Goal: Task Accomplishment & Management: Use online tool/utility

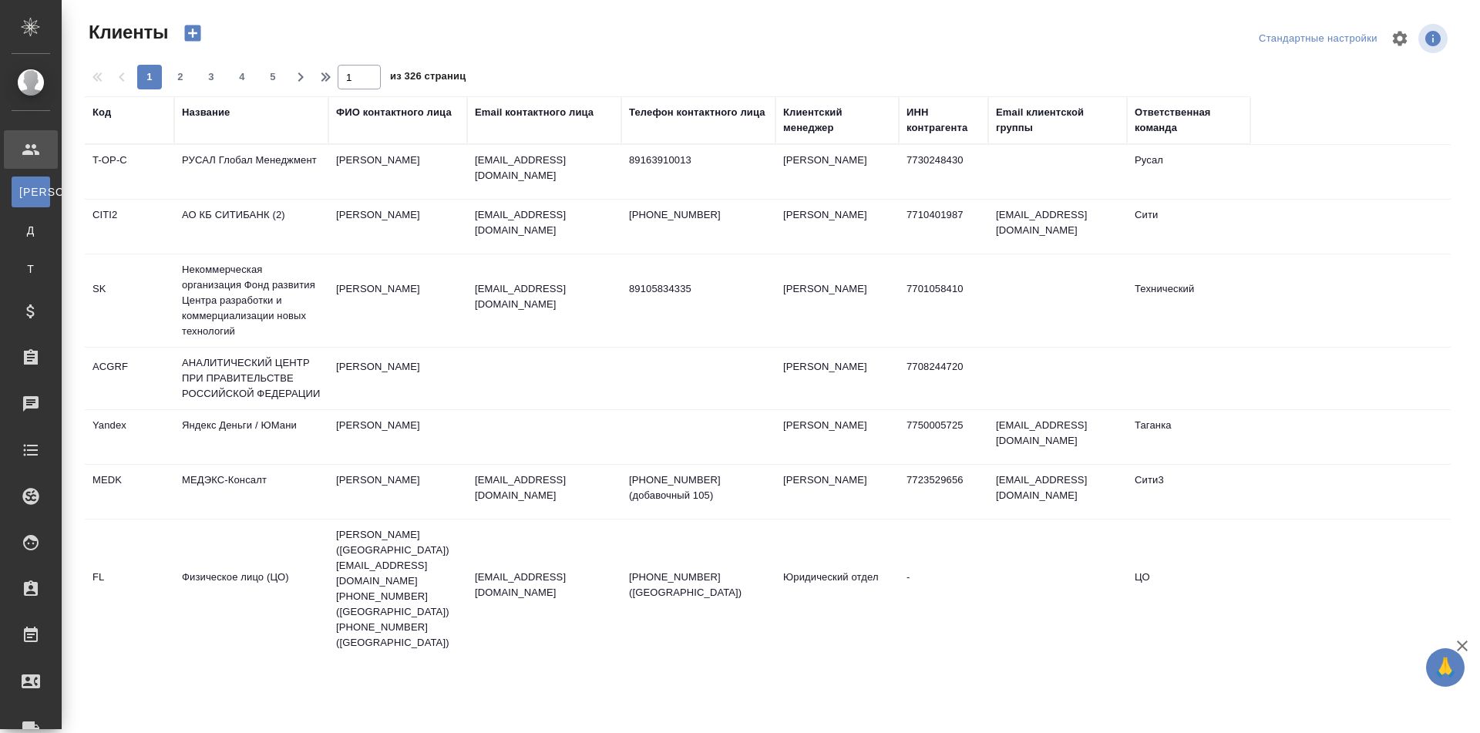
select select "RU"
click at [205, 113] on div "Название" at bounding box center [206, 112] width 48 height 15
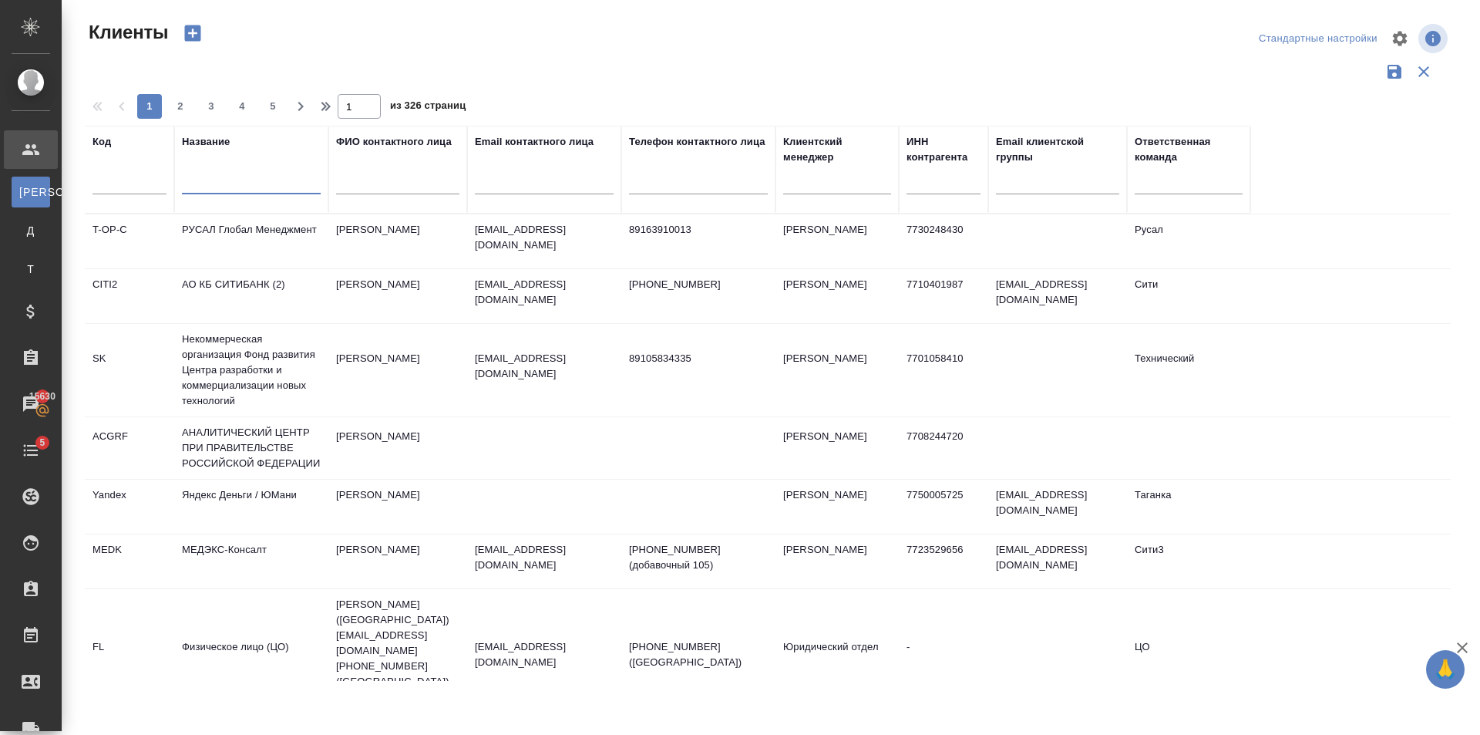
click at [242, 180] on input "text" at bounding box center [251, 184] width 139 height 19
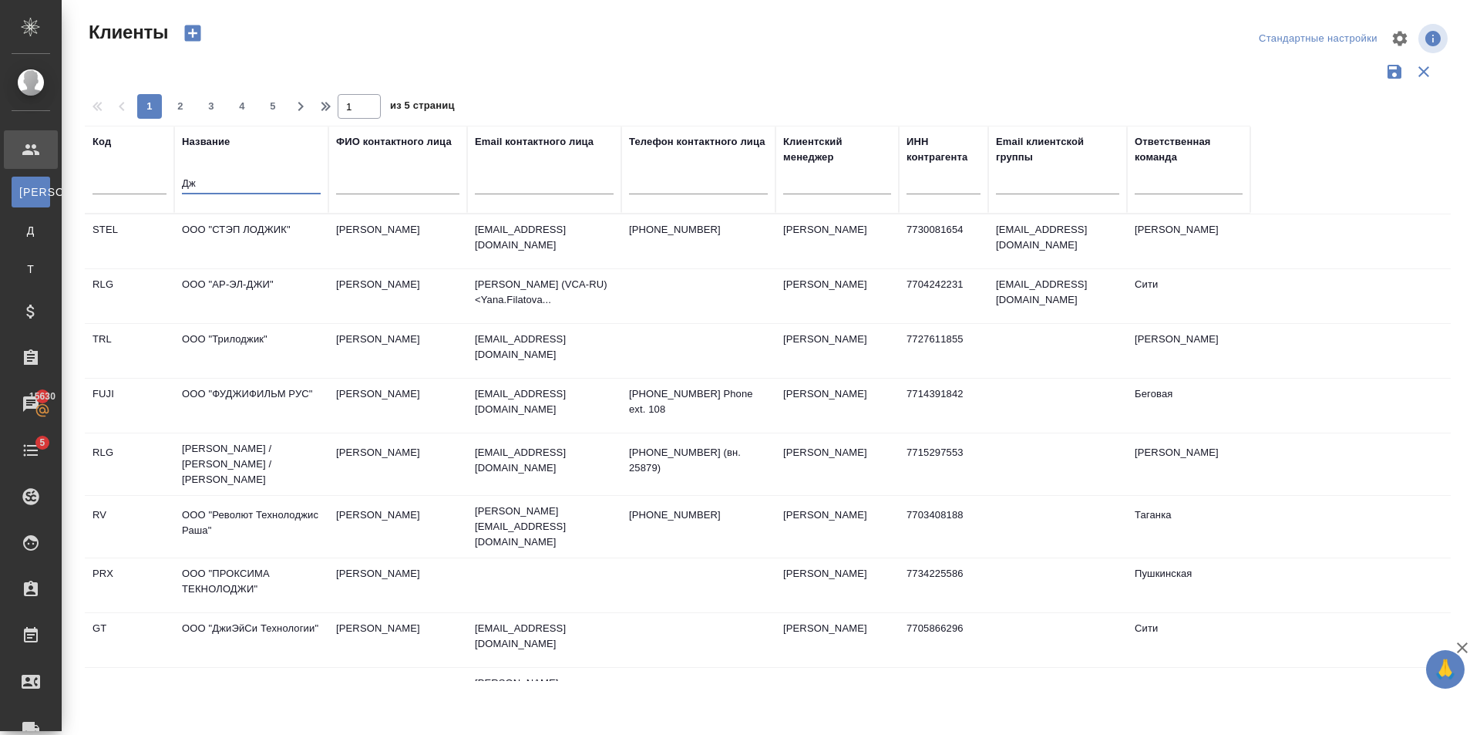
type input "Д"
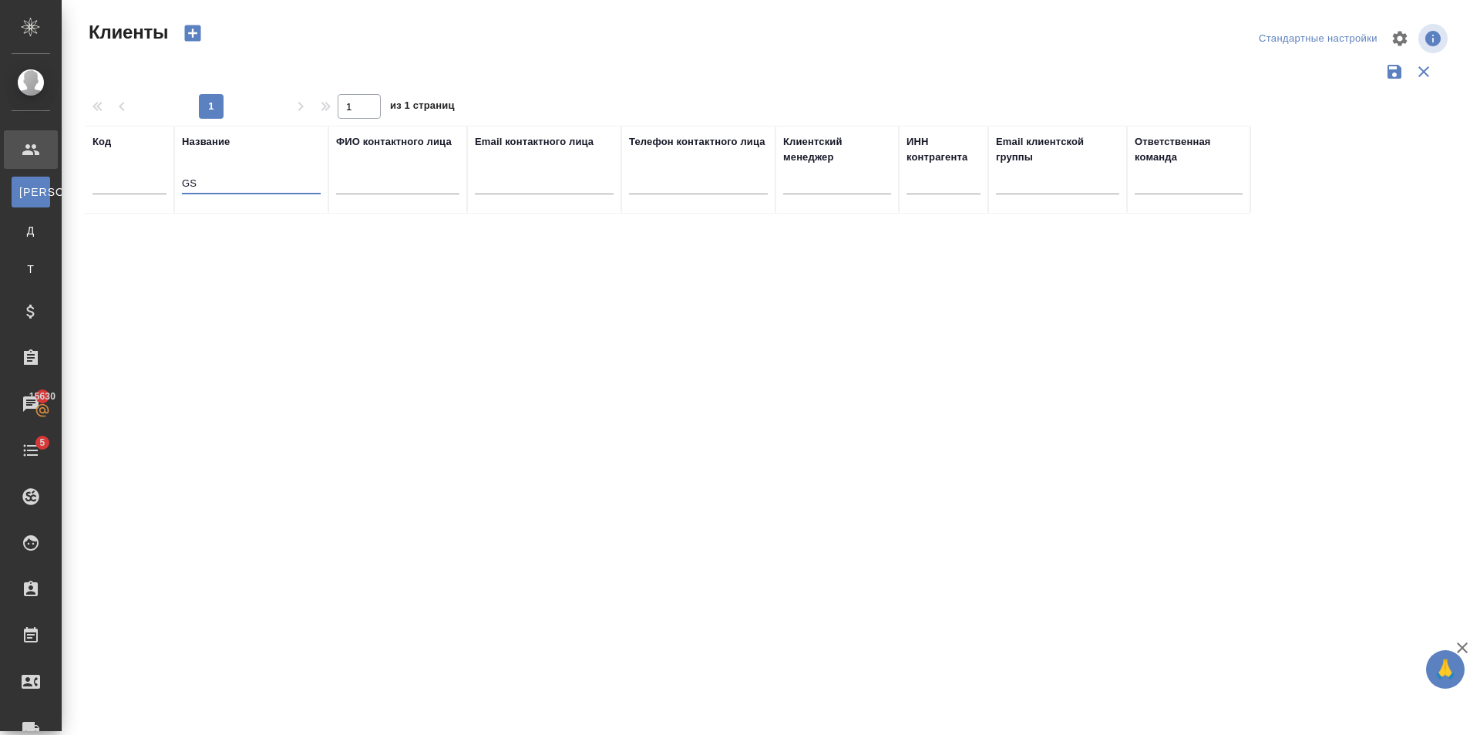
type input "G"
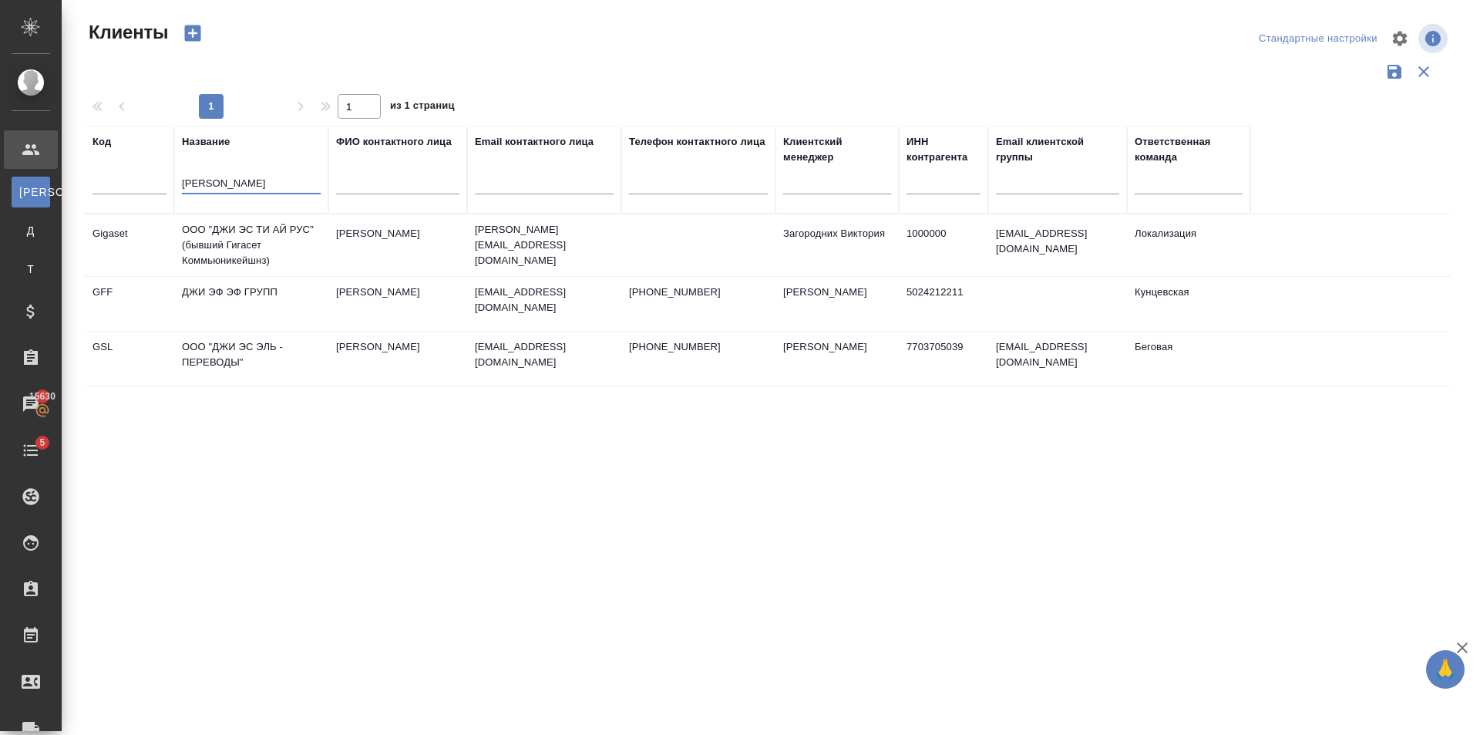
type input "Джи Э"
click at [354, 380] on td "Медведева Марина" at bounding box center [397, 358] width 139 height 54
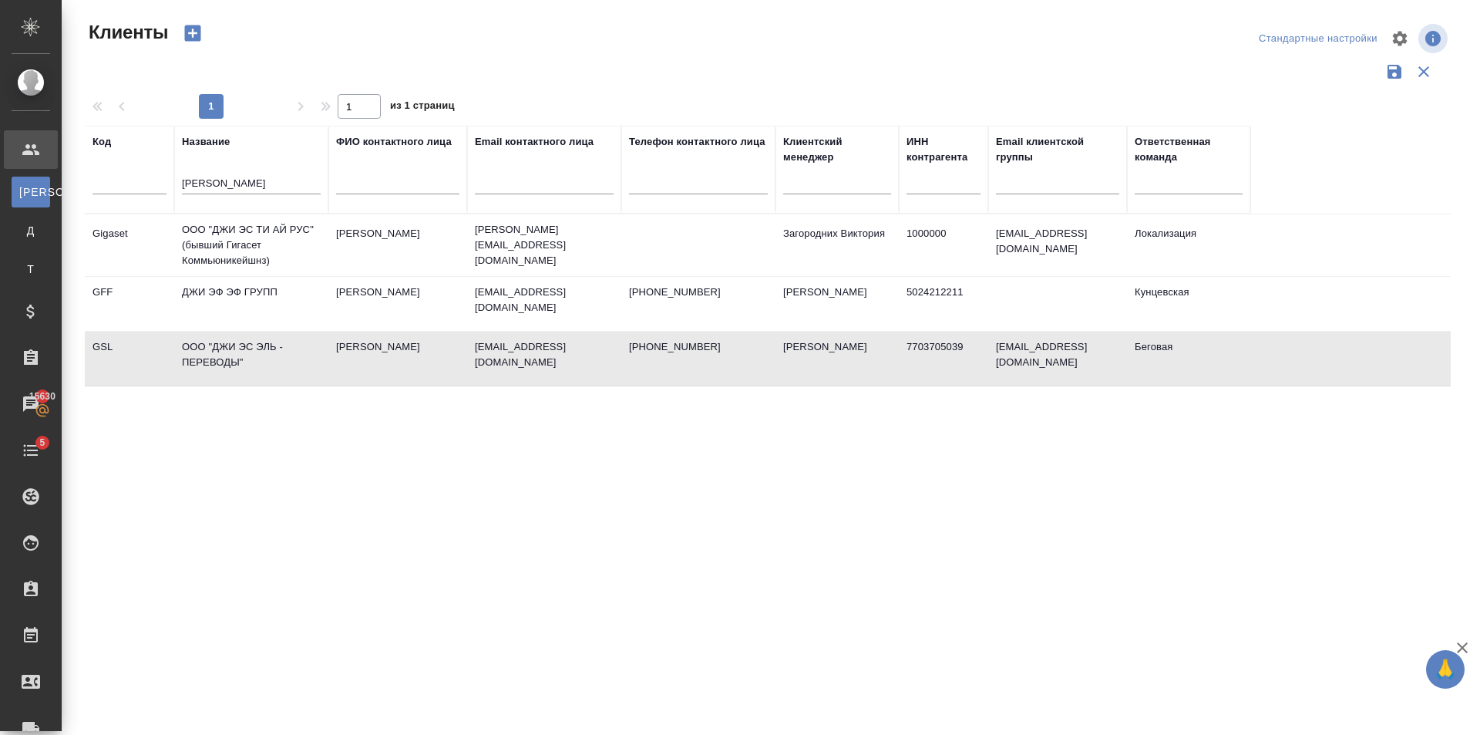
drag, startPoint x: 243, startPoint y: 190, endPoint x: 244, endPoint y: 182, distance: 8.6
click at [44, 157] on div ".cls-1 fill:#fff; AWATERA Golubev Dmitry Клиенты К Клиенты Д Договоры Т Тендеры…" at bounding box center [740, 367] width 1480 height 735
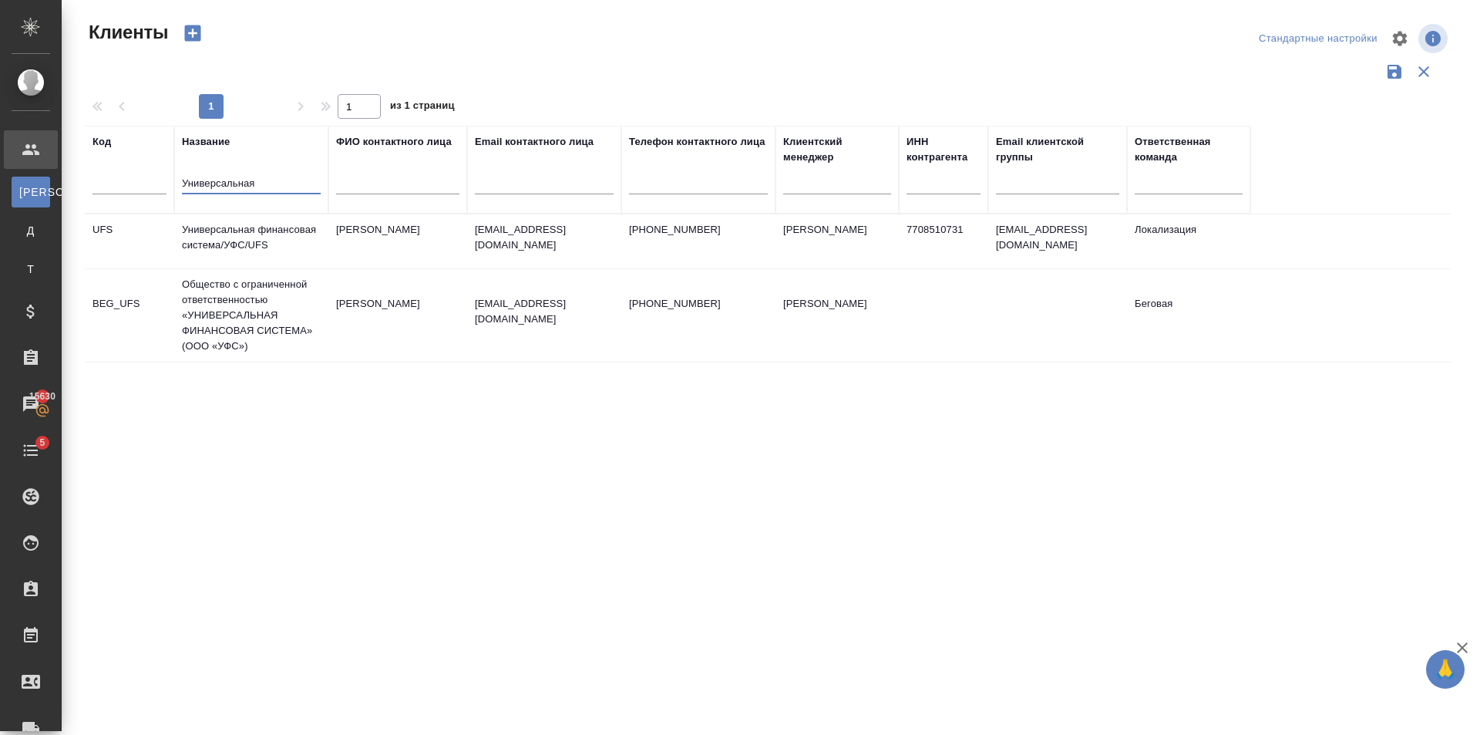
type input "Универсальная"
click at [543, 321] on td "mshaykhutdinov@ufs.travel" at bounding box center [544, 315] width 154 height 54
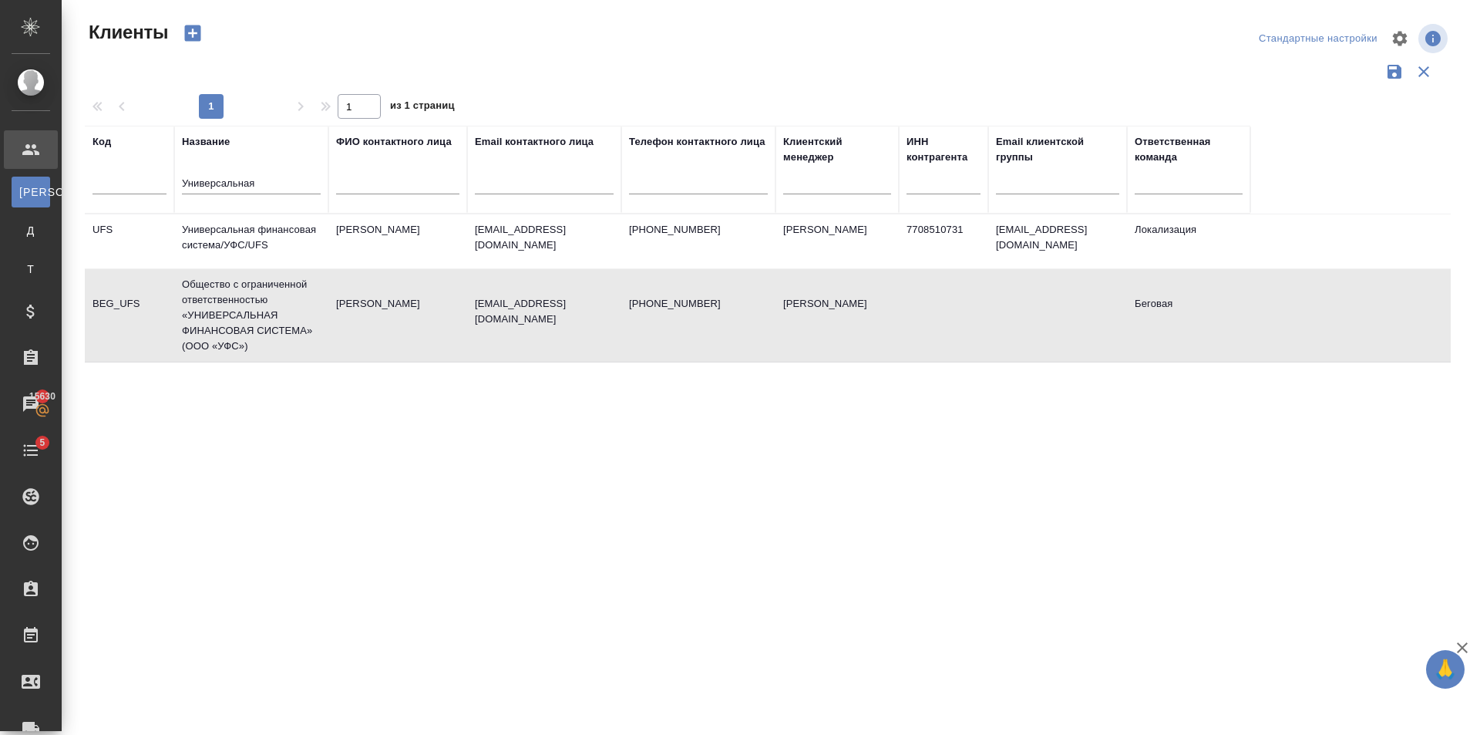
click at [543, 321] on td "mshaykhutdinov@ufs.travel" at bounding box center [544, 315] width 154 height 54
click at [341, 224] on td "Куприн Алексей" at bounding box center [397, 241] width 139 height 54
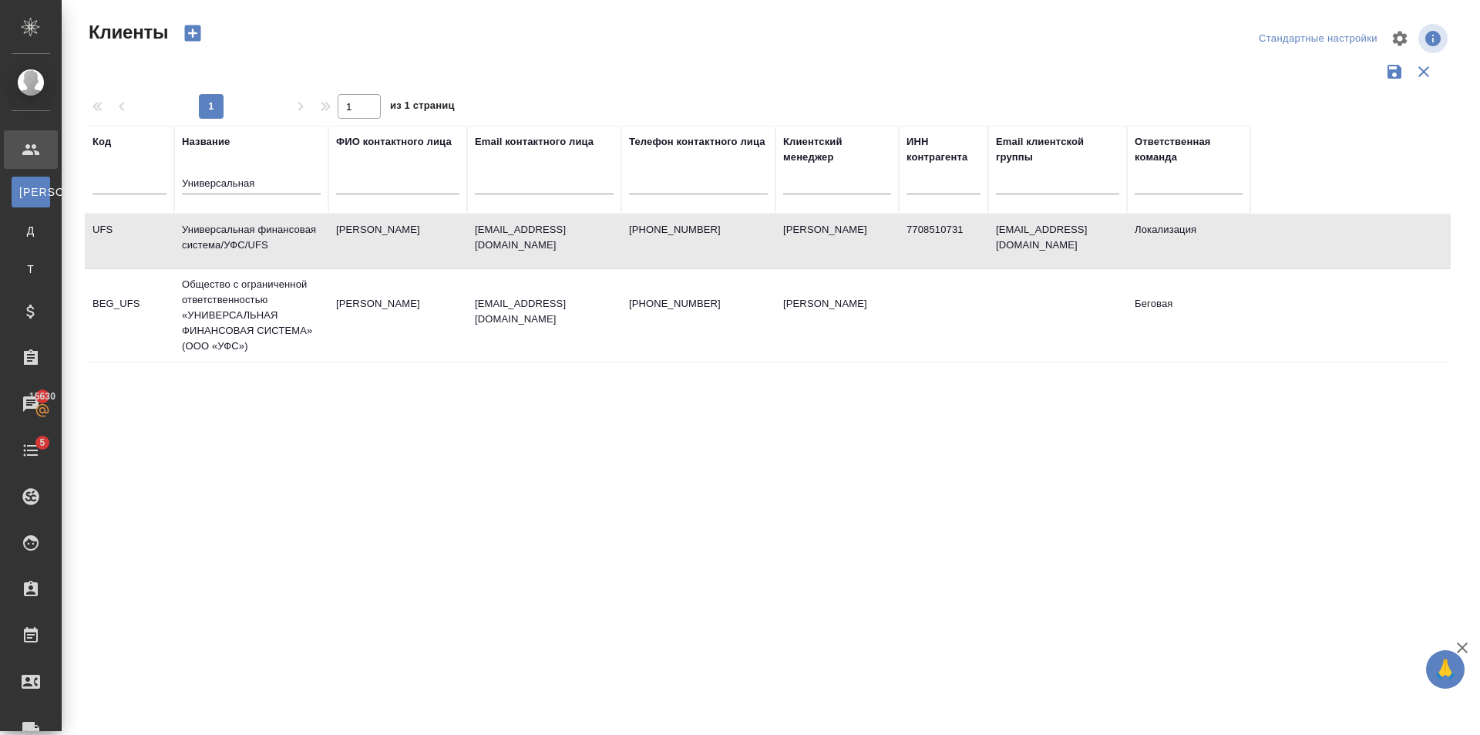
drag, startPoint x: 301, startPoint y: 183, endPoint x: 151, endPoint y: 171, distance: 150.8
click at [151, 171] on tr "Код Название Универсальная ФИО контактного лица Email контактного лица Телефон …" at bounding box center [668, 170] width 1166 height 88
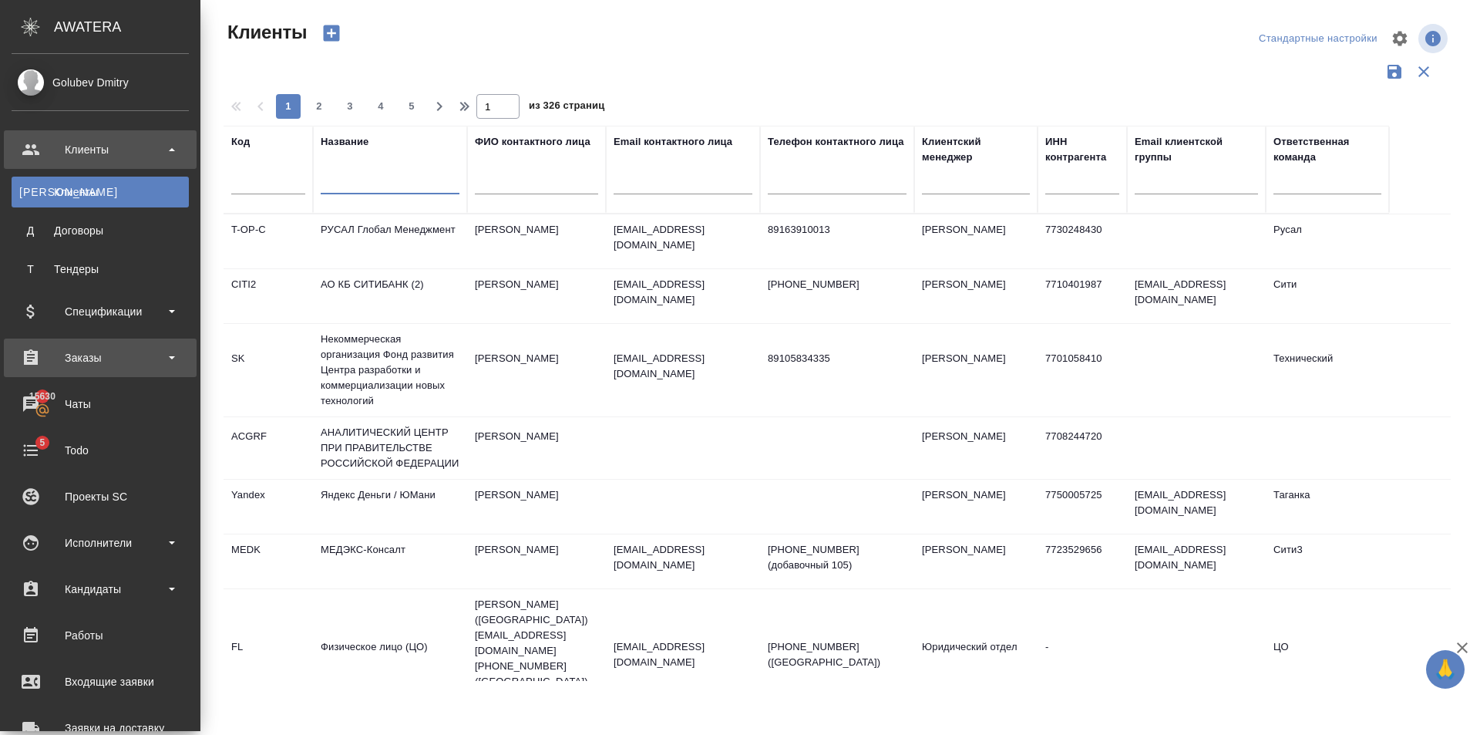
click at [124, 361] on div "Заказы" at bounding box center [100, 357] width 177 height 23
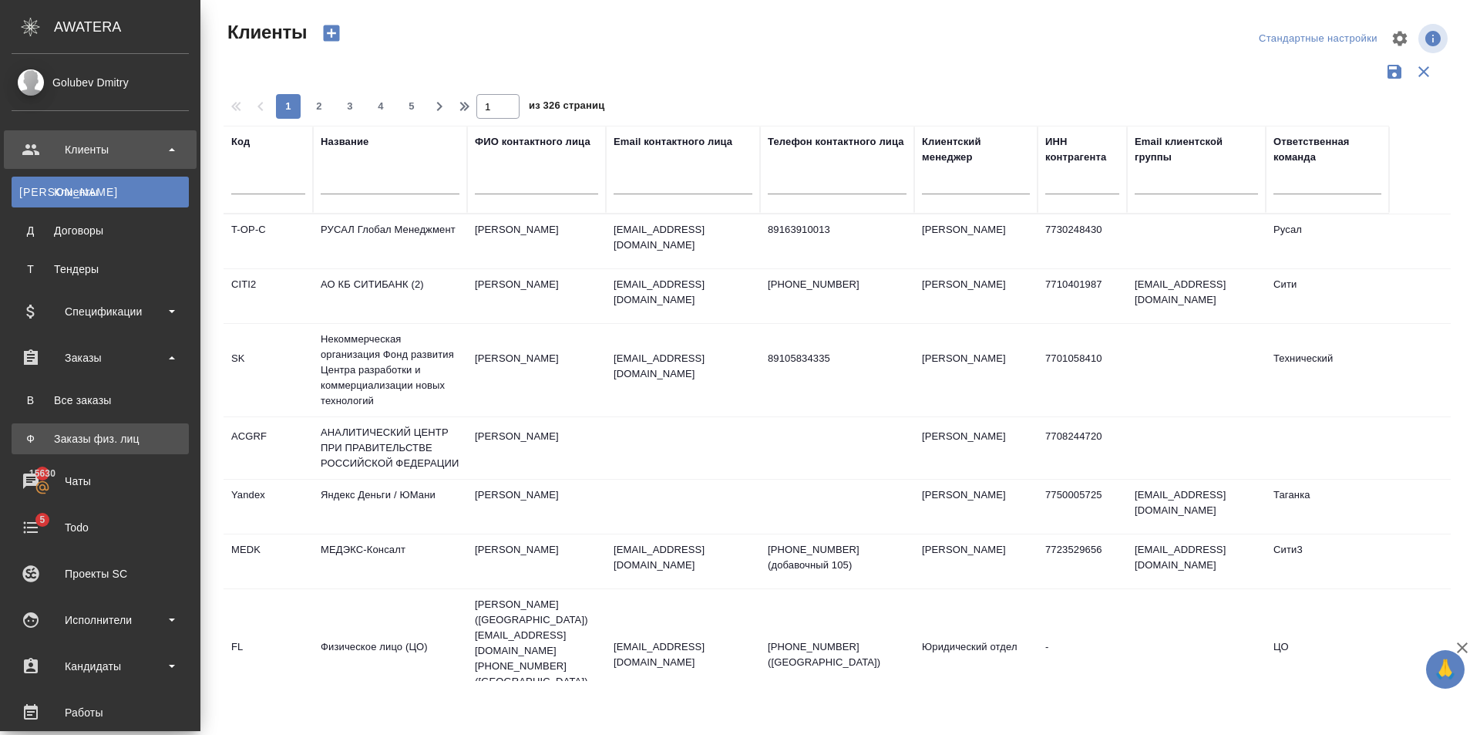
click at [114, 442] on div "Заказы физ. лиц" at bounding box center [100, 438] width 162 height 15
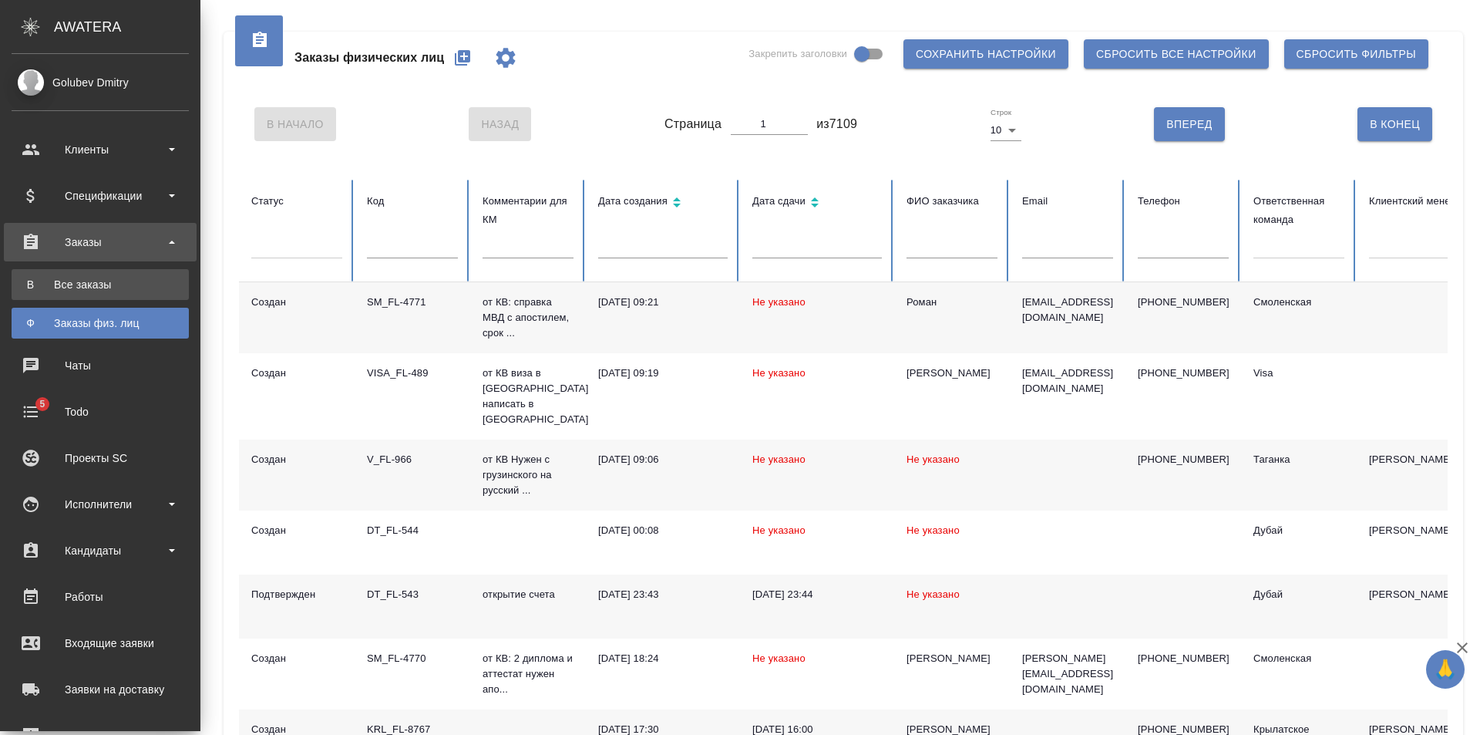
click at [110, 286] on div "Все заказы" at bounding box center [100, 284] width 162 height 15
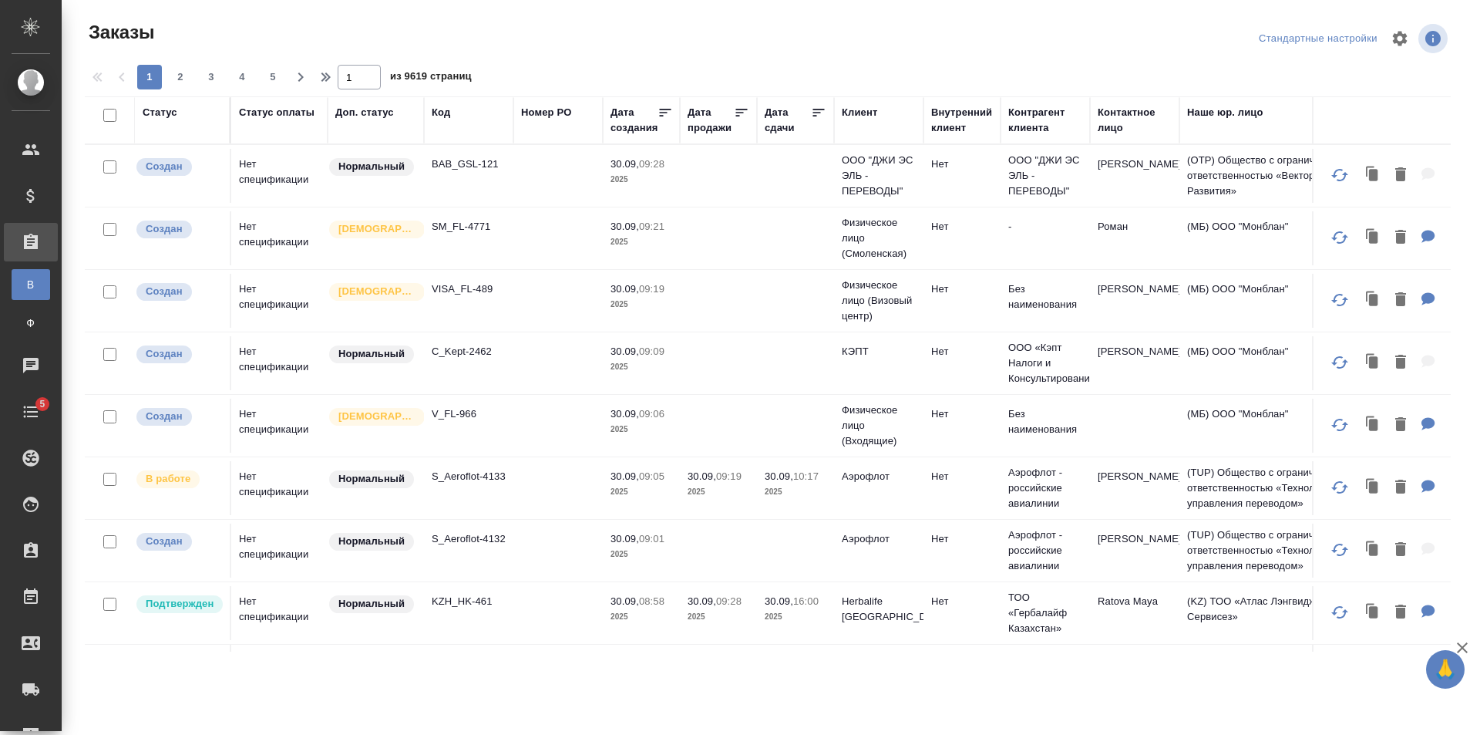
click at [466, 116] on div "Код" at bounding box center [469, 112] width 74 height 15
click at [442, 113] on div "Код" at bounding box center [441, 112] width 19 height 15
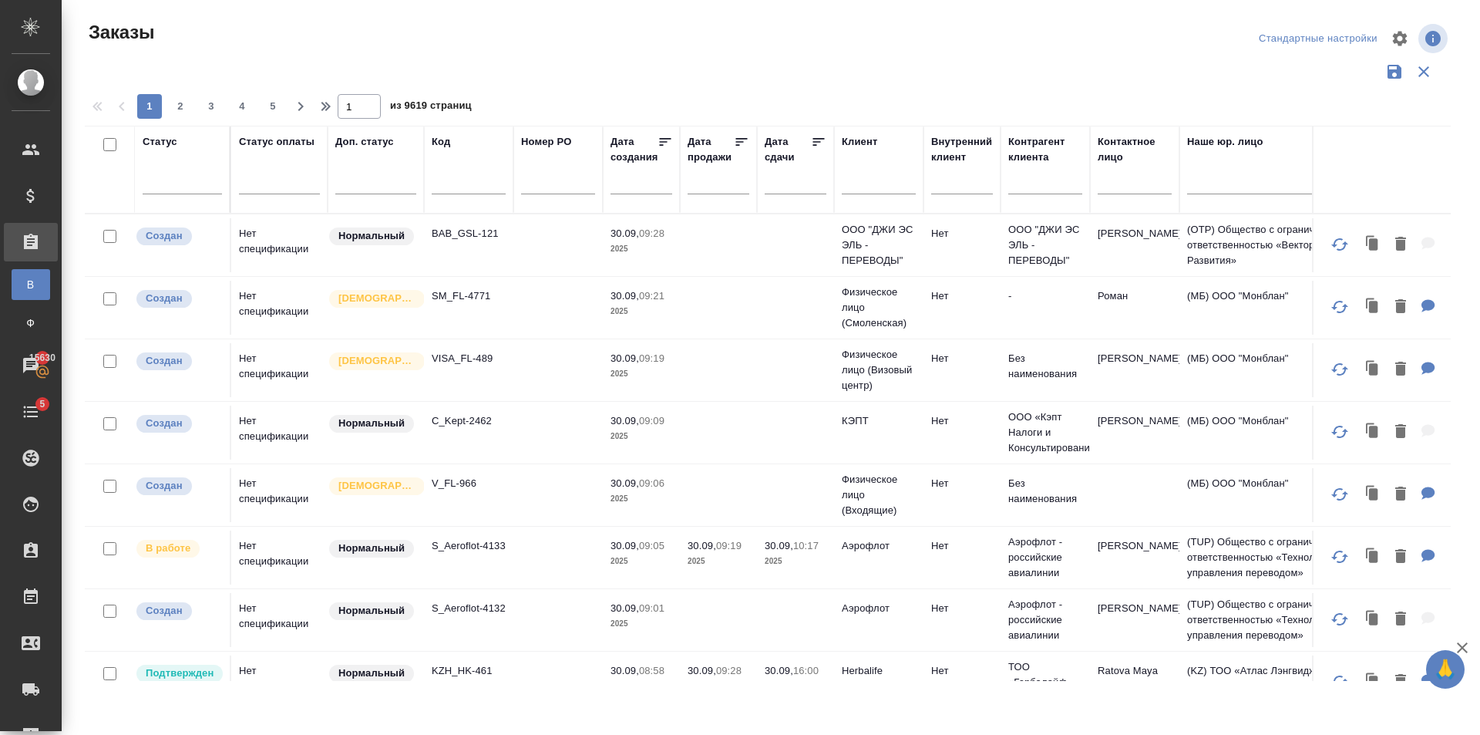
click at [444, 116] on span "из 9619 страниц" at bounding box center [431, 107] width 82 height 22
click at [480, 181] on input "text" at bounding box center [469, 184] width 74 height 19
paste input "BEG_UFS-3"
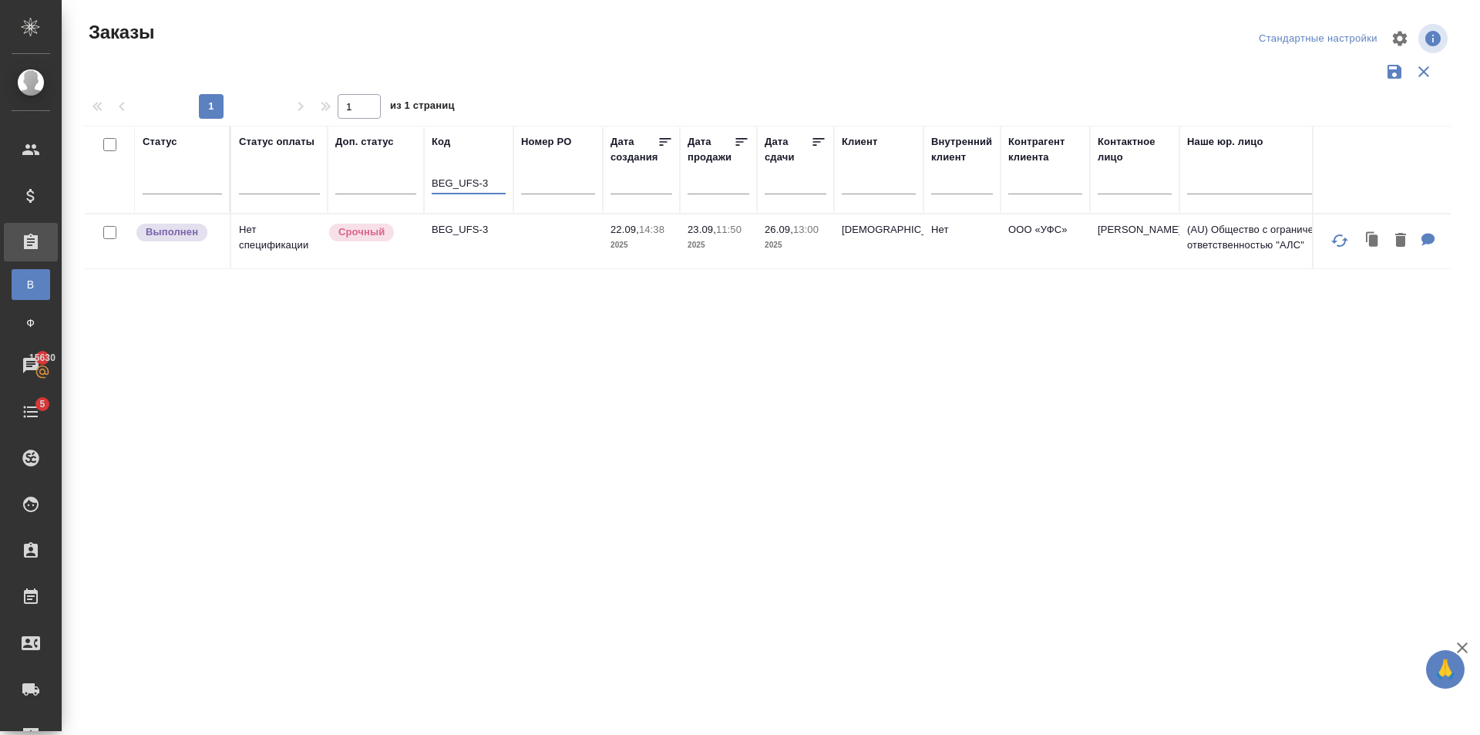
type input "BEG_UFS-3"
click at [436, 251] on td "BEG_UFS-3" at bounding box center [468, 241] width 89 height 54
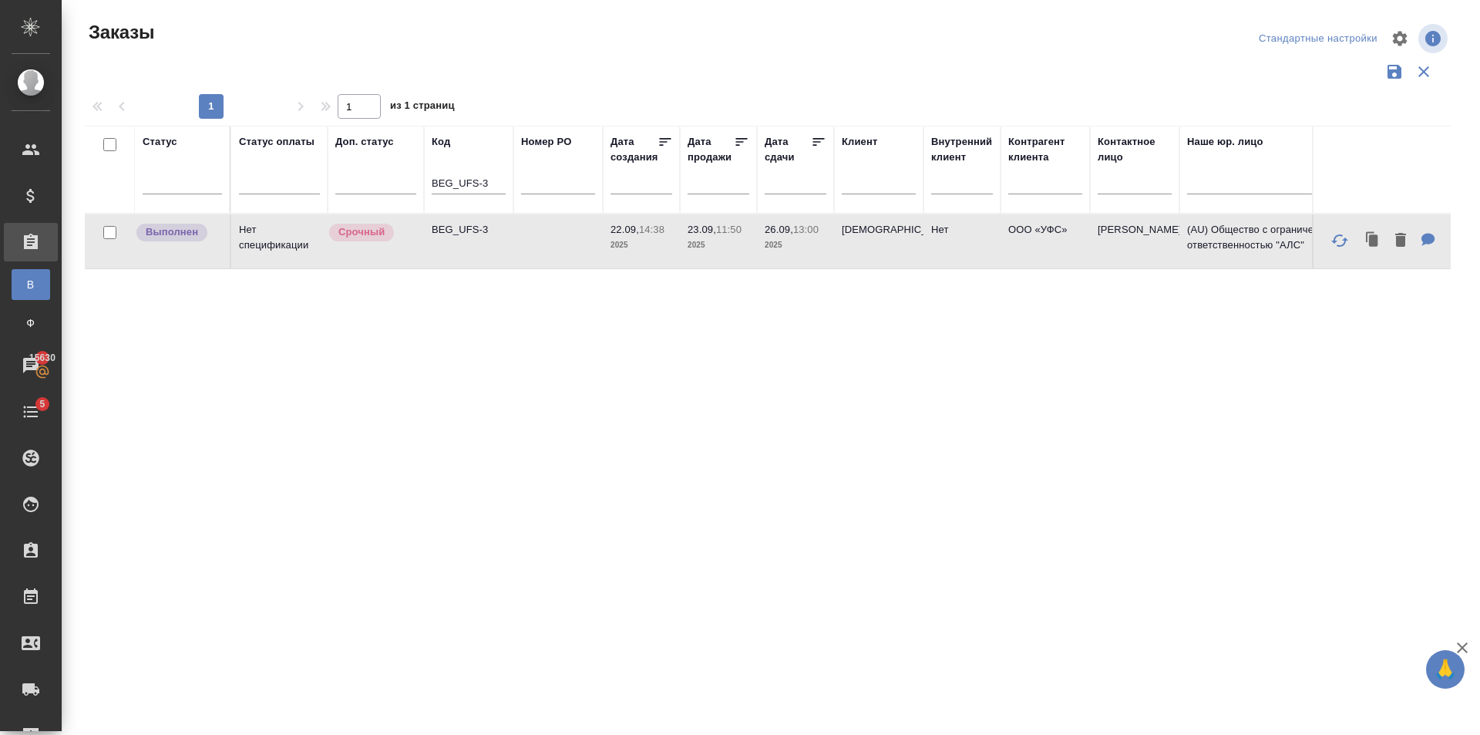
click at [436, 251] on td "BEG_UFS-3" at bounding box center [468, 241] width 89 height 54
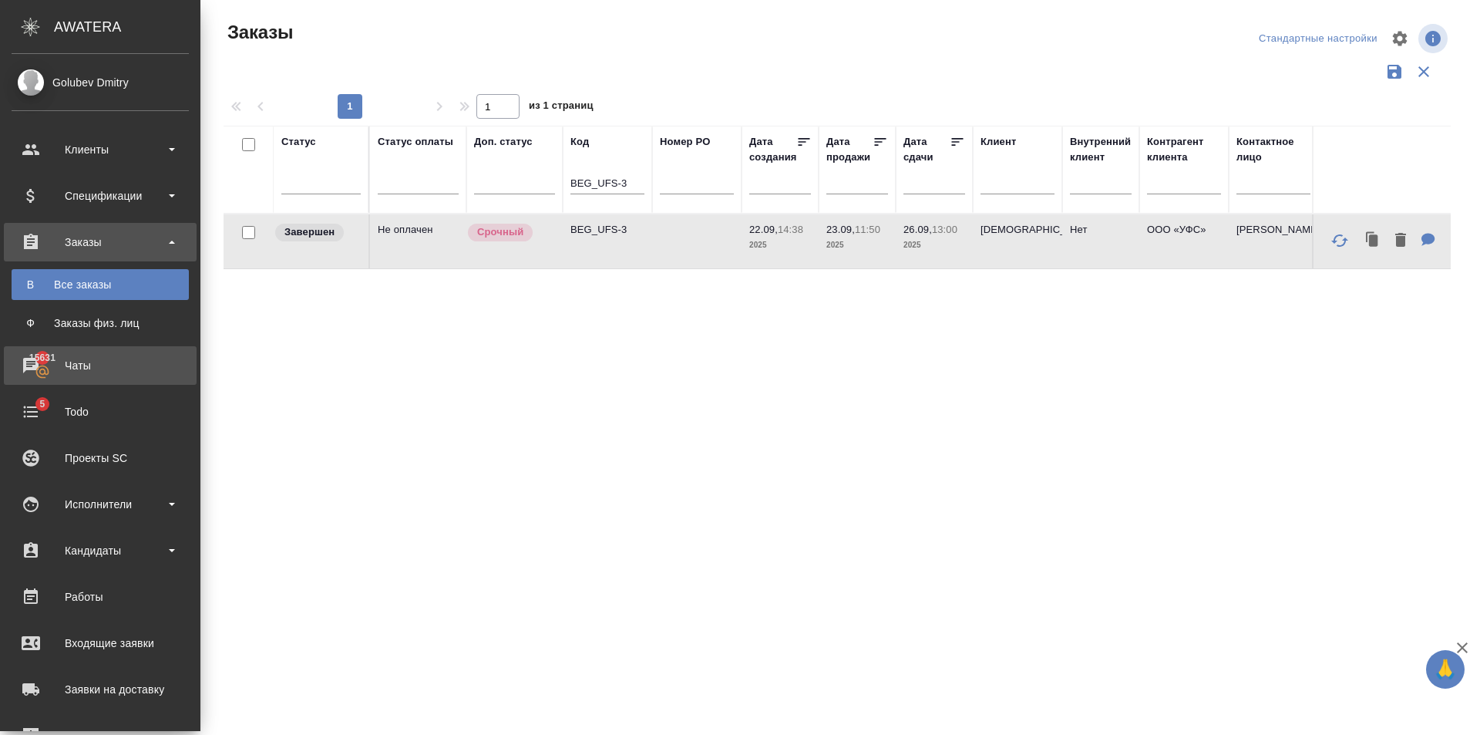
click at [66, 372] on div "Чаты" at bounding box center [100, 365] width 177 height 23
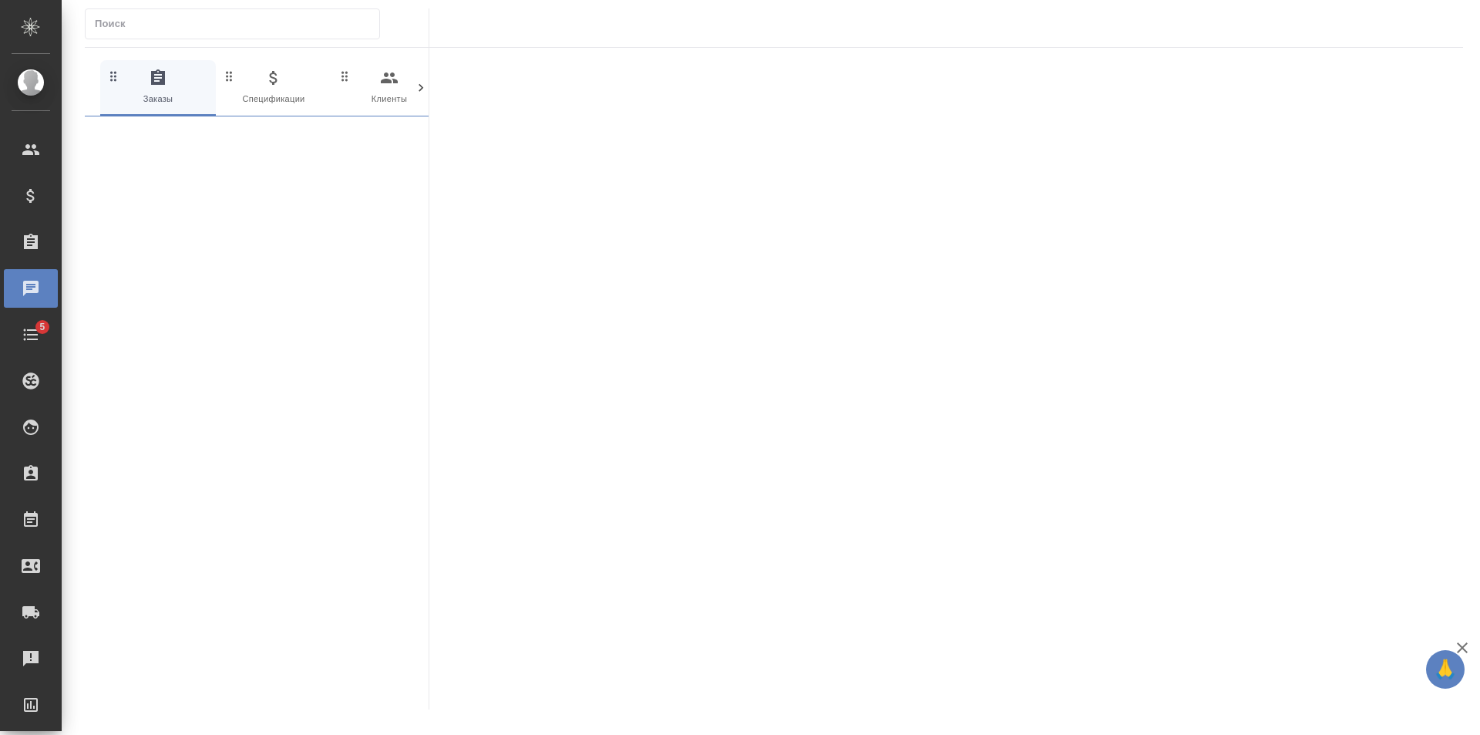
click at [419, 84] on icon at bounding box center [420, 87] width 15 height 15
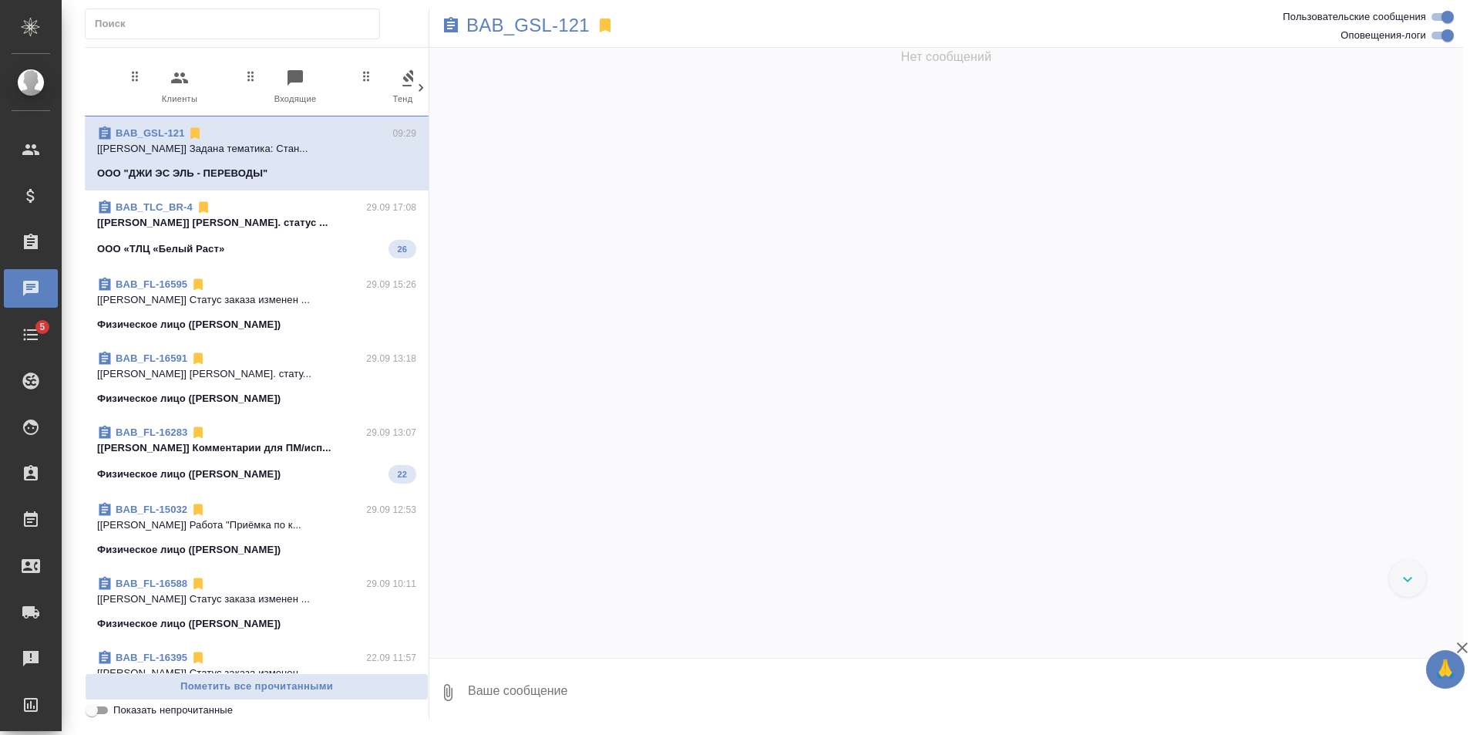
click at [419, 84] on icon at bounding box center [420, 87] width 15 height 15
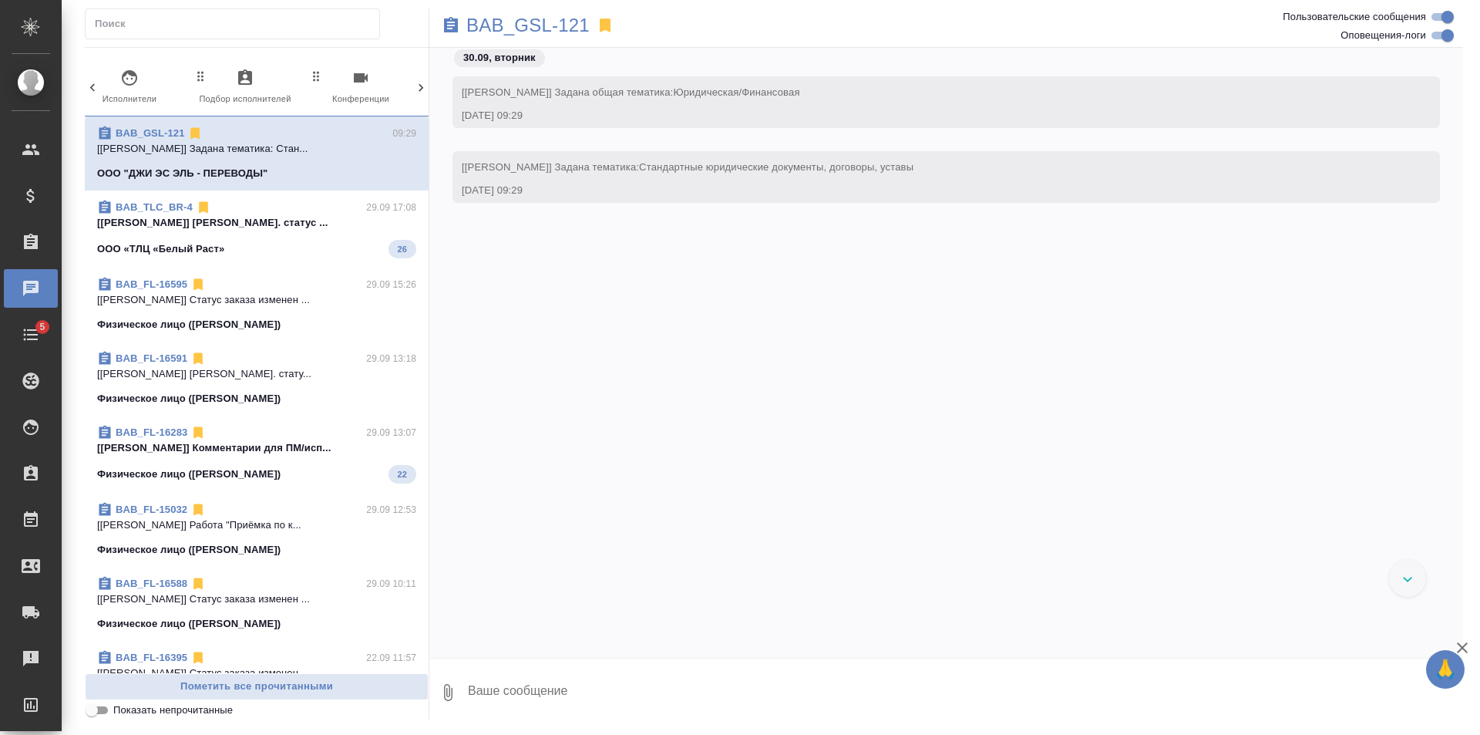
scroll to position [0, 728]
click at [378, 82] on span "99+ Мессенджеры" at bounding box center [355, 88] width 103 height 38
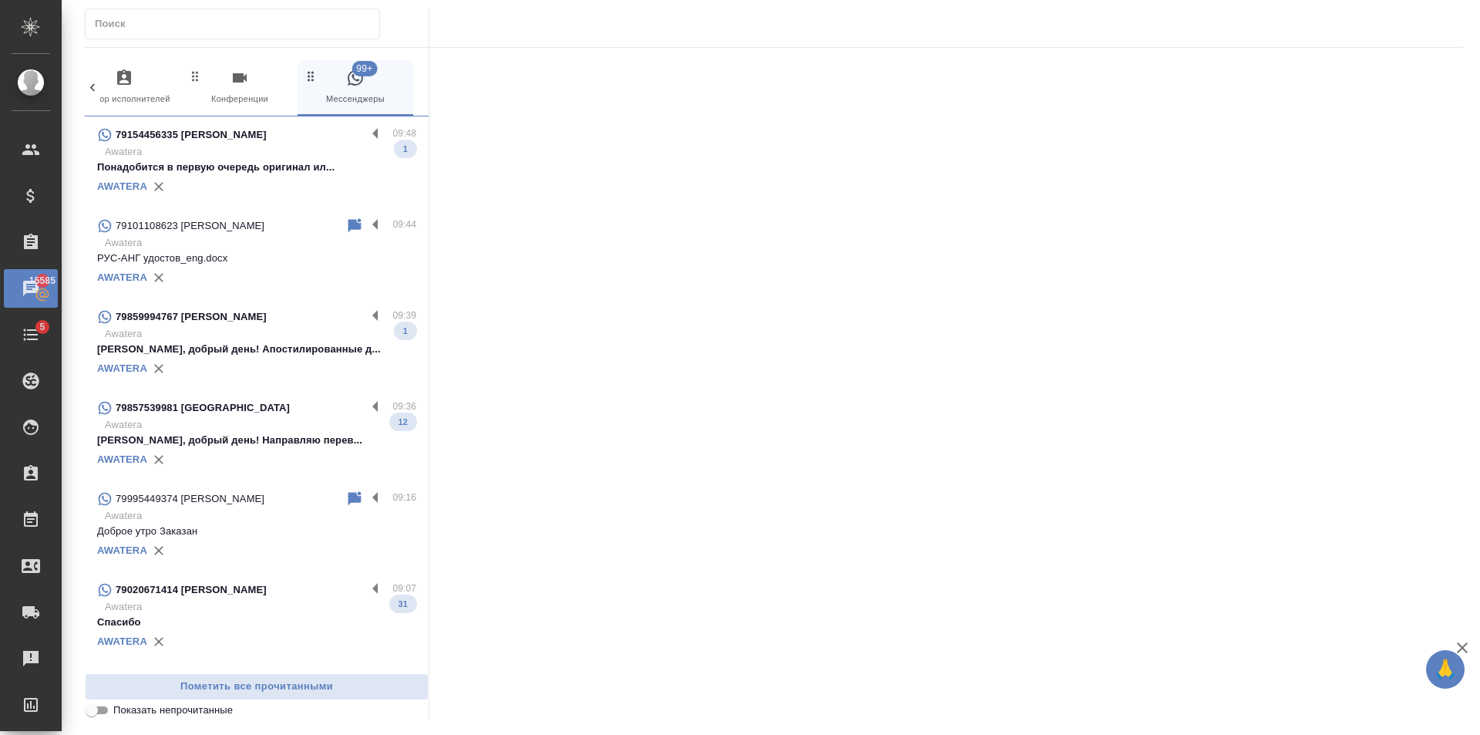
click at [331, 143] on div "79154456335 Юлия Антилевская" at bounding box center [231, 135] width 269 height 19
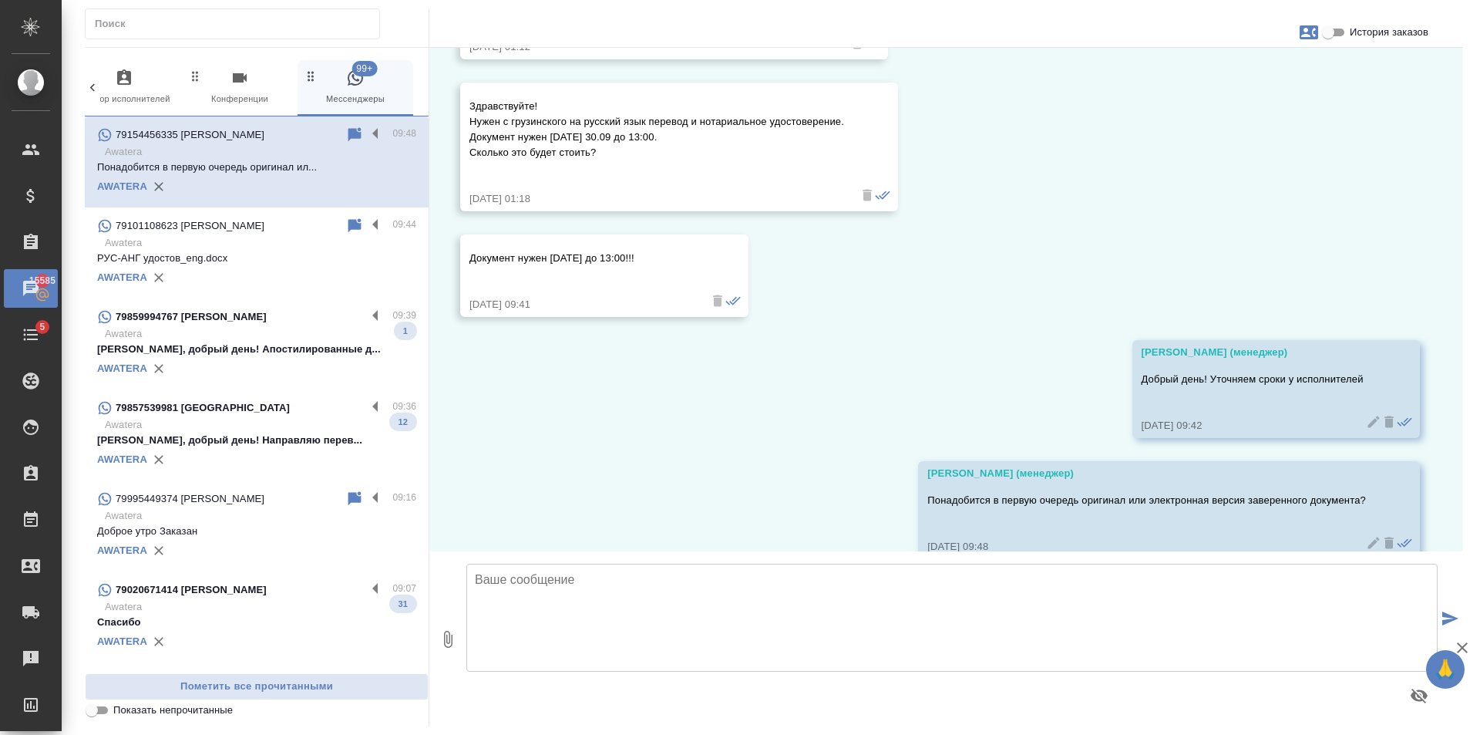
scroll to position [720, 0]
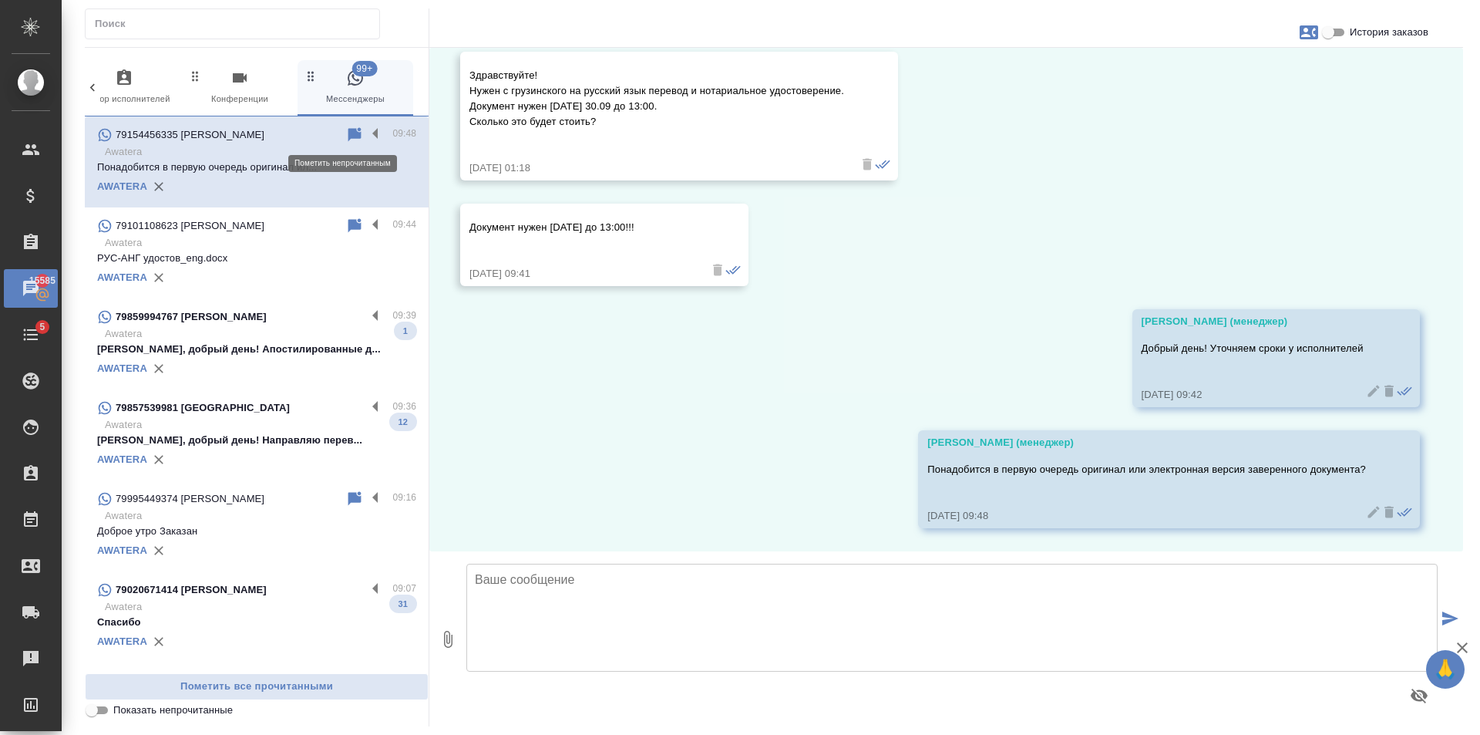
click at [351, 138] on icon at bounding box center [354, 135] width 19 height 19
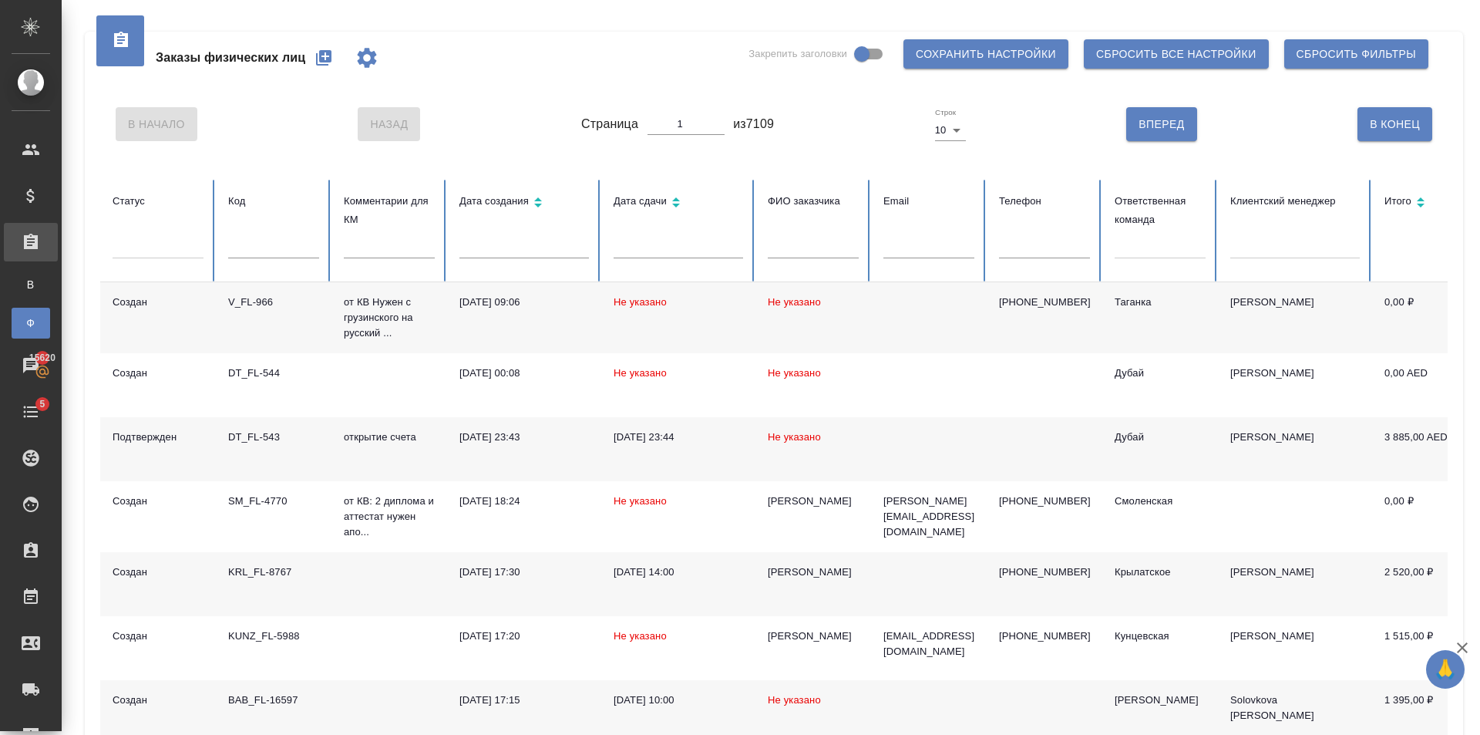
click at [1156, 246] on div at bounding box center [1160, 243] width 91 height 22
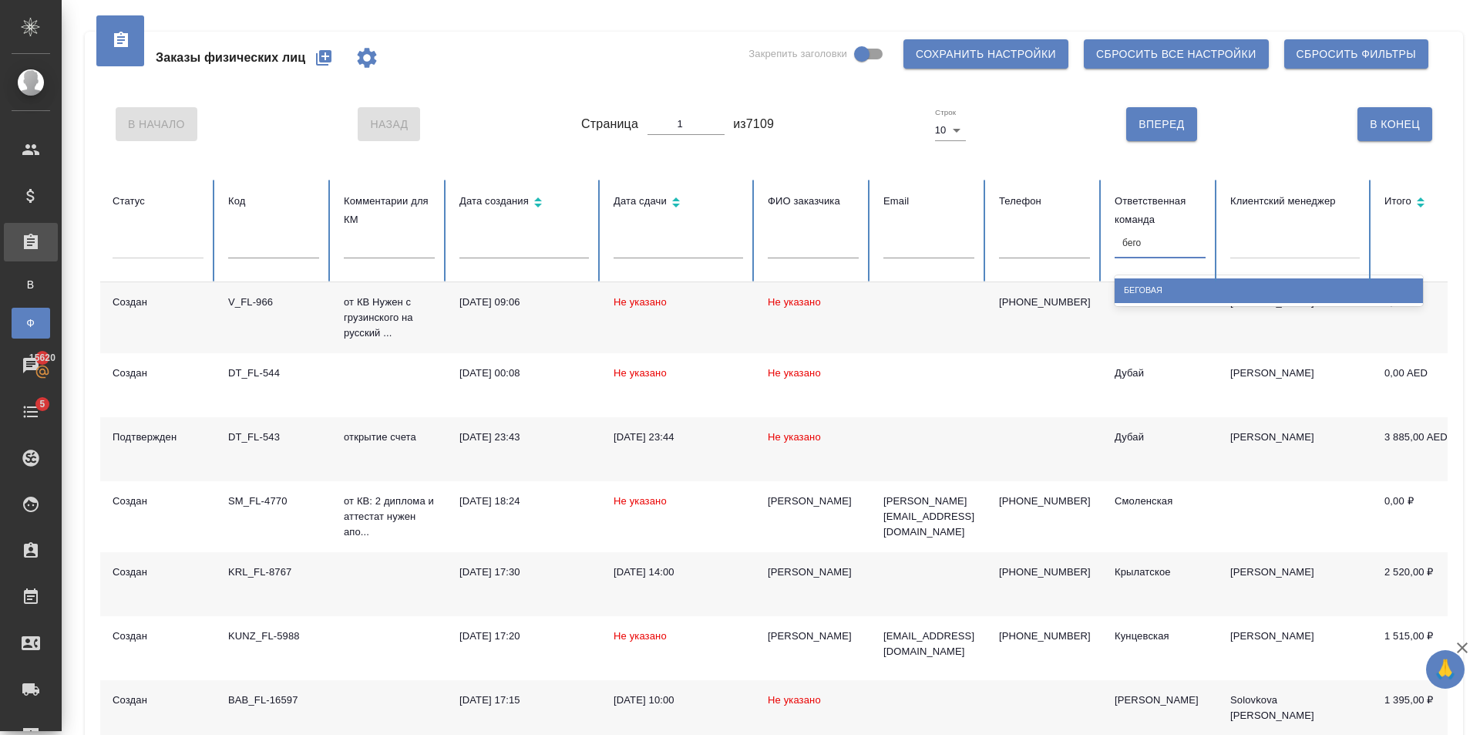
type input "бего"
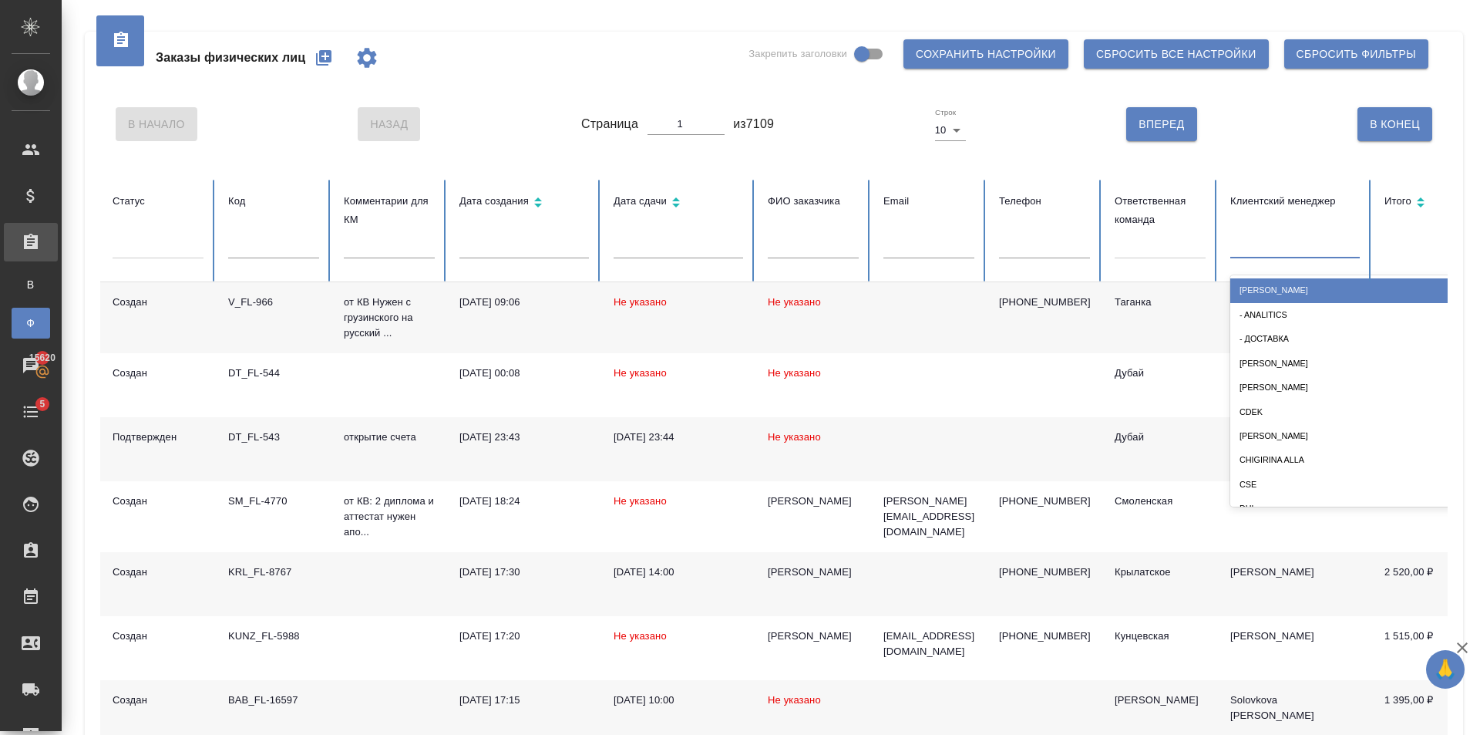
click at [1172, 240] on div at bounding box center [1160, 243] width 91 height 22
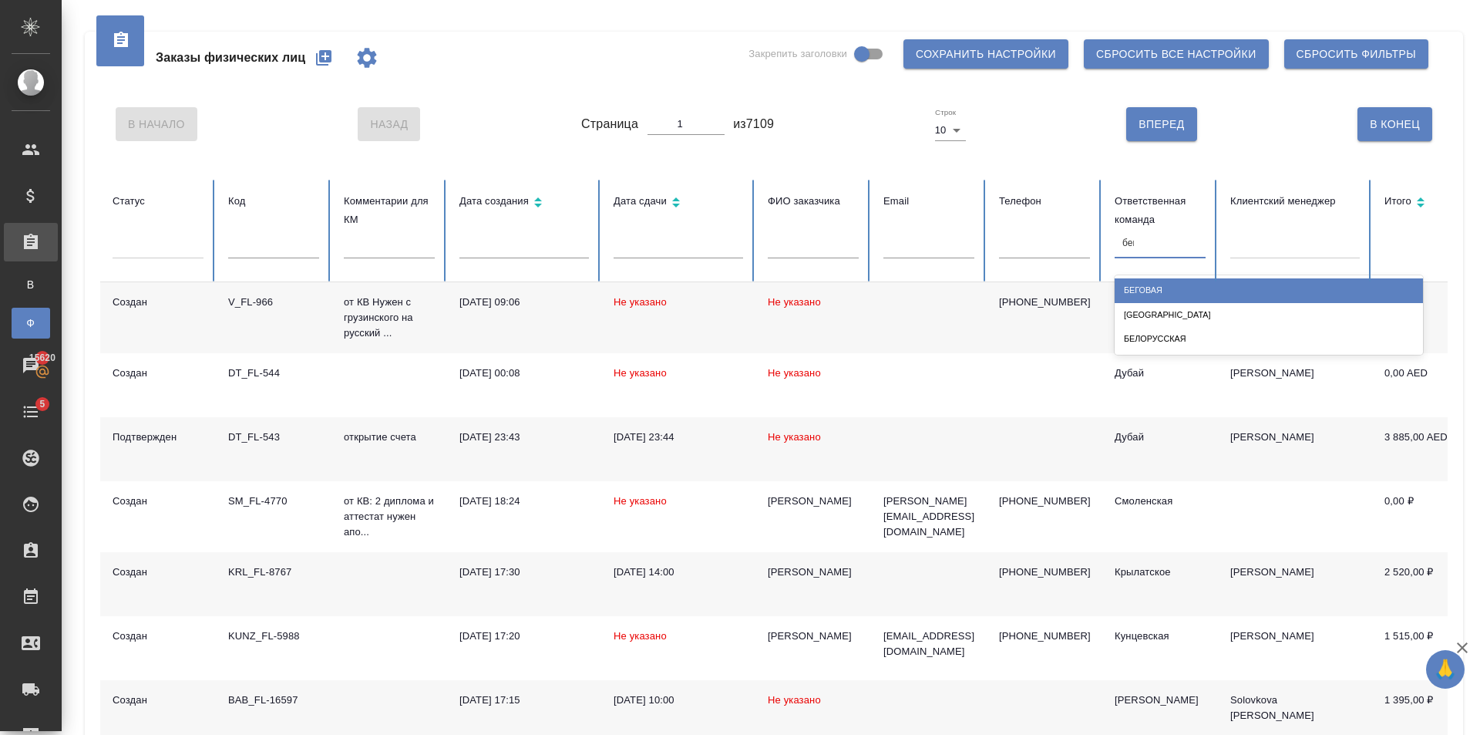
type input "бего"
click at [1175, 286] on div "Беговая" at bounding box center [1269, 290] width 308 height 24
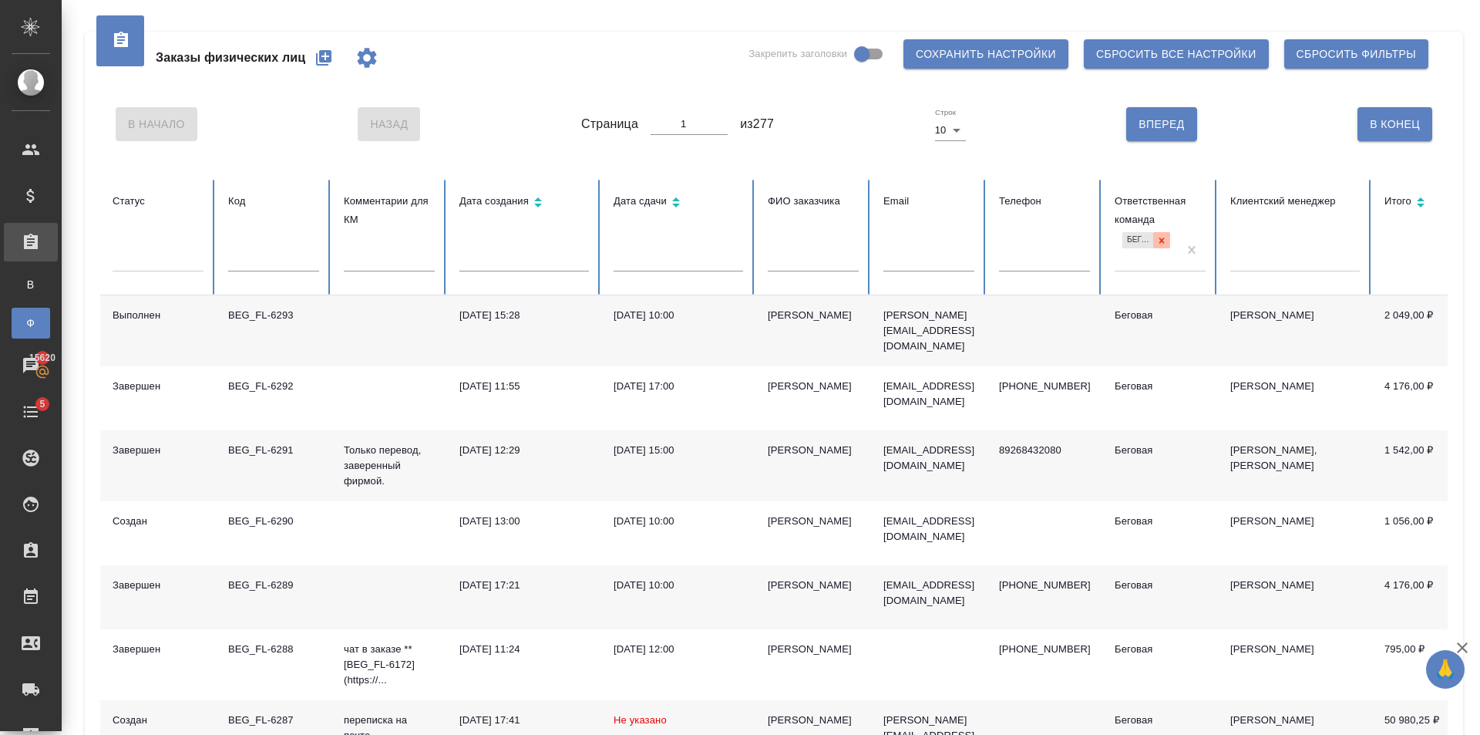
click at [1169, 240] on div at bounding box center [1161, 240] width 17 height 16
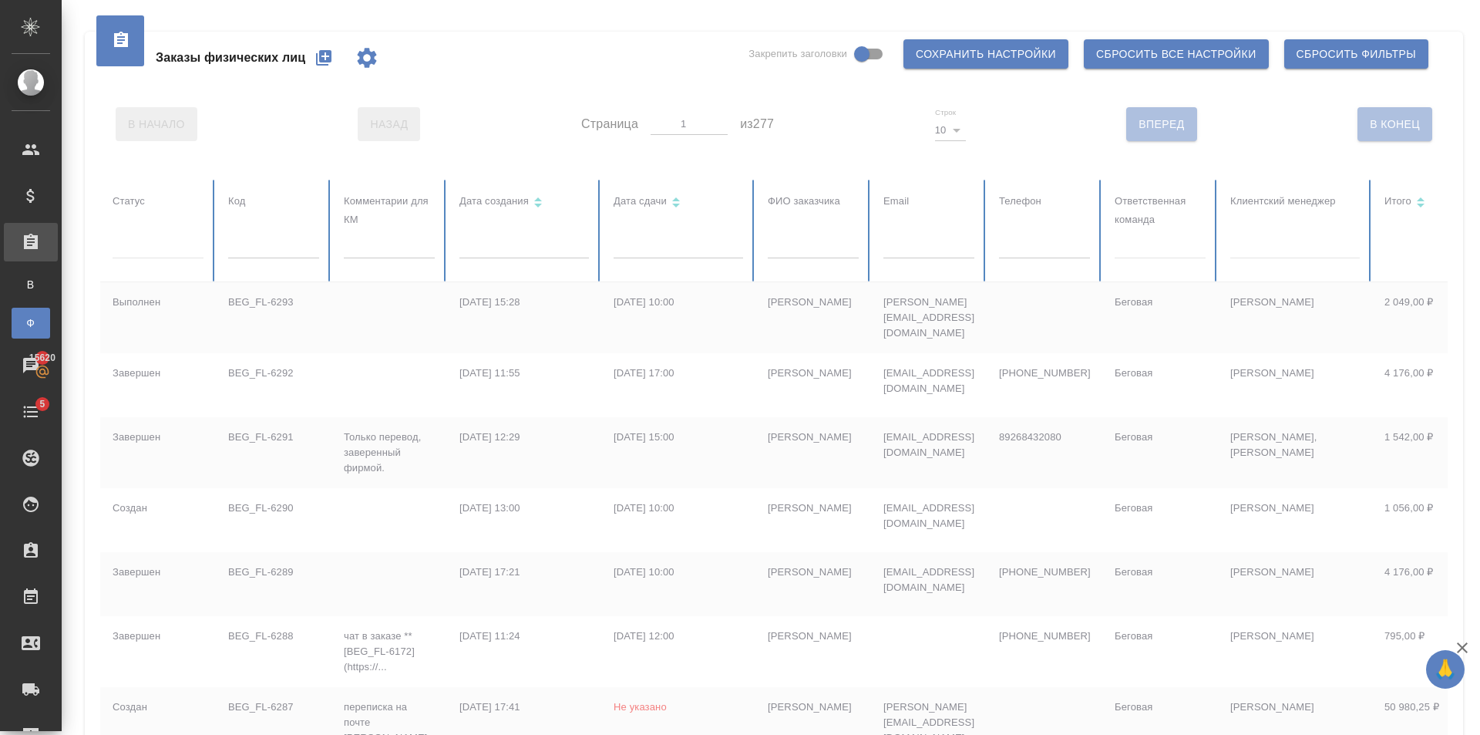
click at [1163, 242] on div at bounding box center [1160, 243] width 91 height 22
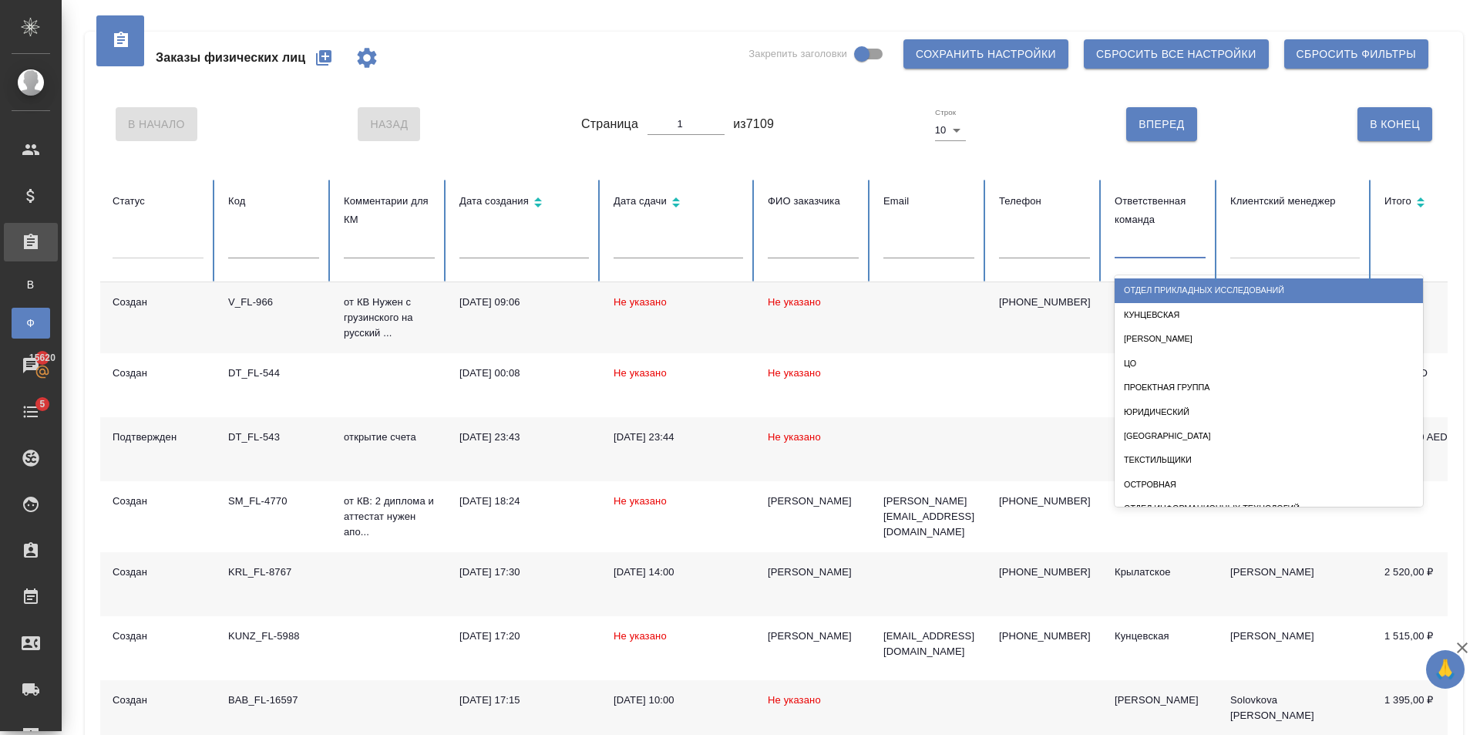
click at [1290, 246] on div at bounding box center [1295, 243] width 130 height 22
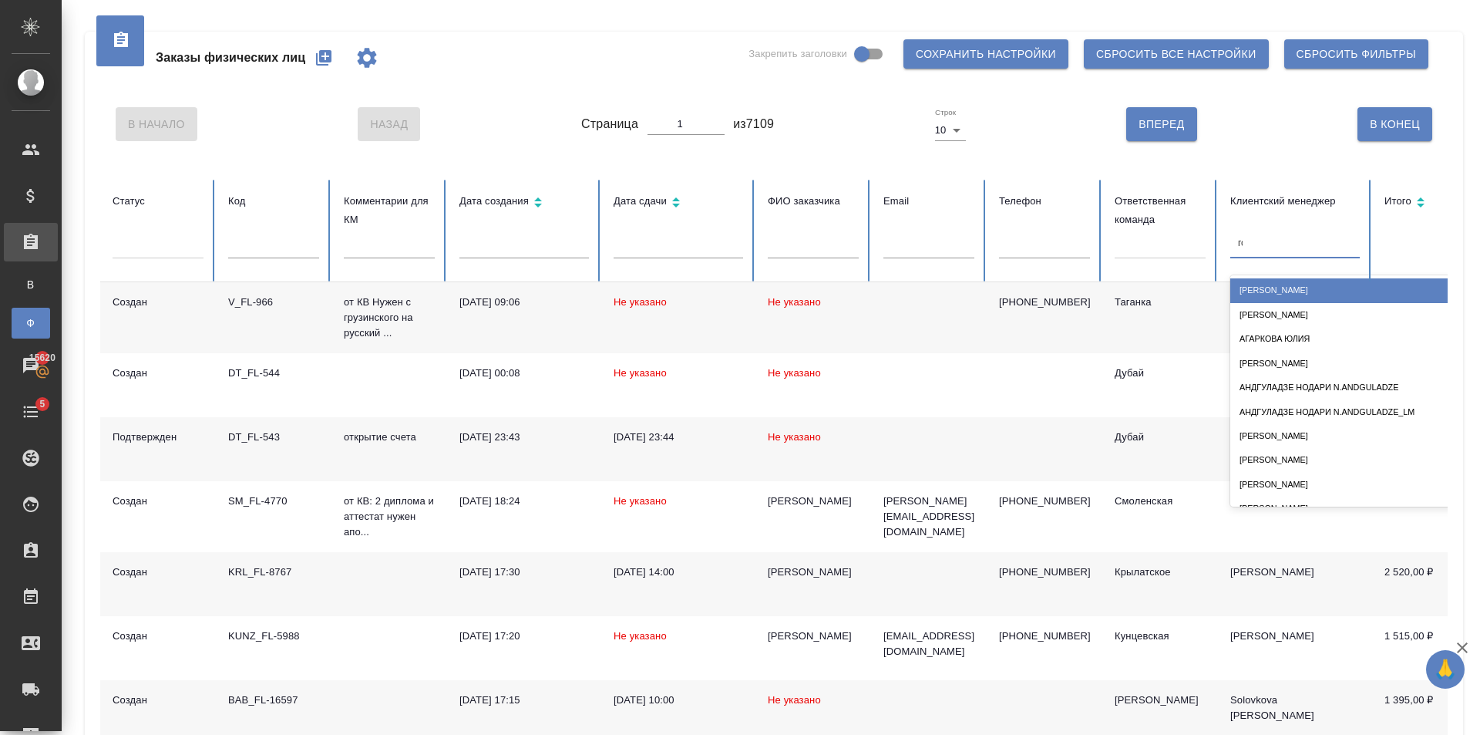
type input "гол"
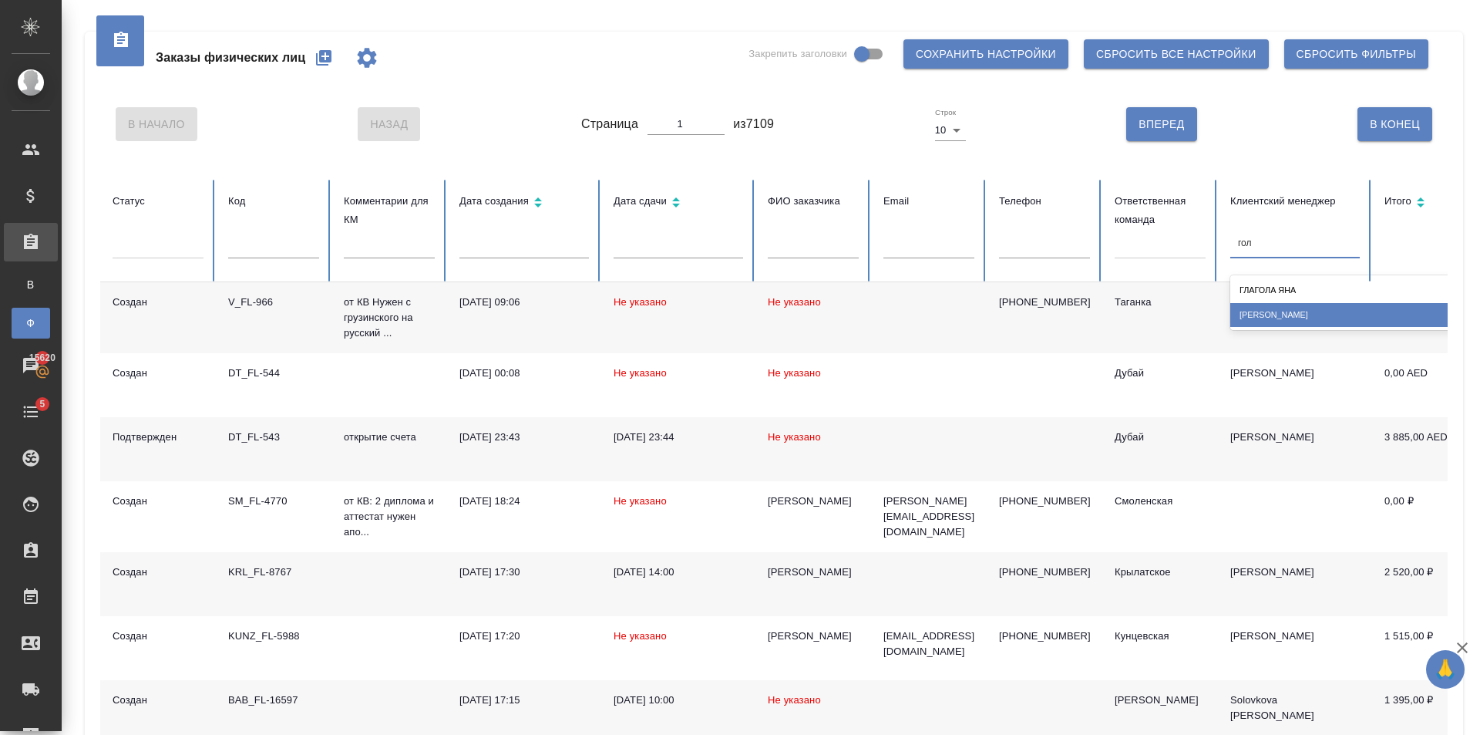
click at [1297, 308] on div "Голубев Дмитрий" at bounding box center [1384, 315] width 308 height 24
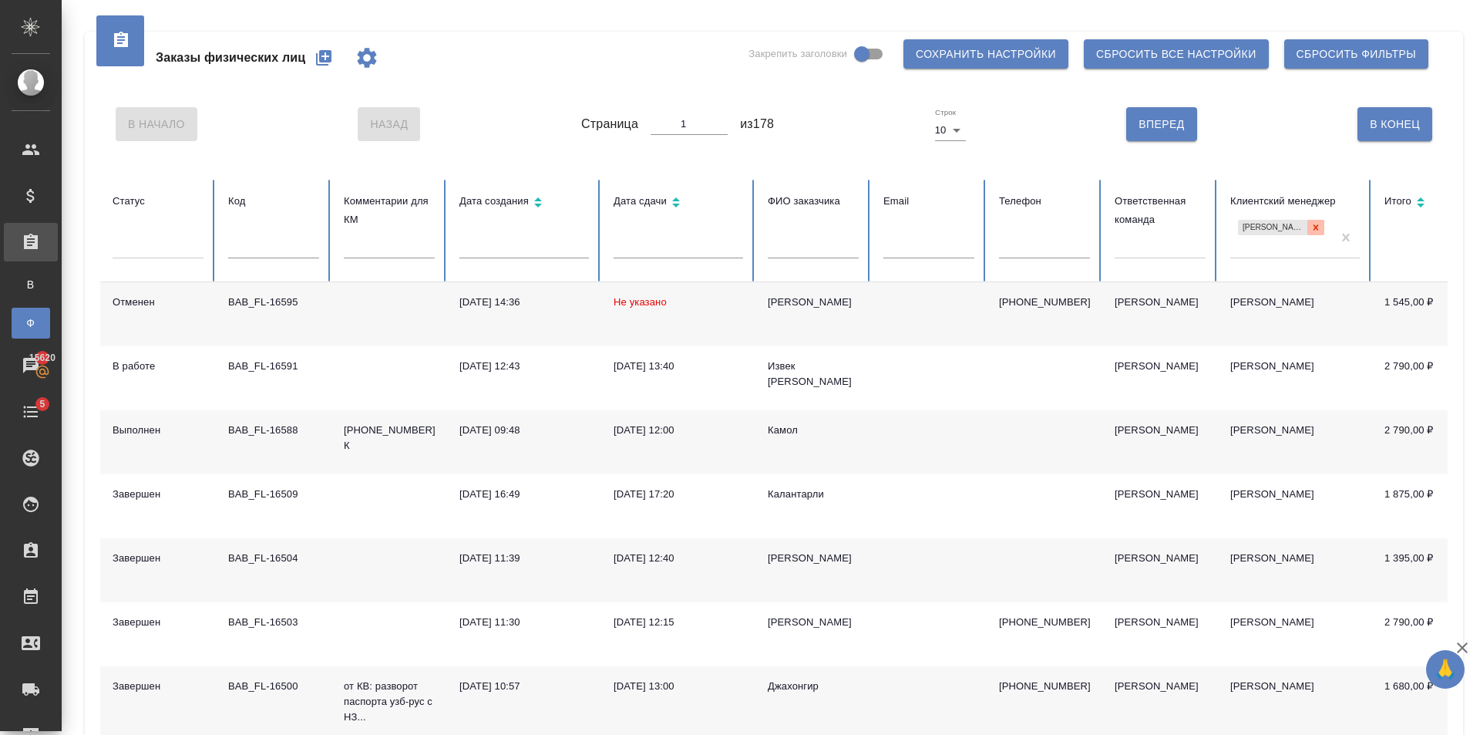
click at [1317, 232] on icon at bounding box center [1315, 227] width 11 height 11
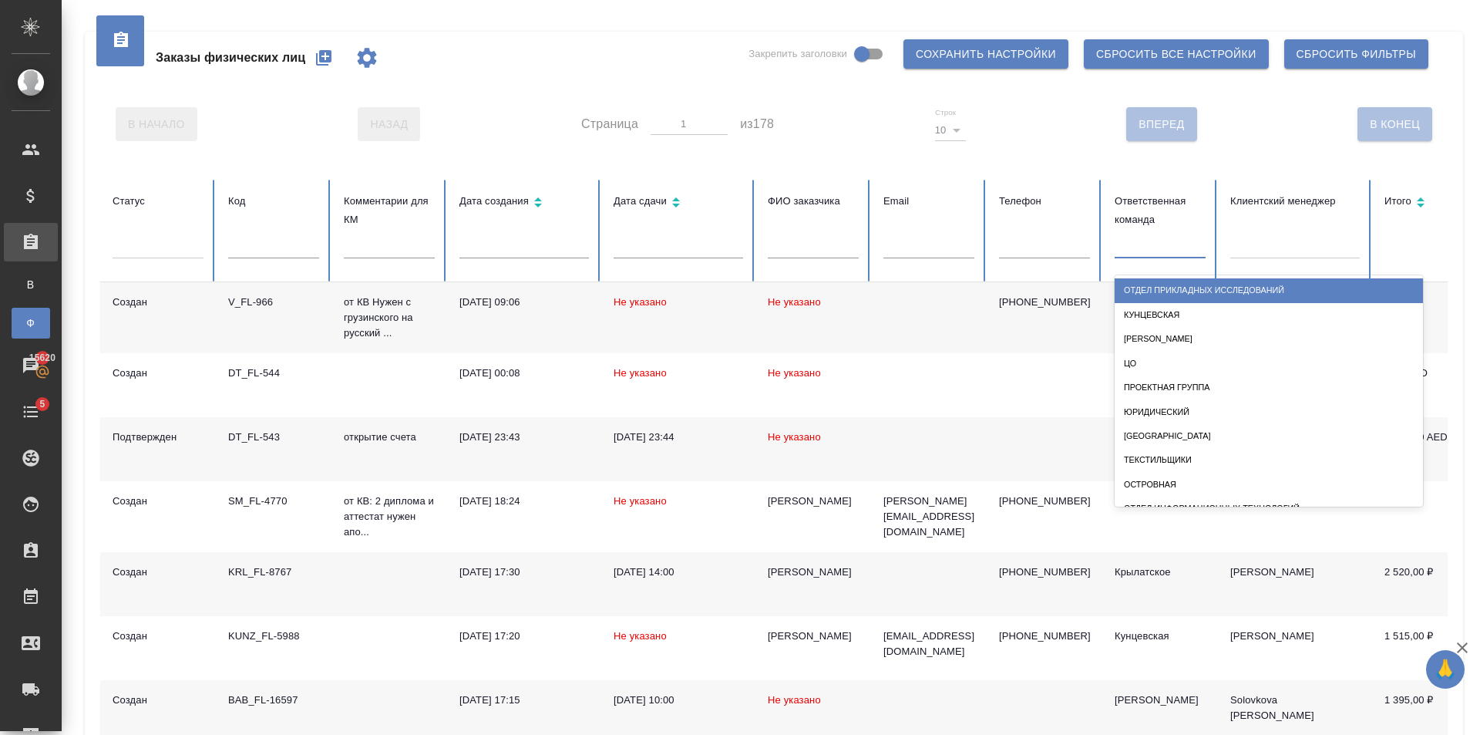
click at [1176, 240] on div at bounding box center [1160, 243] width 91 height 22
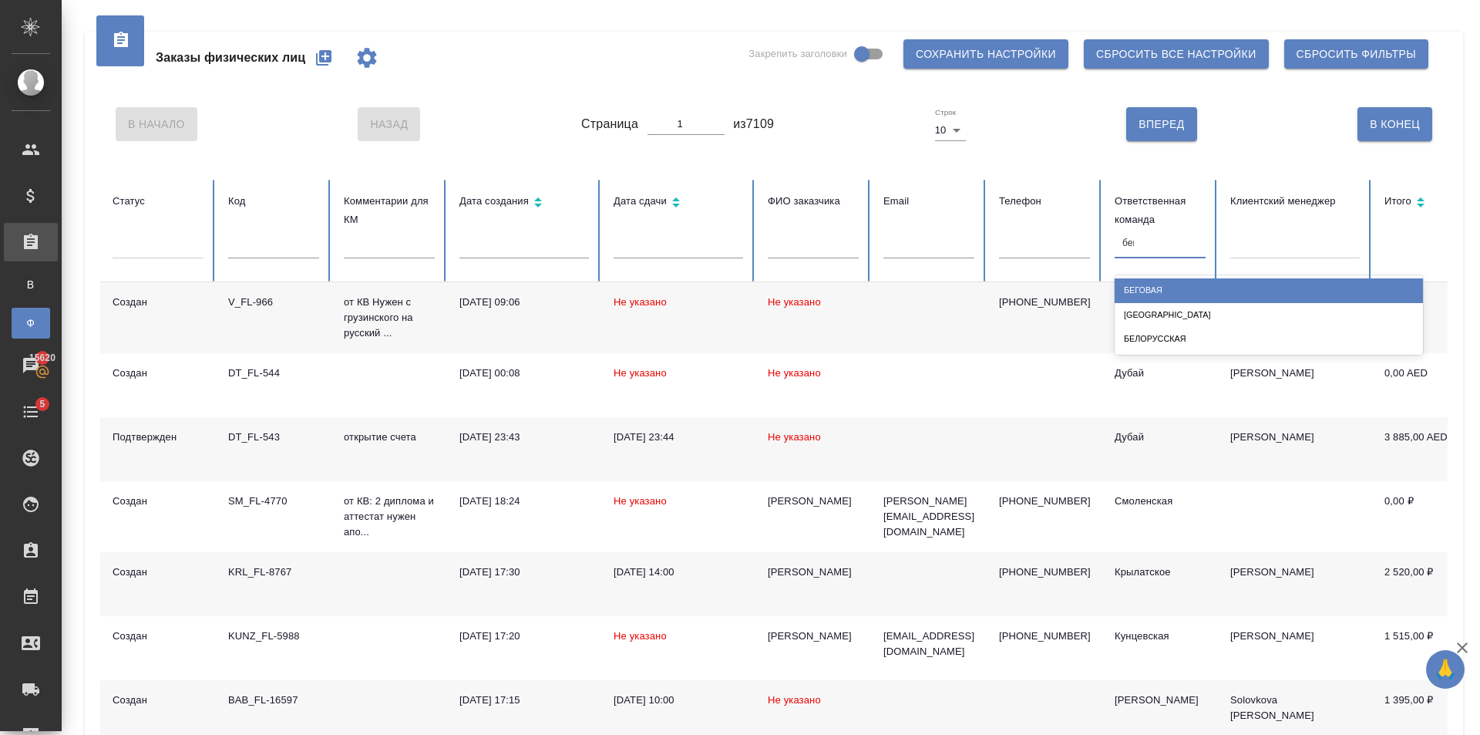
type input "бего"
click at [1176, 294] on div "Беговая" at bounding box center [1269, 290] width 308 height 24
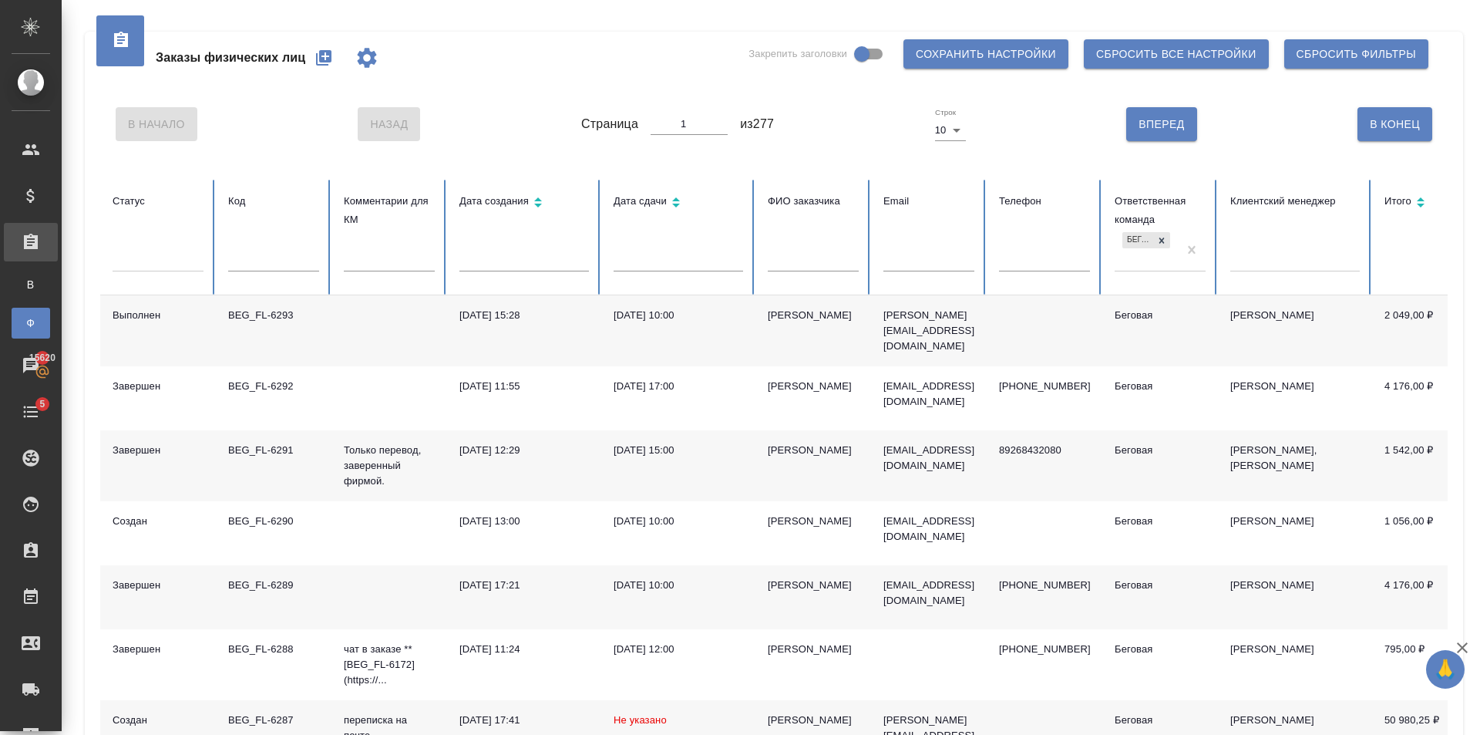
click at [862, 311] on td "Ерёмина Елена" at bounding box center [813, 330] width 116 height 71
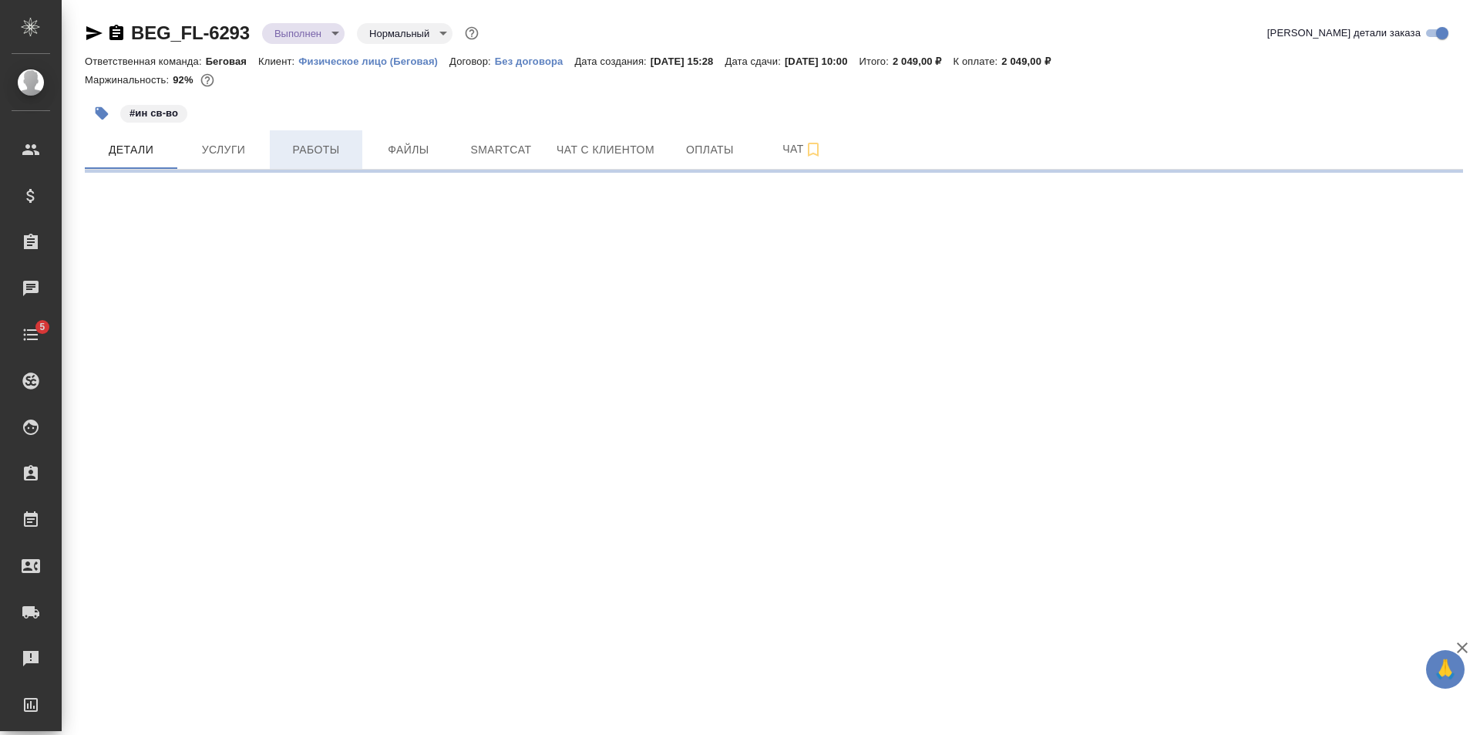
click at [334, 154] on span "Работы" at bounding box center [316, 149] width 74 height 19
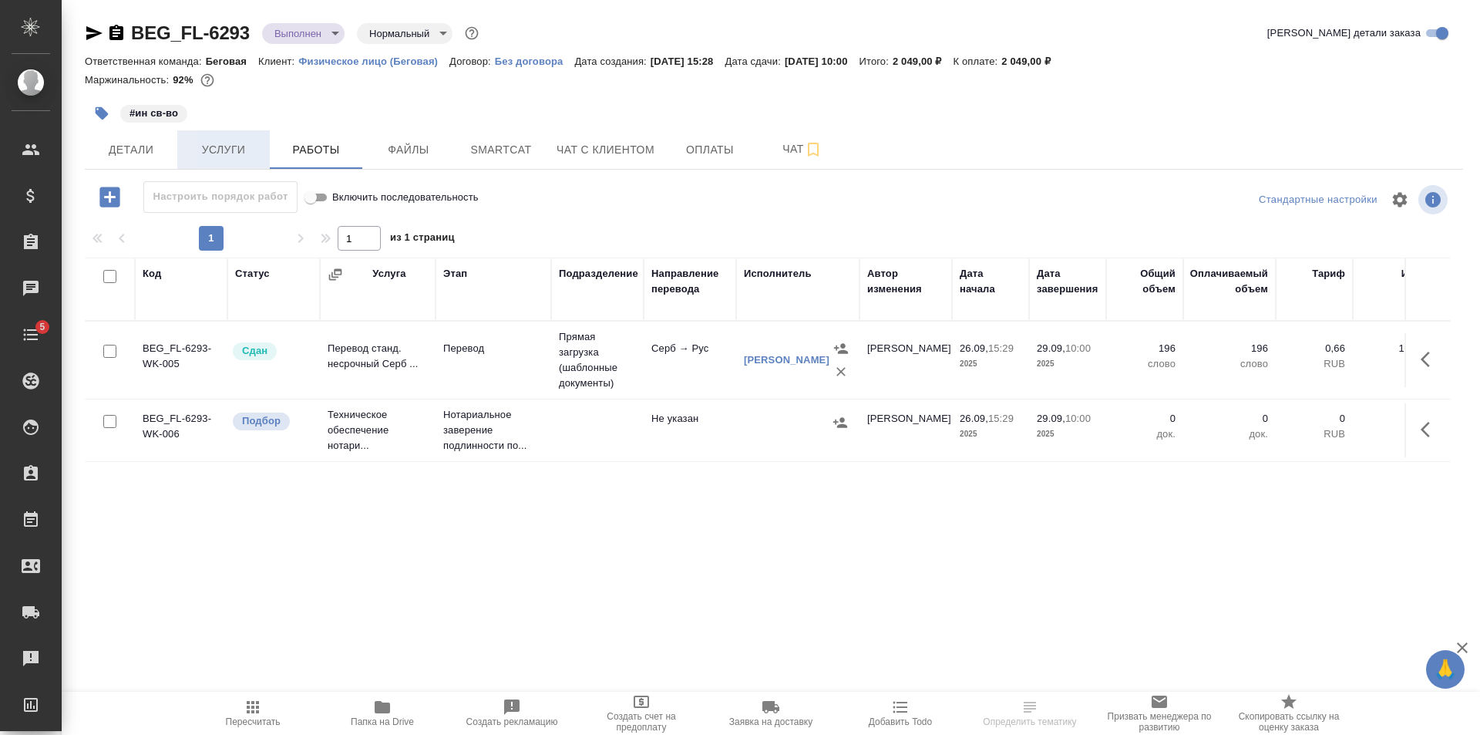
click at [217, 143] on span "Услуги" at bounding box center [224, 149] width 74 height 19
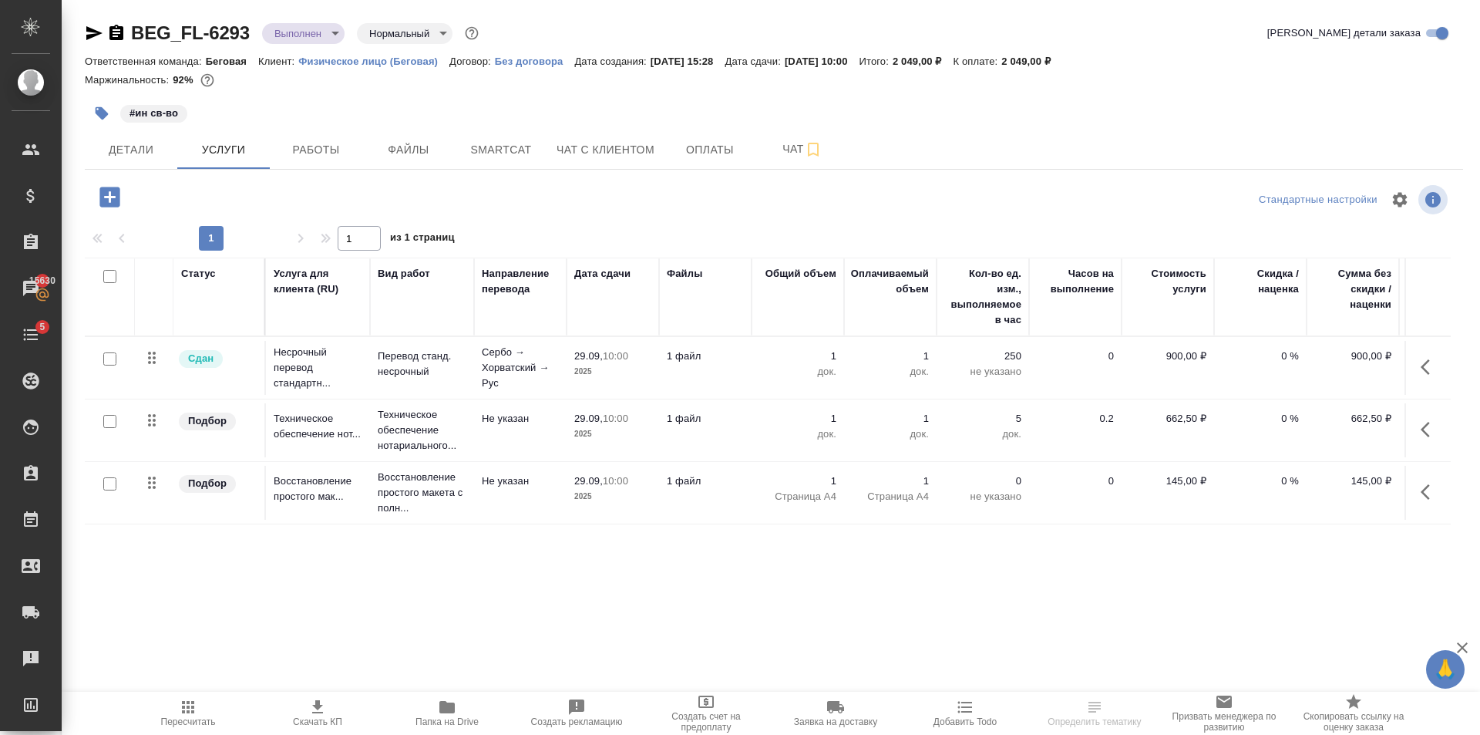
click at [89, 41] on icon "button" at bounding box center [94, 33] width 19 height 19
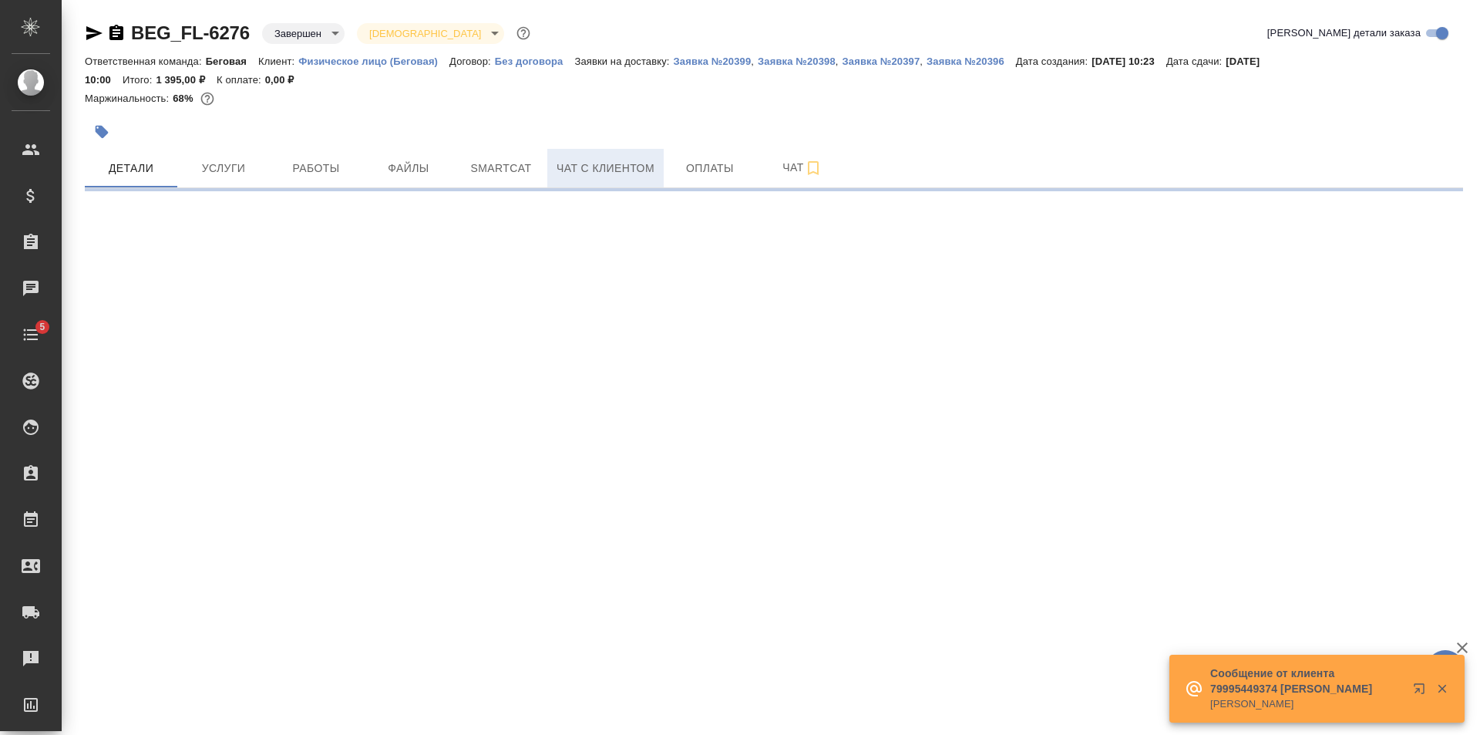
click at [618, 176] on span "Чат с клиентом" at bounding box center [606, 168] width 98 height 19
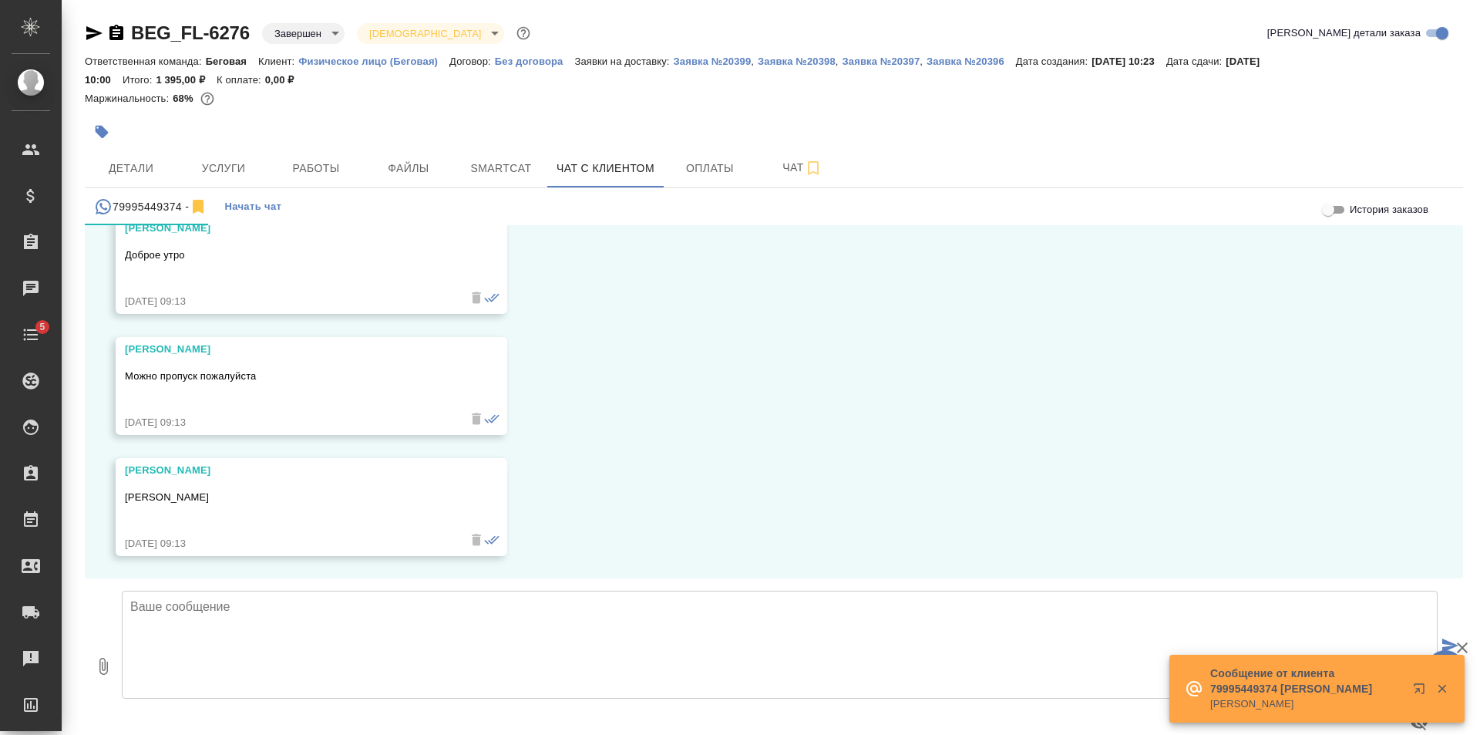
scroll to position [4616, 0]
click at [383, 631] on textarea at bounding box center [780, 644] width 1316 height 108
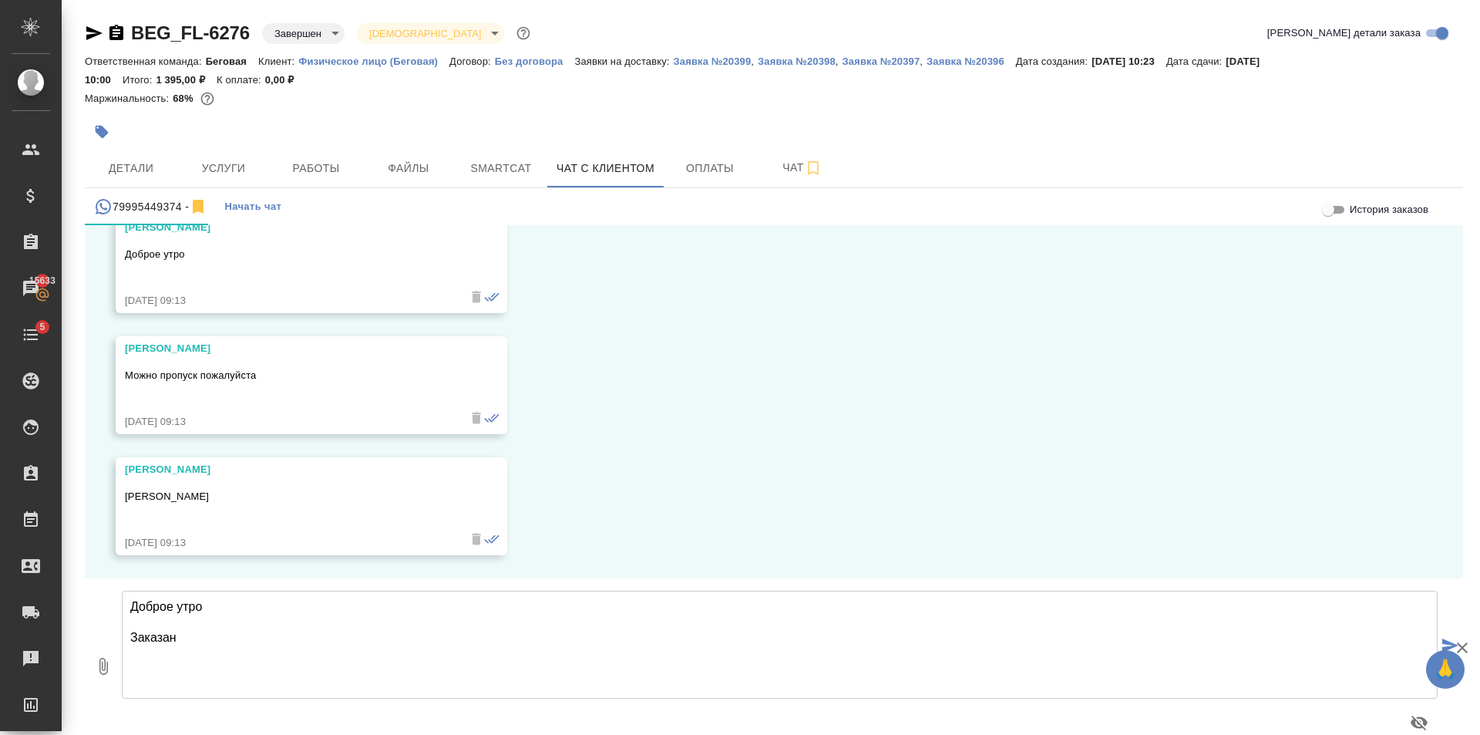
type textarea "Доброе утро Заказан"
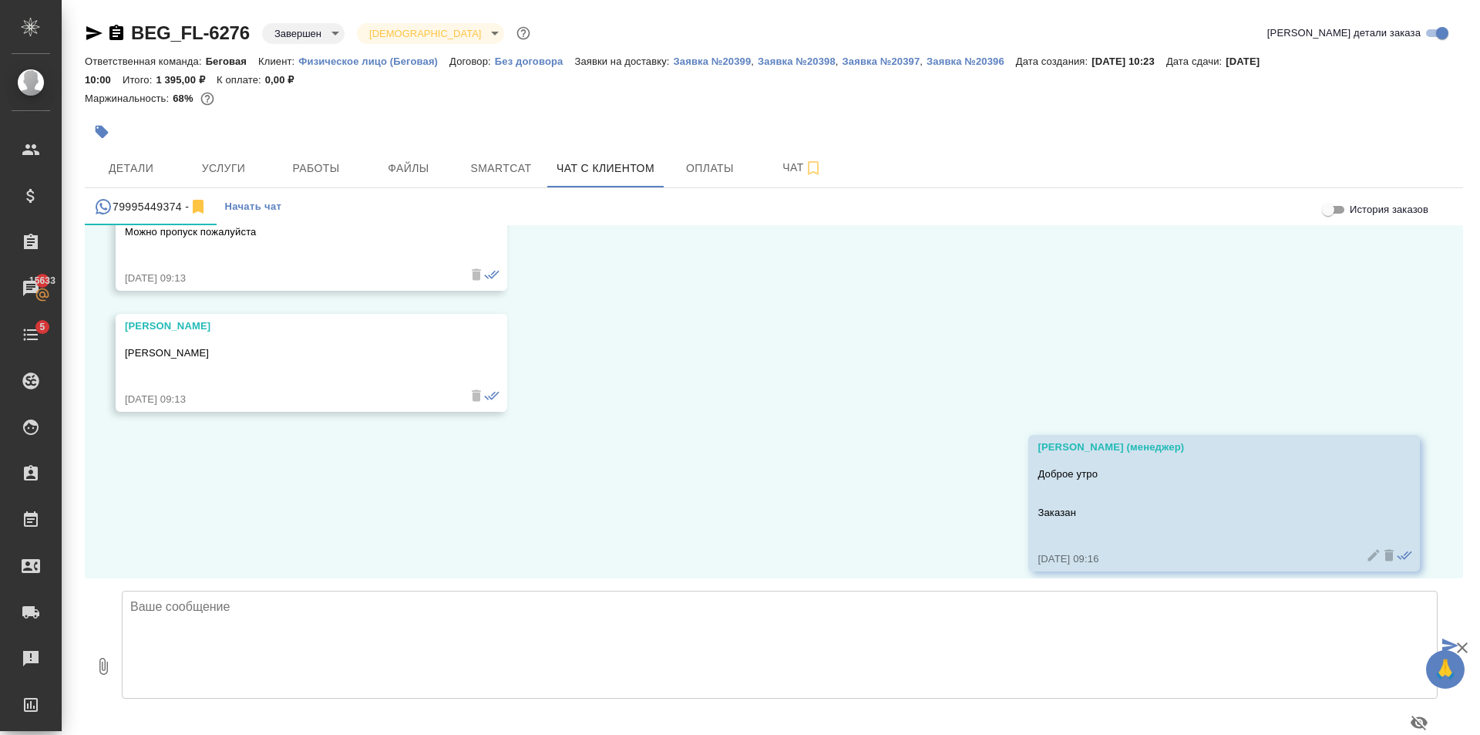
scroll to position [4775, 0]
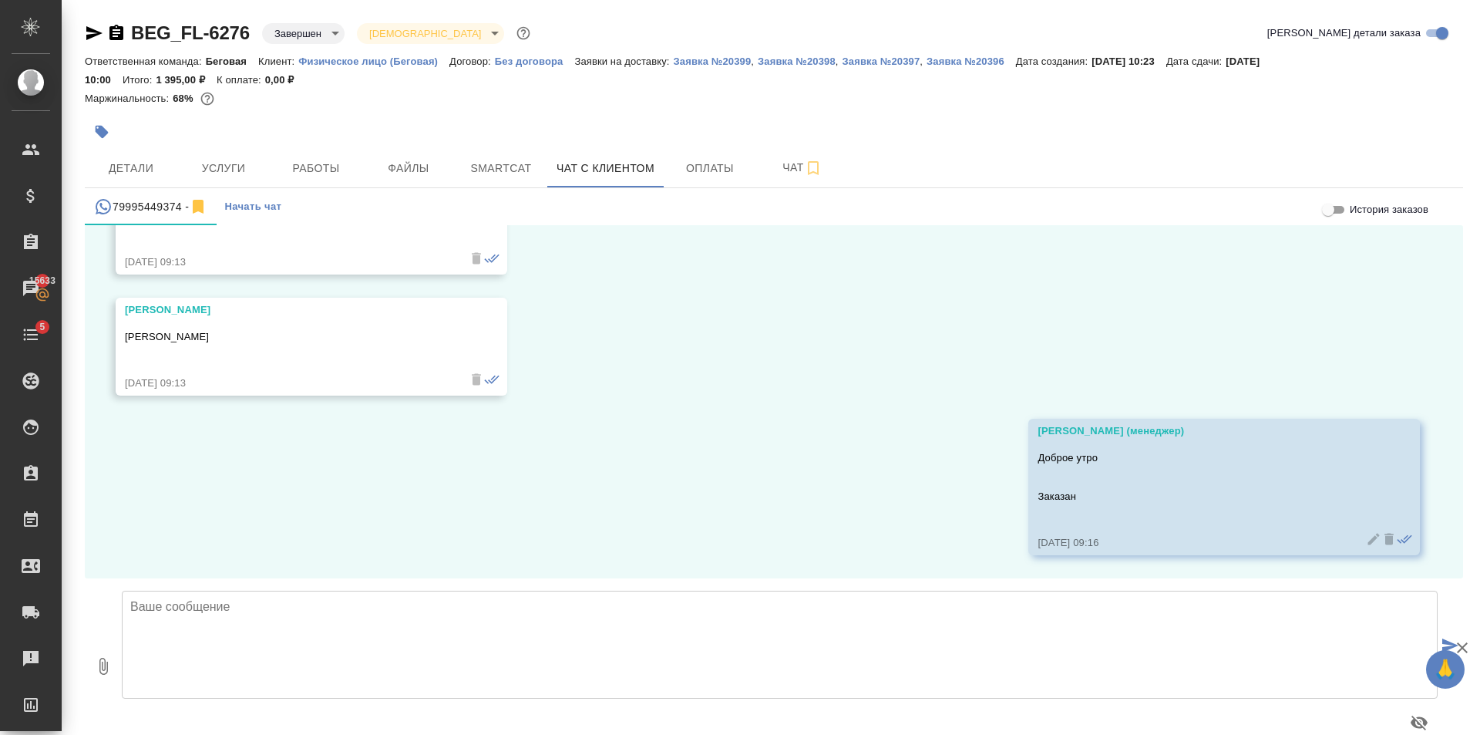
drag, startPoint x: 208, startPoint y: 332, endPoint x: 128, endPoint y: 326, distance: 80.4
click at [128, 326] on div "[PERSON_NAME]" at bounding box center [289, 346] width 328 height 42
copy p "[PERSON_NAME]"
click at [431, 470] on div "14.07, [DATE] [PERSON_NAME] (менеджер) Добрый день! [DATE] 10:40 [PERSON_NAME] …" at bounding box center [774, 401] width 1378 height 353
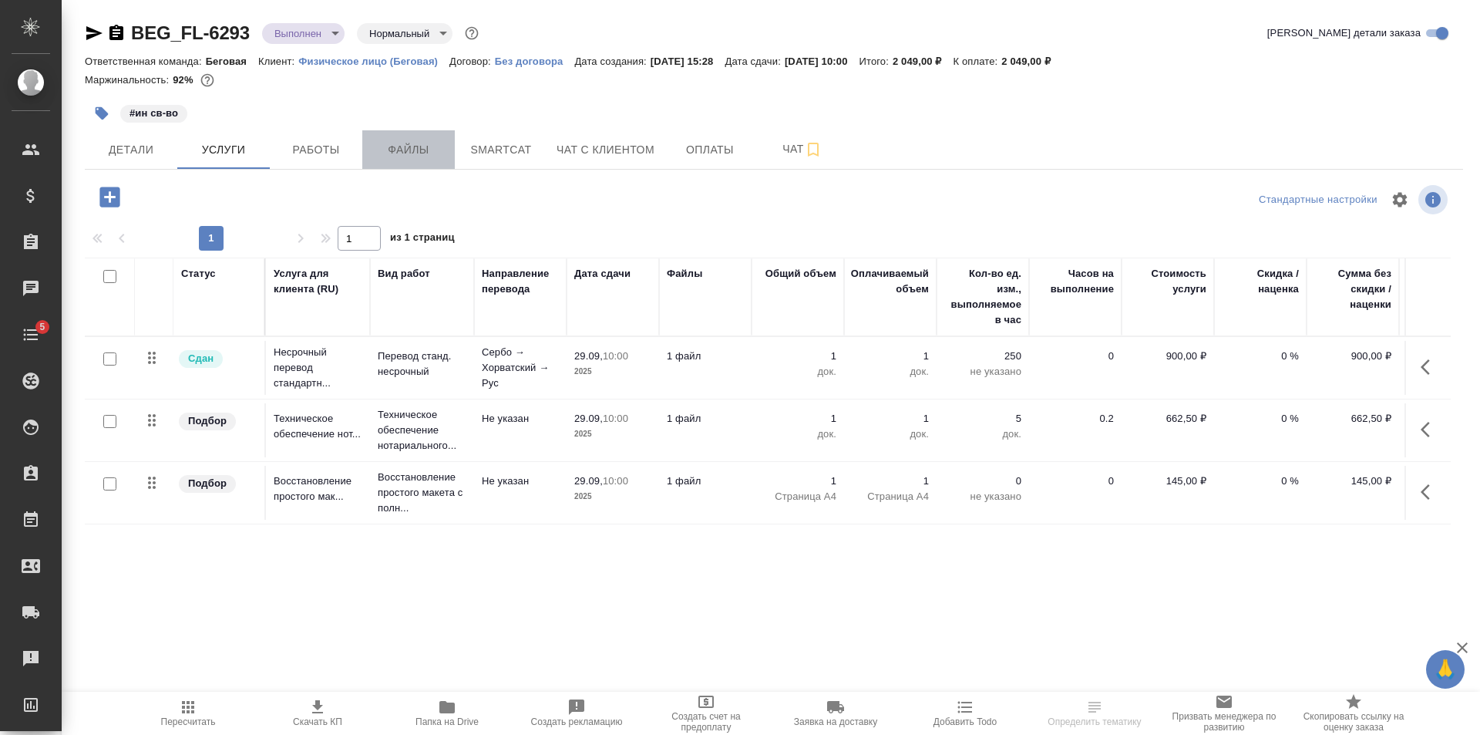
click at [405, 139] on button "Файлы" at bounding box center [408, 149] width 93 height 39
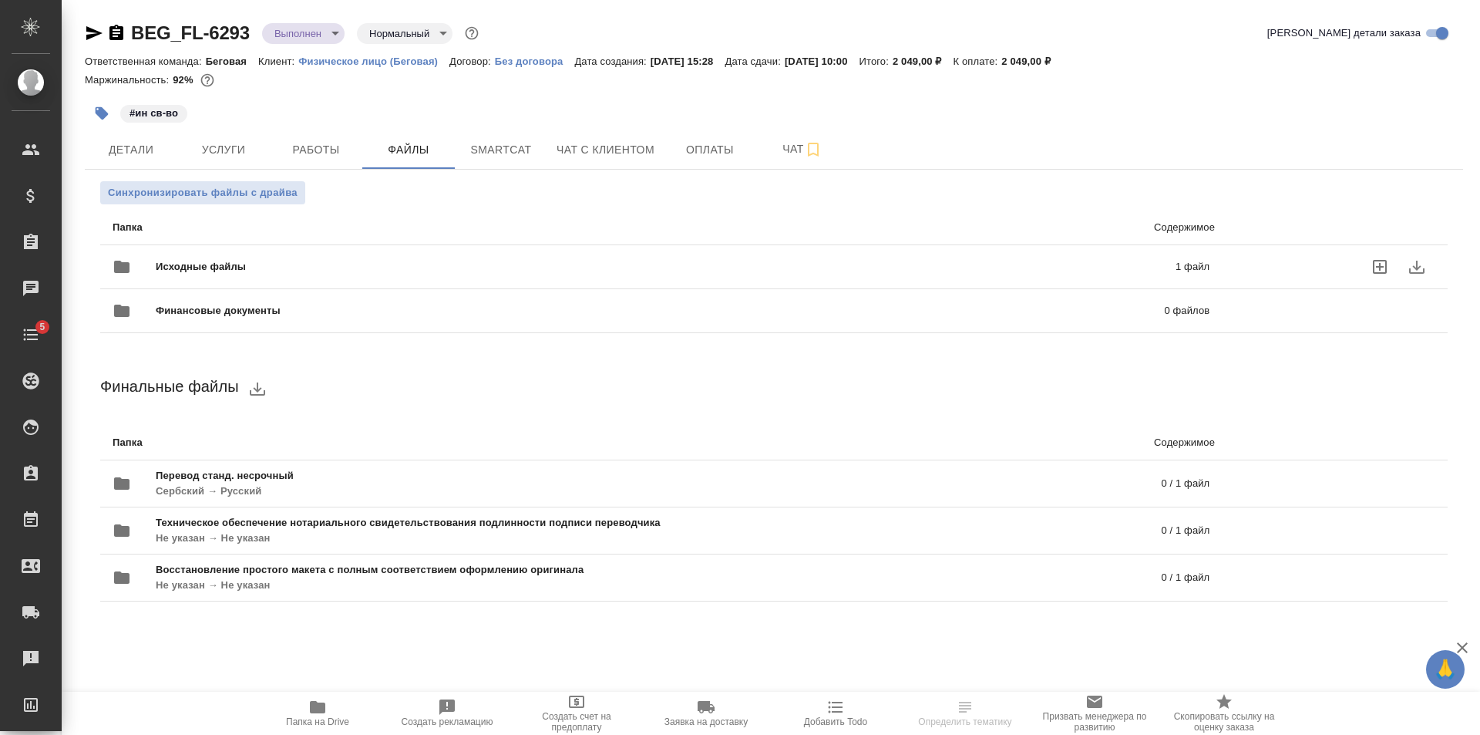
click at [228, 269] on span "Исходные файлы" at bounding box center [433, 266] width 555 height 15
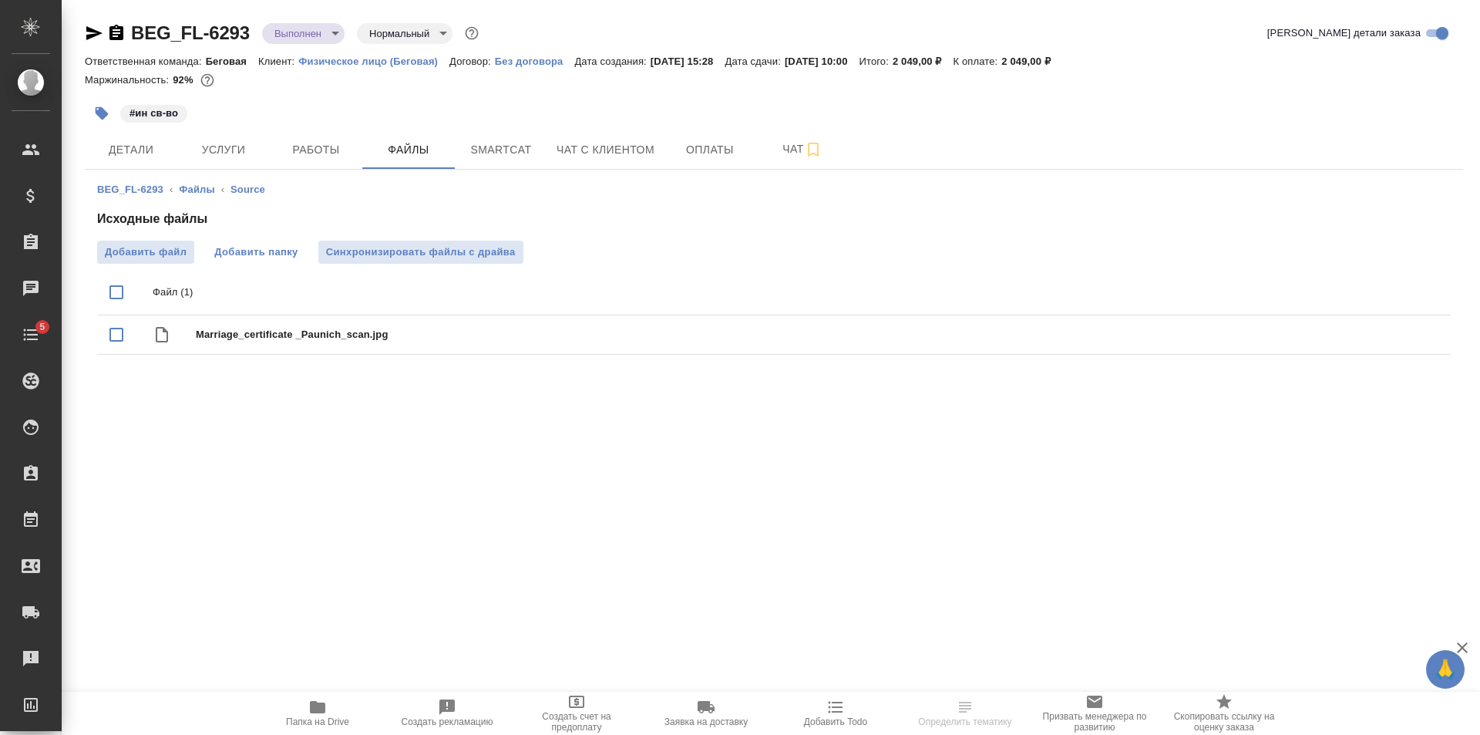
click at [254, 251] on span "Добавить папку" at bounding box center [255, 251] width 83 height 15
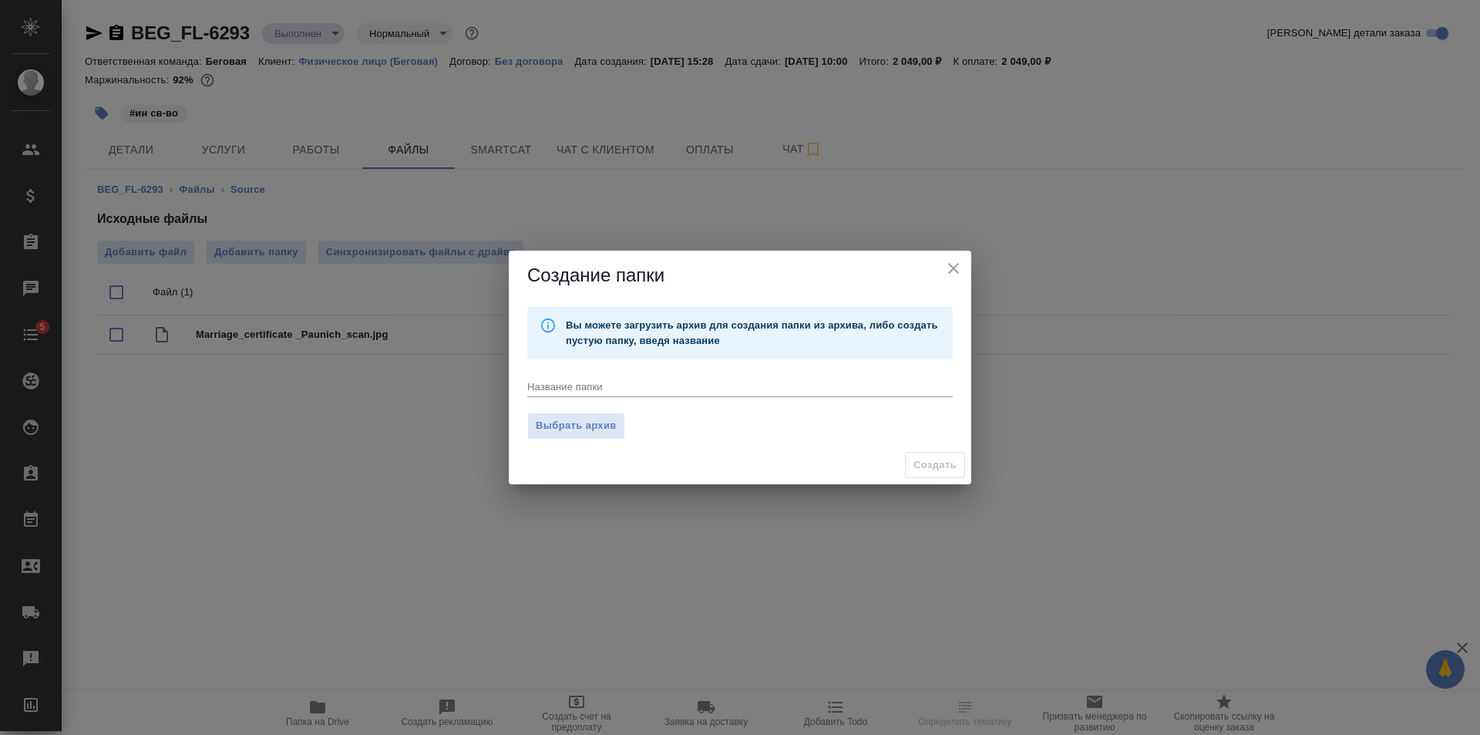
click at [671, 399] on div "Название папки x" at bounding box center [740, 379] width 438 height 53
click at [671, 390] on textarea at bounding box center [740, 386] width 426 height 12
type textarea "Новый файл от 30.09"
click at [964, 472] on button "Создать" at bounding box center [935, 465] width 60 height 27
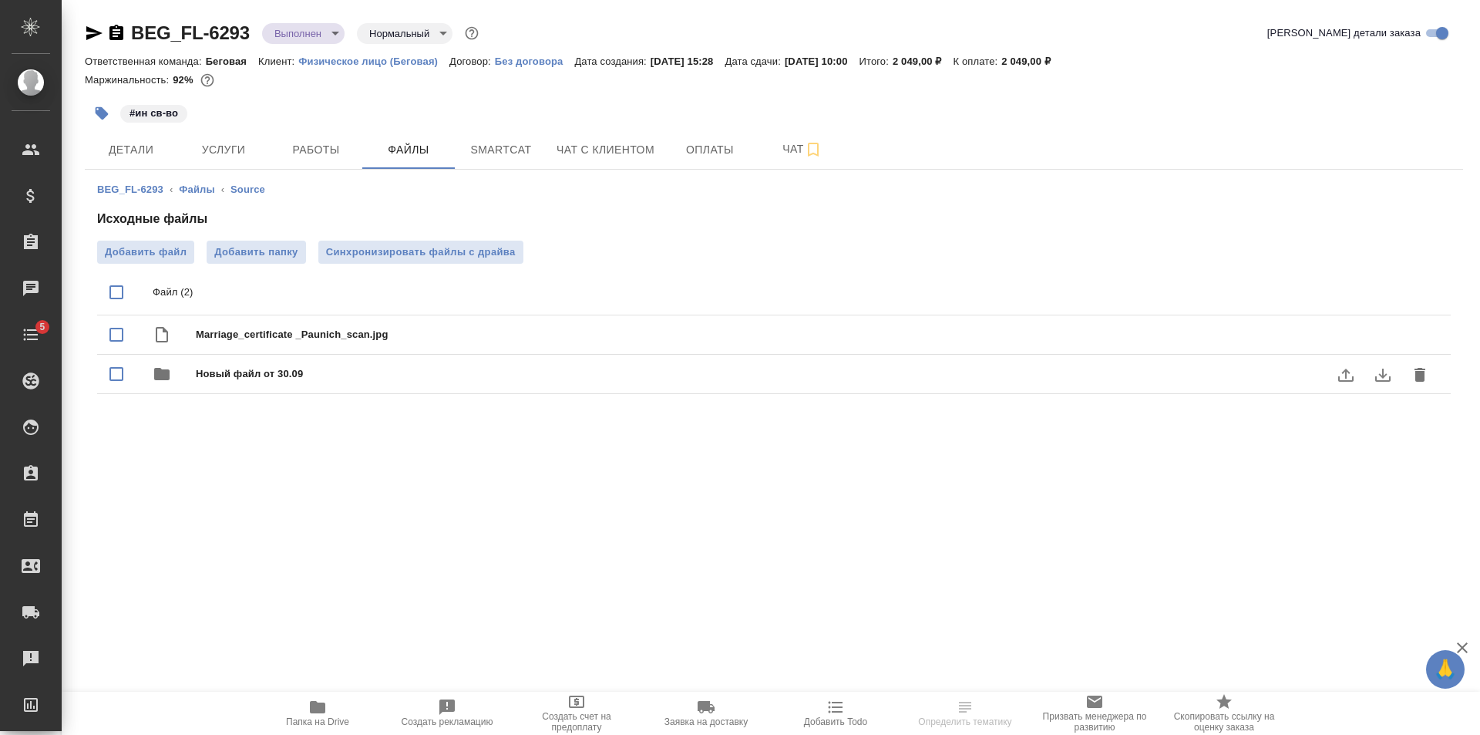
click at [294, 377] on span "Новый файл от 30.09" at bounding box center [805, 373] width 1218 height 15
click at [168, 257] on span "Добавить файл" at bounding box center [146, 251] width 82 height 15
click at [0, 0] on input "Добавить файл" at bounding box center [0, 0] width 0 height 0
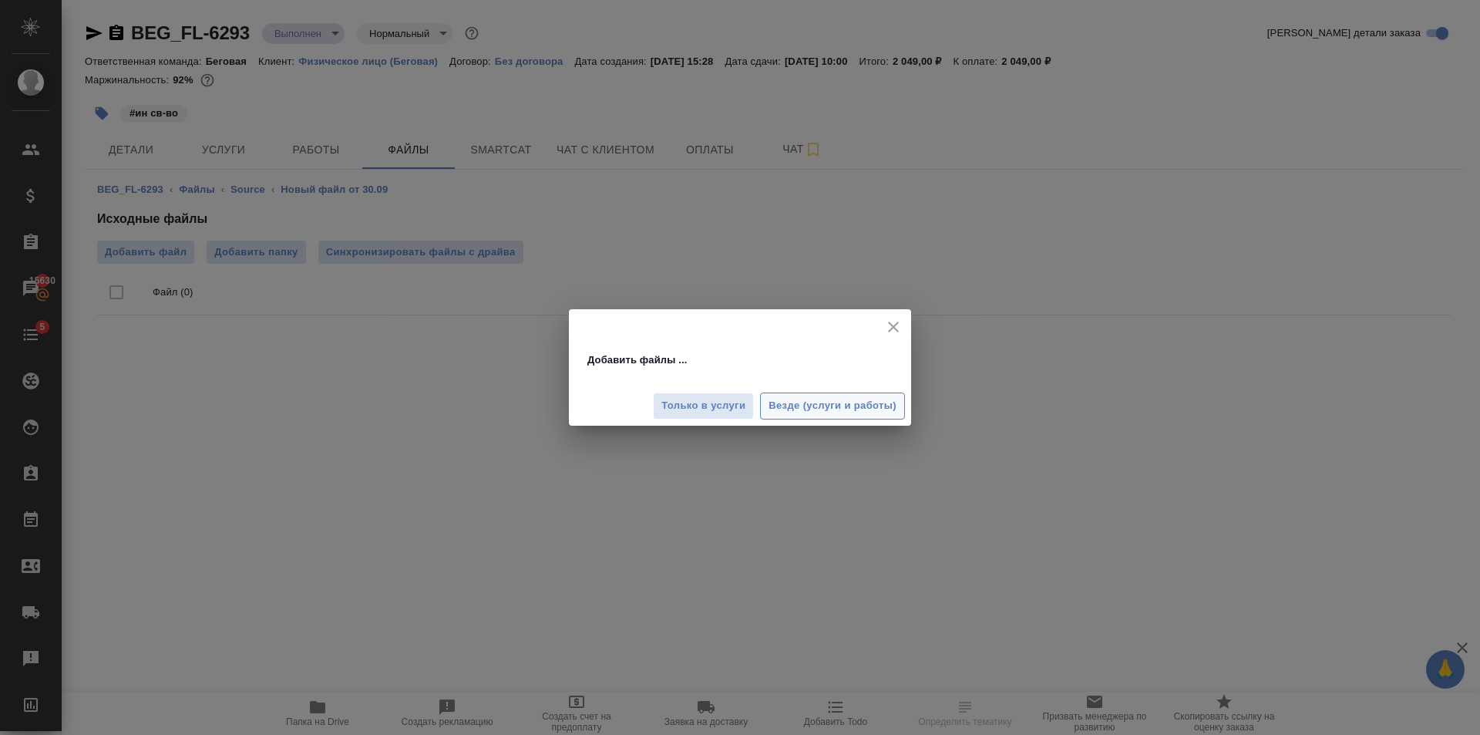
click at [868, 412] on span "Везде (услуги и работы)" at bounding box center [833, 406] width 128 height 18
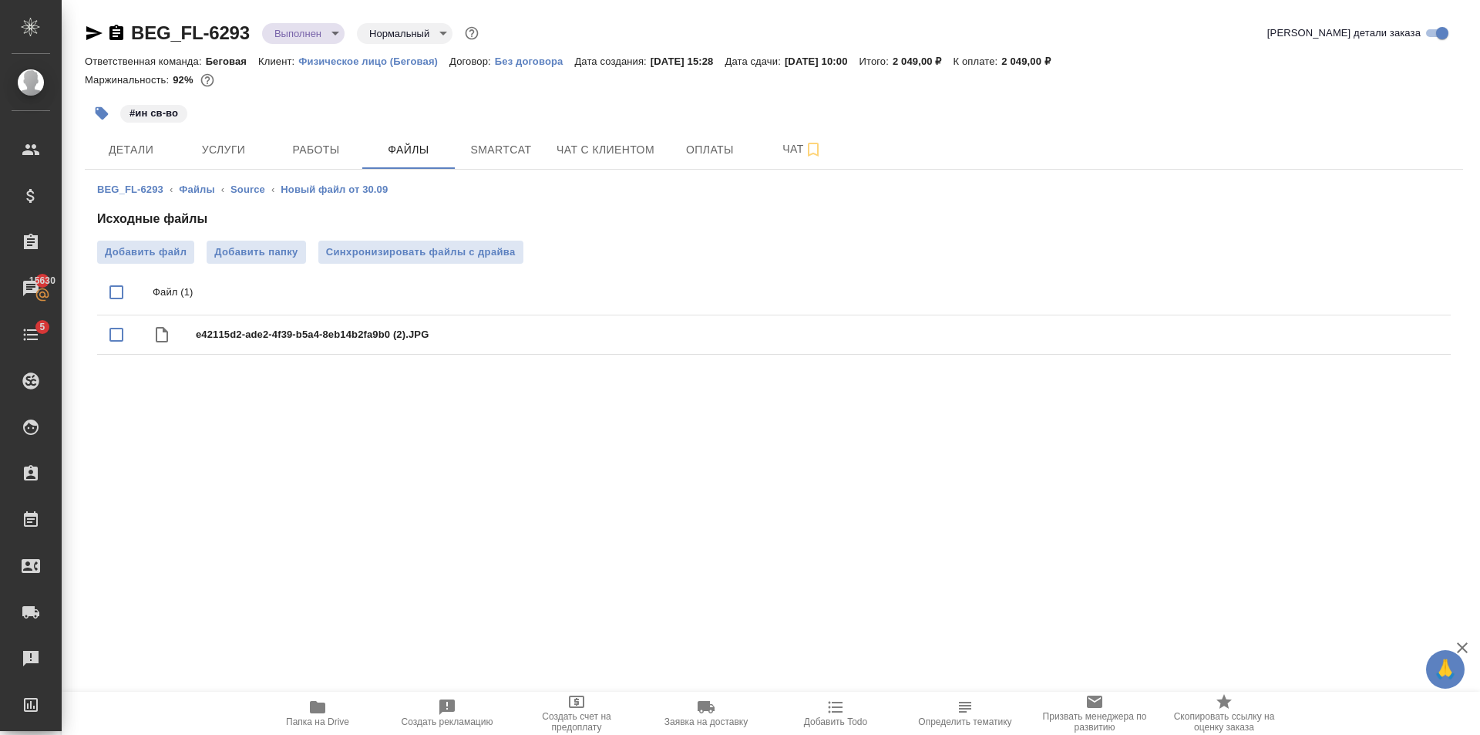
drag, startPoint x: 1384, startPoint y: 408, endPoint x: 200, endPoint y: 110, distance: 1220.1
click at [1384, 408] on div ".cls-1 fill:#fff; AWATERA Golubev Dmitry Клиенты Спецификации Заказы 15630 Чаты…" at bounding box center [740, 367] width 1480 height 735
click at [274, 173] on div "BEG_FL-6293 ‹ Файлы ‹ Source ‹ Новый файл от 30.09 Исходные файлы Добавить файл…" at bounding box center [774, 272] width 1378 height 204
click at [292, 162] on button "Работы" at bounding box center [316, 149] width 93 height 39
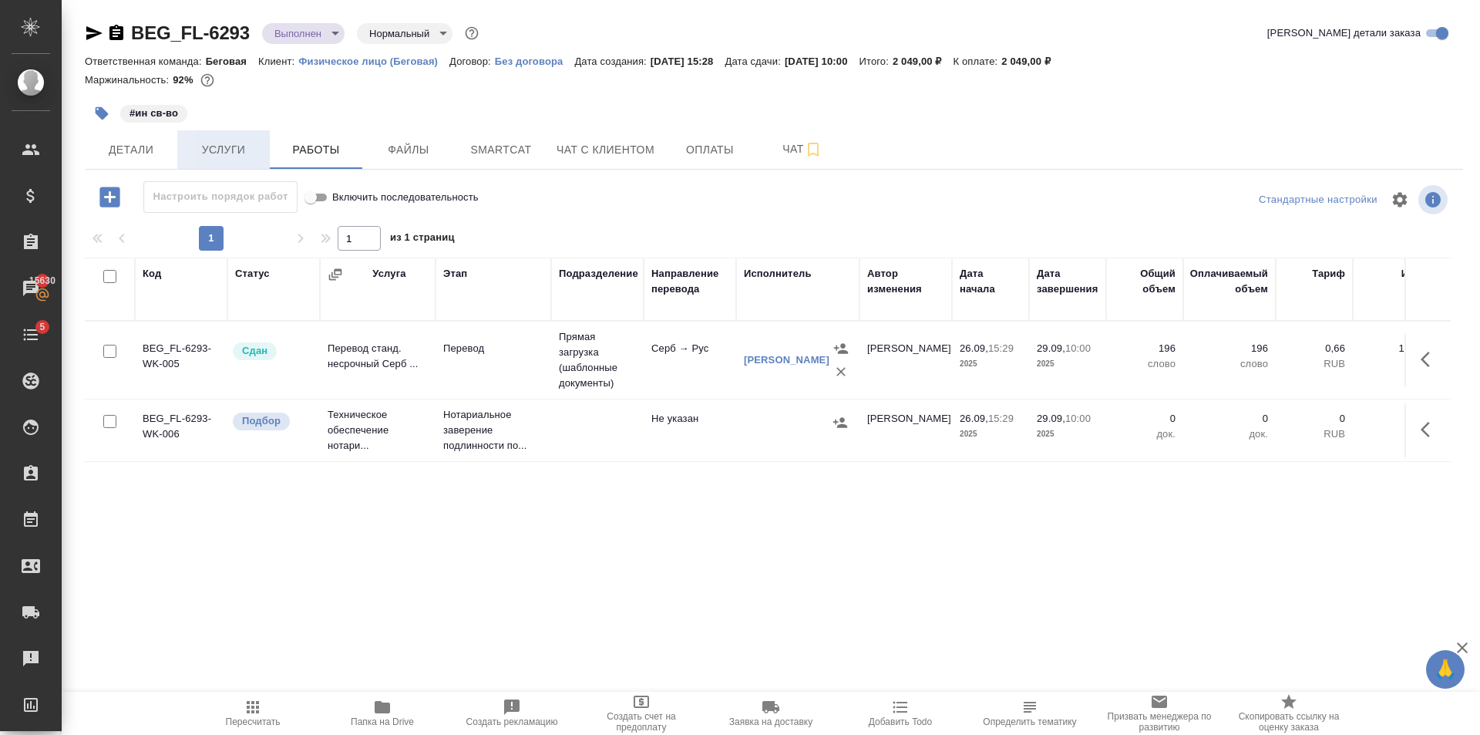
click at [235, 149] on span "Услуги" at bounding box center [224, 149] width 74 height 19
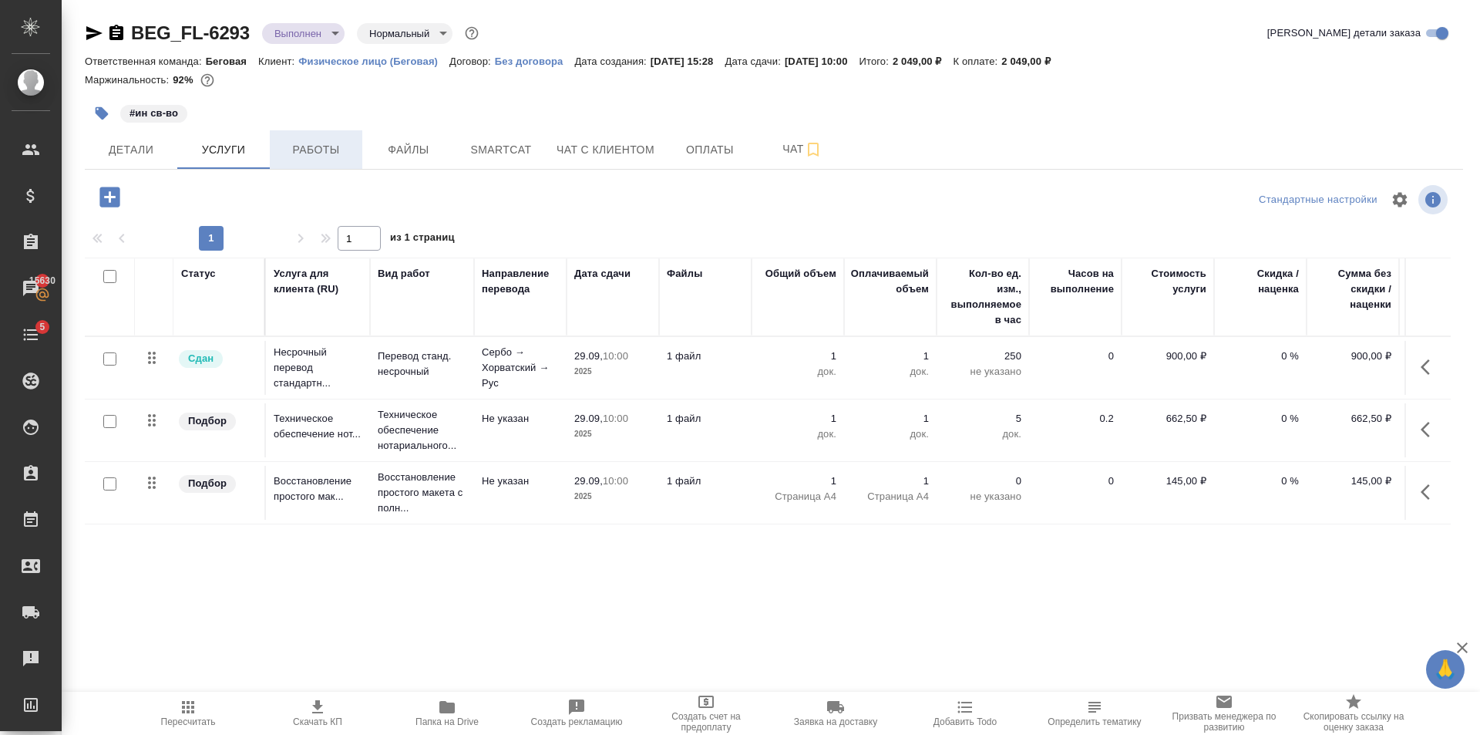
click at [332, 160] on button "Работы" at bounding box center [316, 149] width 93 height 39
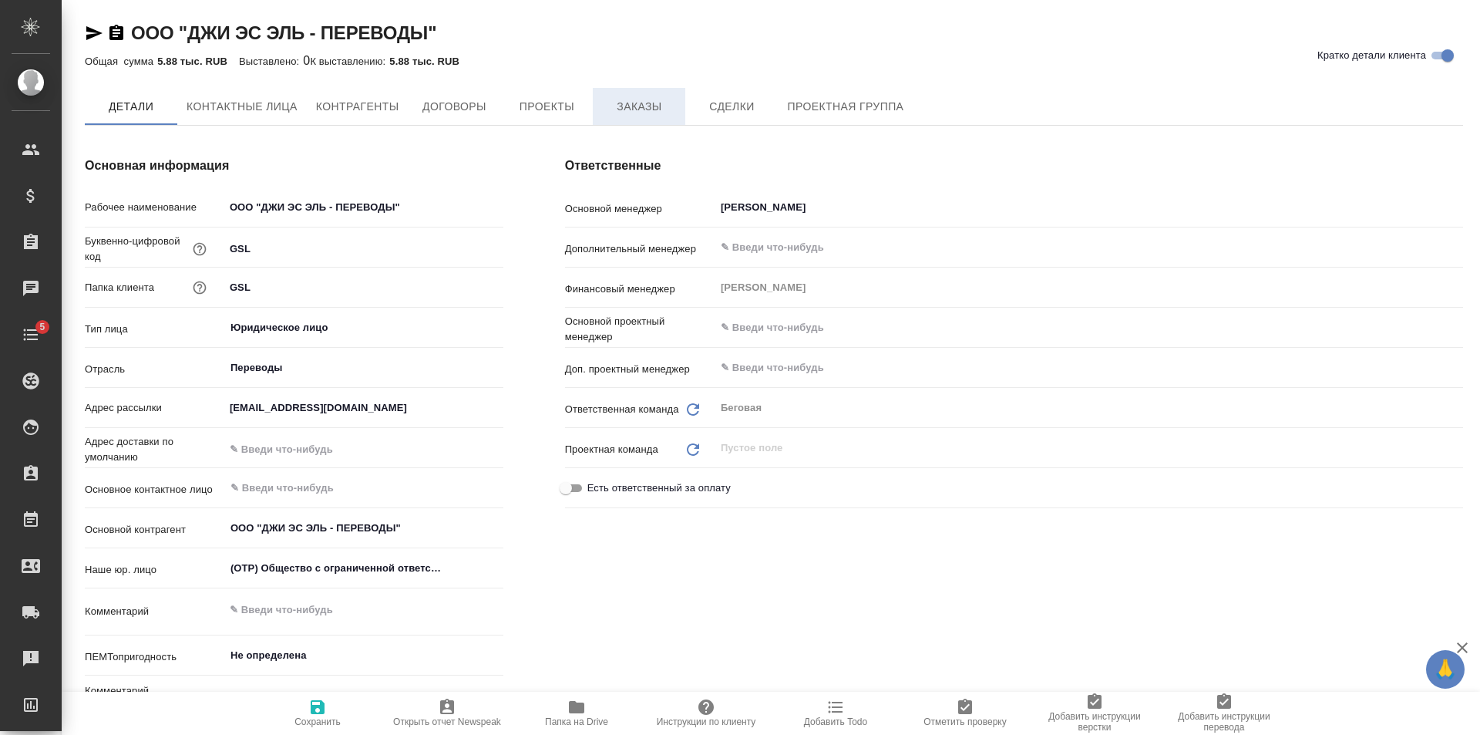
click at [662, 104] on span "Заказы" at bounding box center [639, 106] width 74 height 19
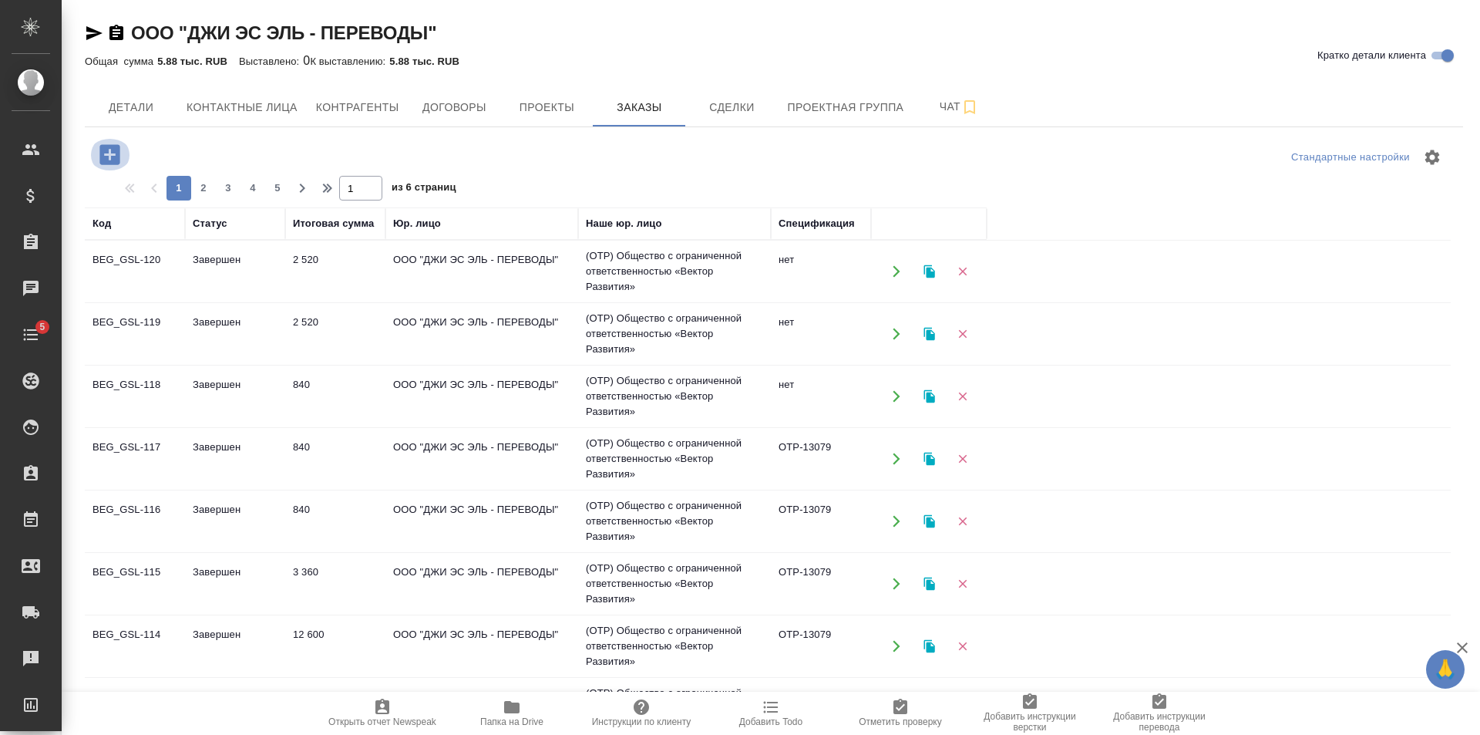
click at [102, 153] on icon "button" at bounding box center [109, 154] width 20 height 20
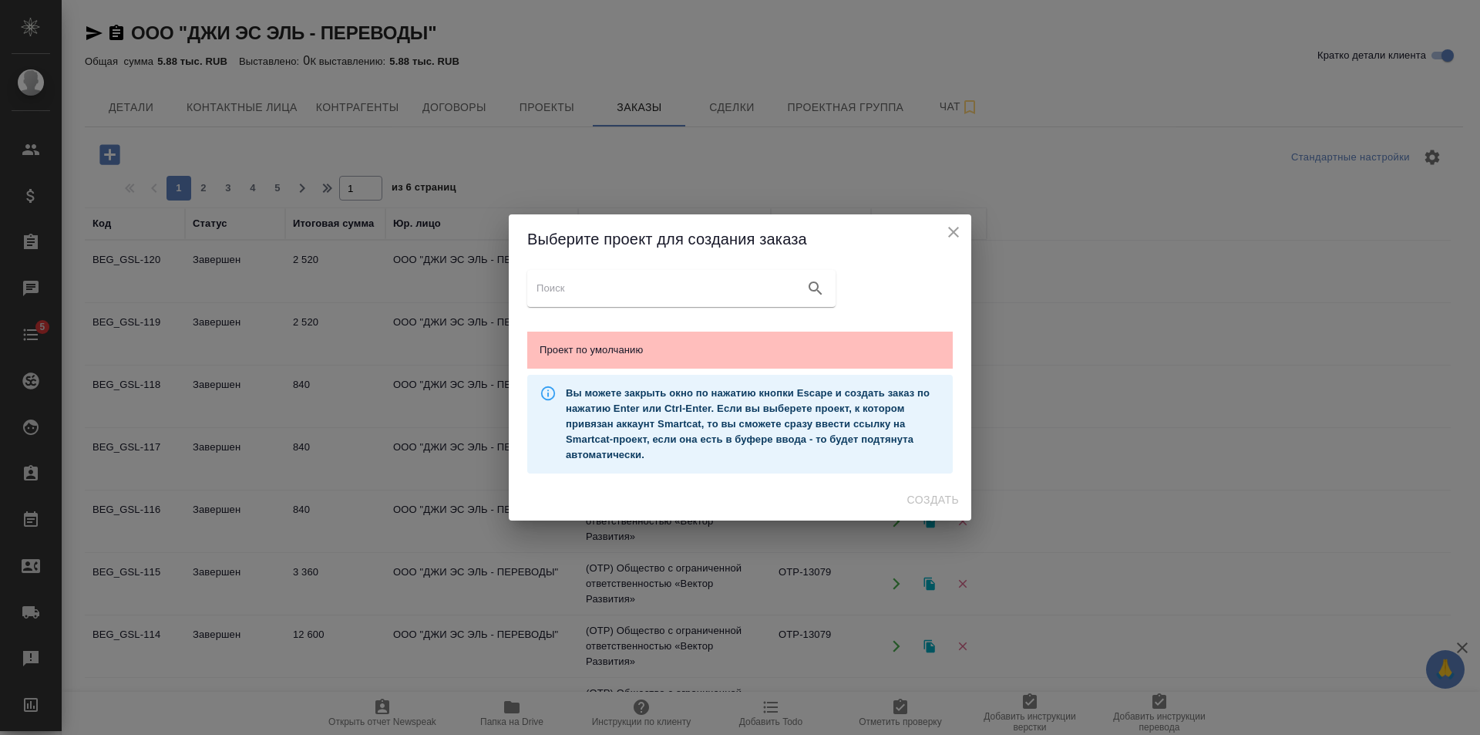
click at [637, 362] on div "Проект по умолчанию" at bounding box center [740, 349] width 426 height 37
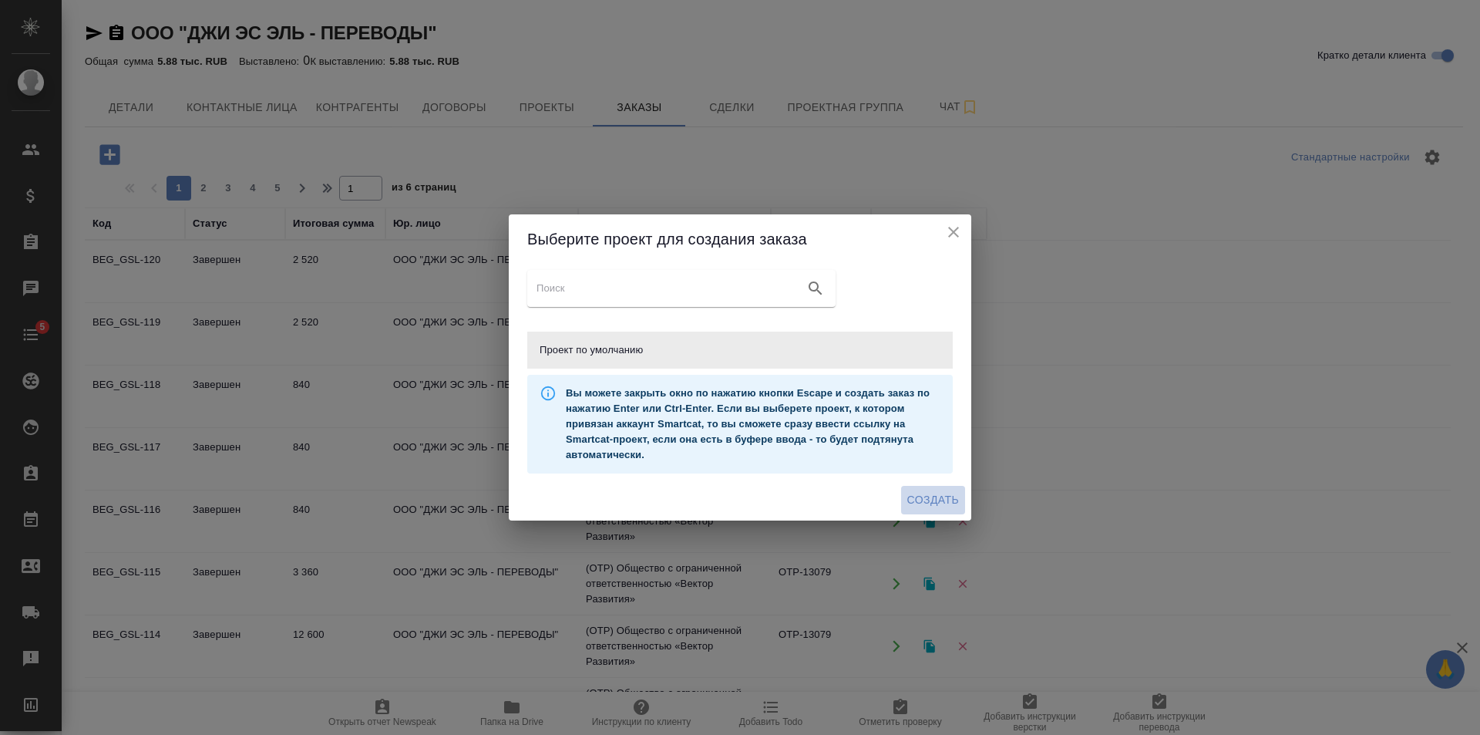
click at [907, 503] on span "Создать" at bounding box center [933, 499] width 52 height 19
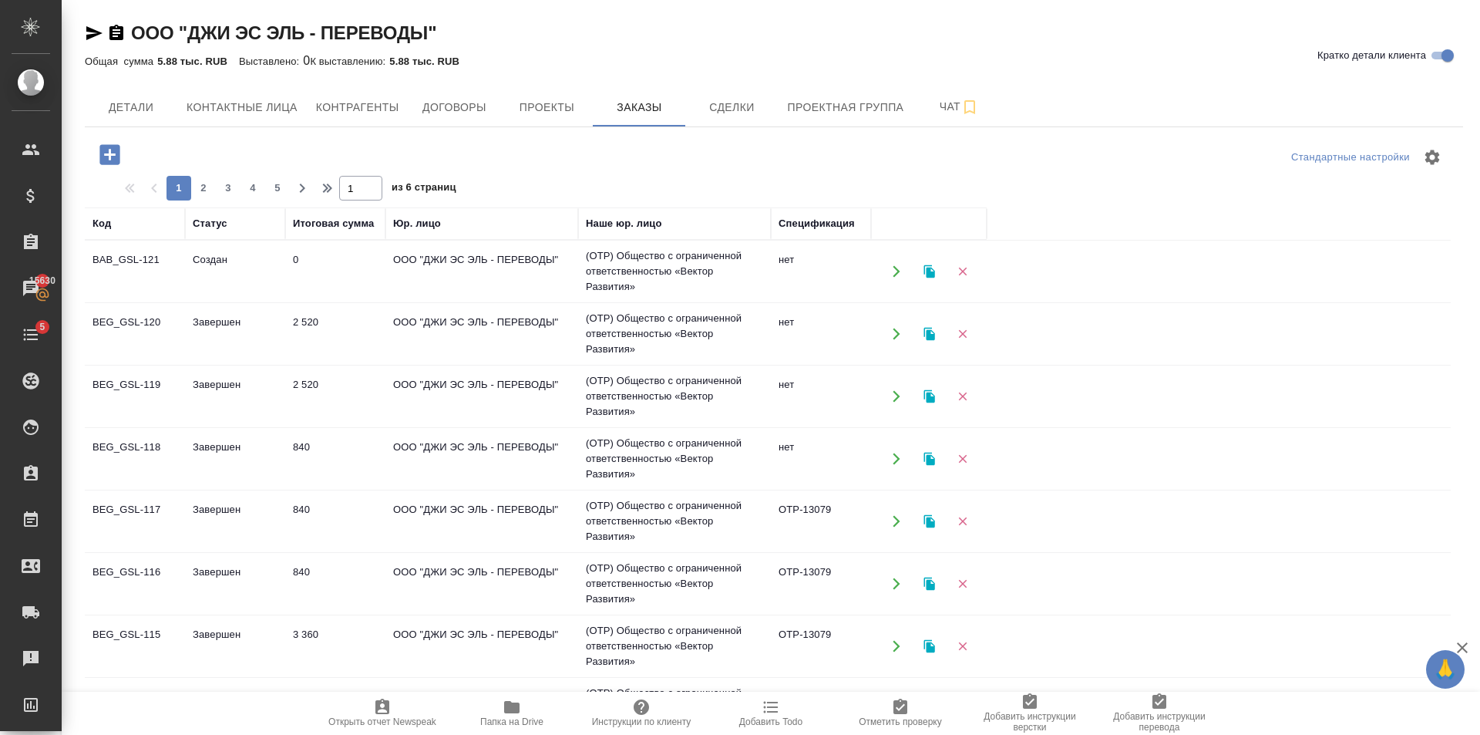
click at [328, 438] on td "840" at bounding box center [335, 459] width 100 height 54
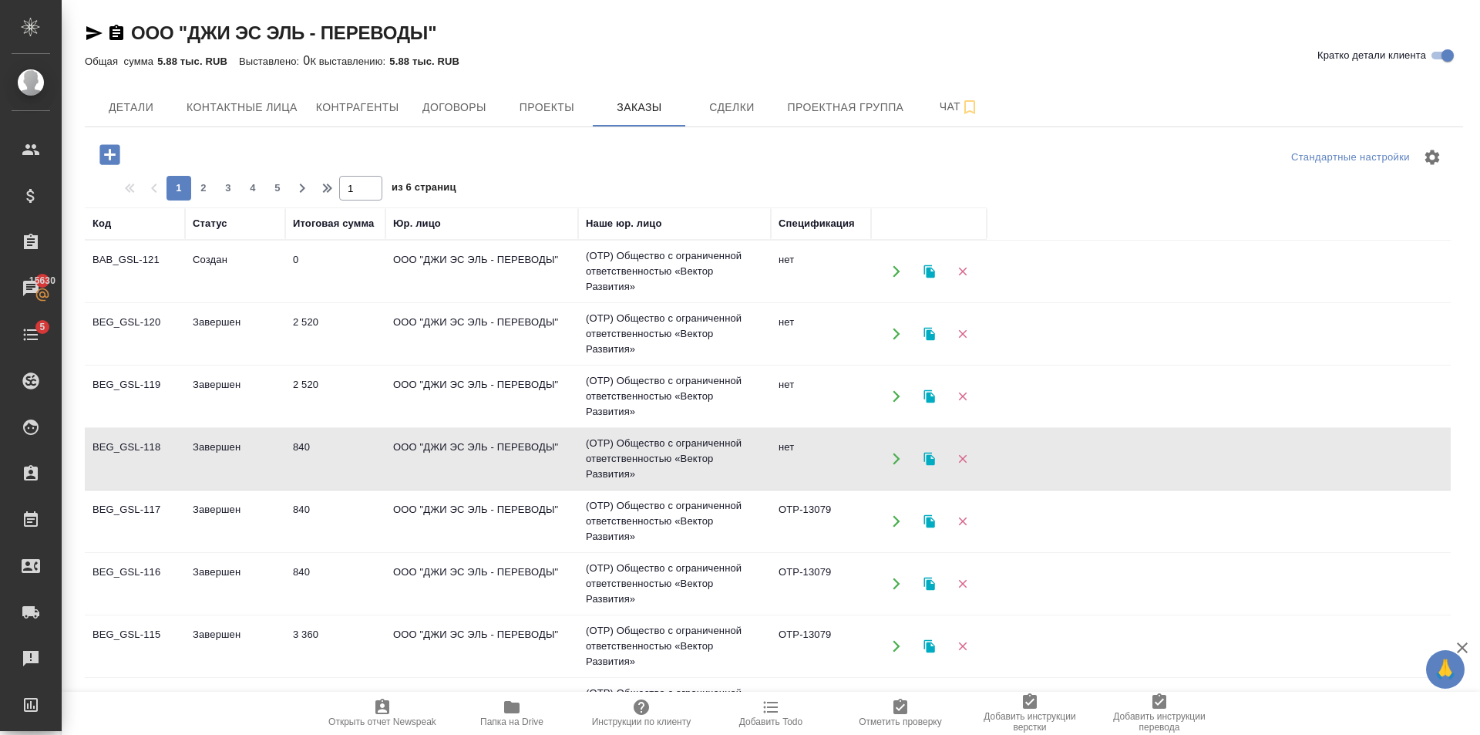
click at [328, 438] on td "840" at bounding box center [335, 459] width 100 height 54
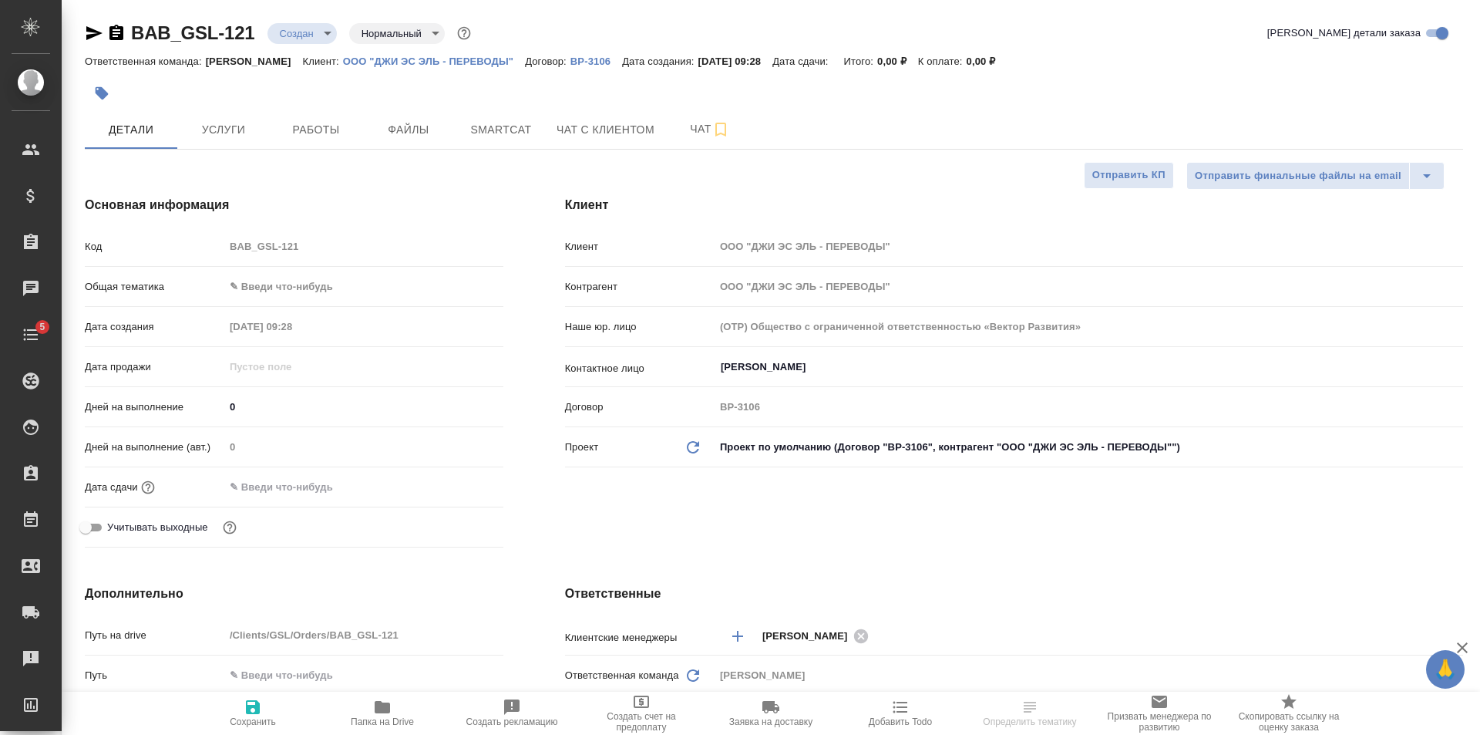
select select "RU"
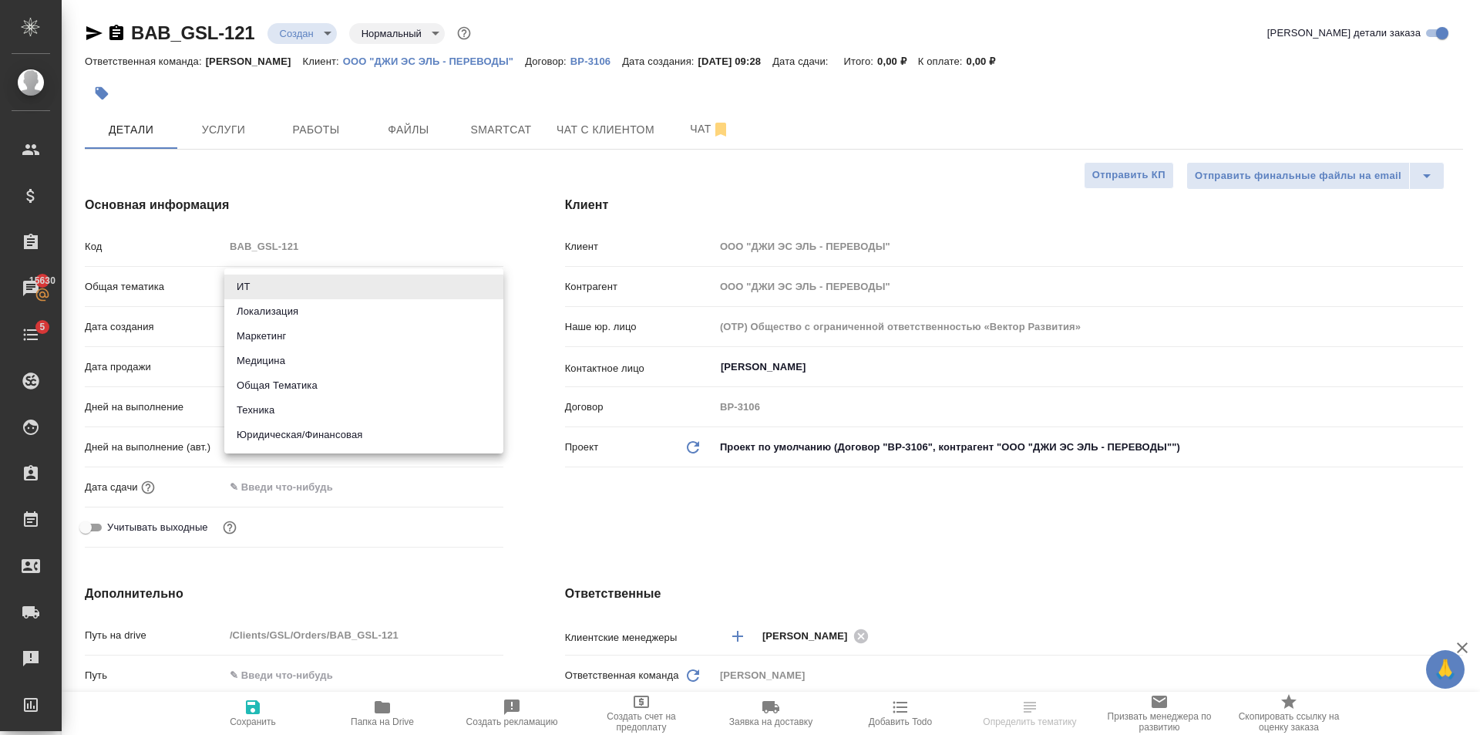
click at [352, 273] on body "🙏 .cls-1 fill:#fff; AWATERA [PERSON_NAME] Клиенты Спецификации Заказы 15630 Чат…" at bounding box center [740, 367] width 1480 height 735
click at [352, 439] on li "Юридическая/Финансовая" at bounding box center [363, 434] width 279 height 25
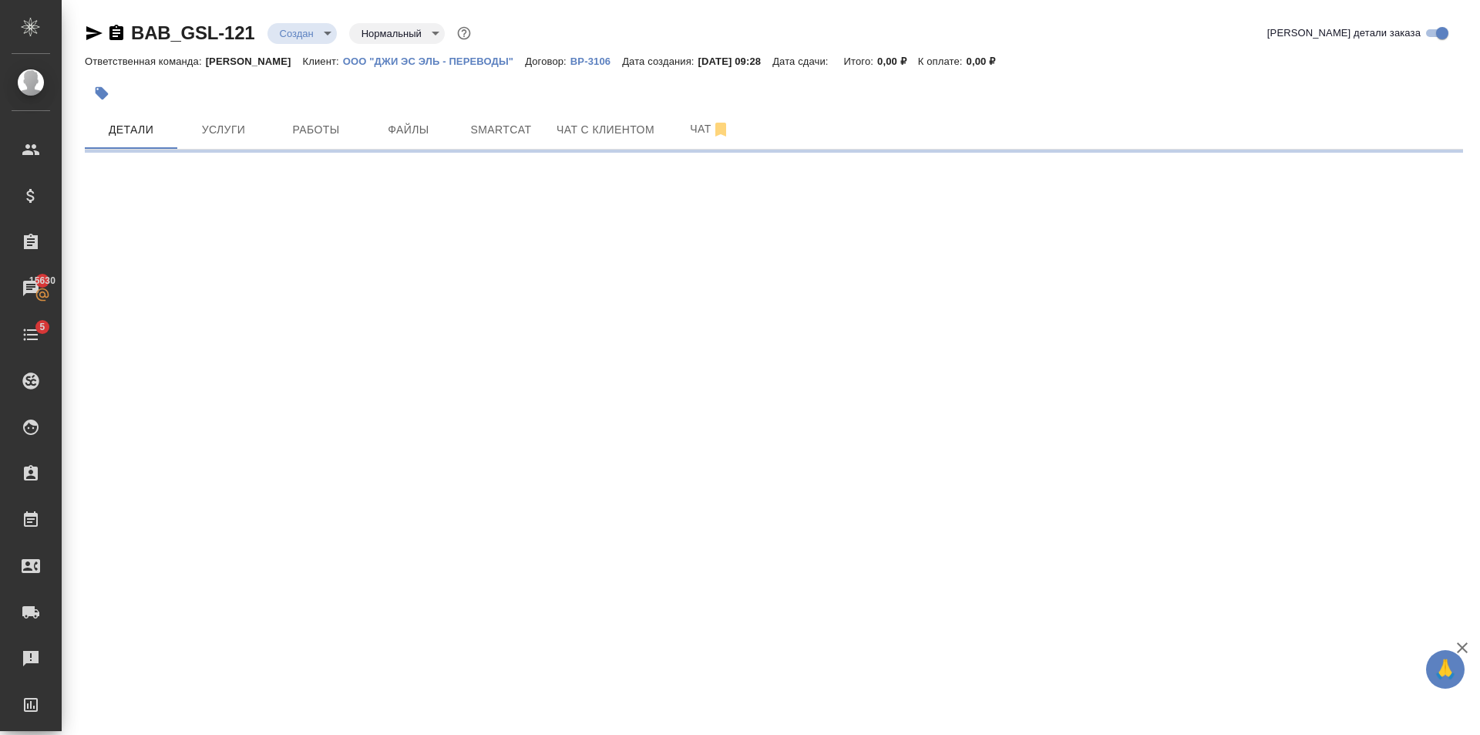
select select "RU"
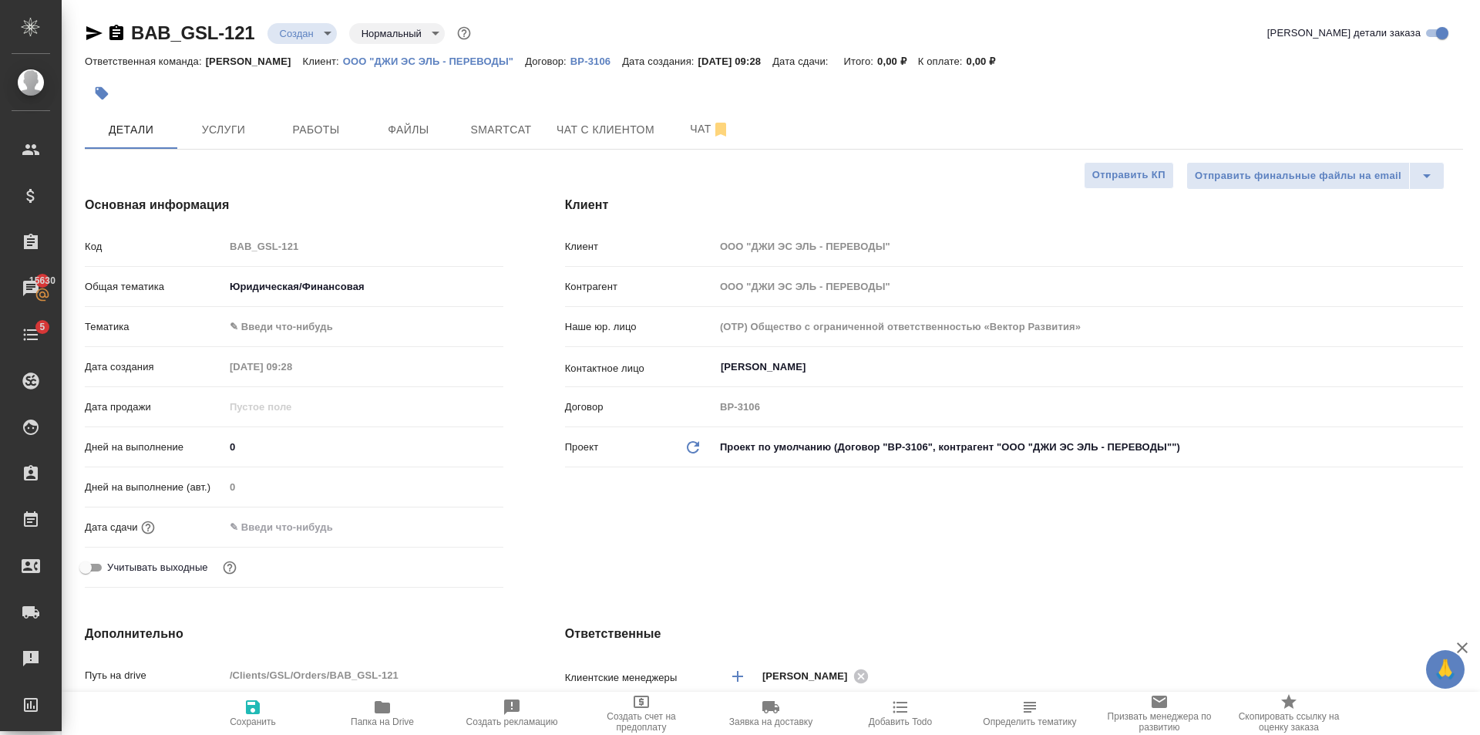
type textarea "x"
click at [417, 133] on span "Файлы" at bounding box center [409, 129] width 74 height 19
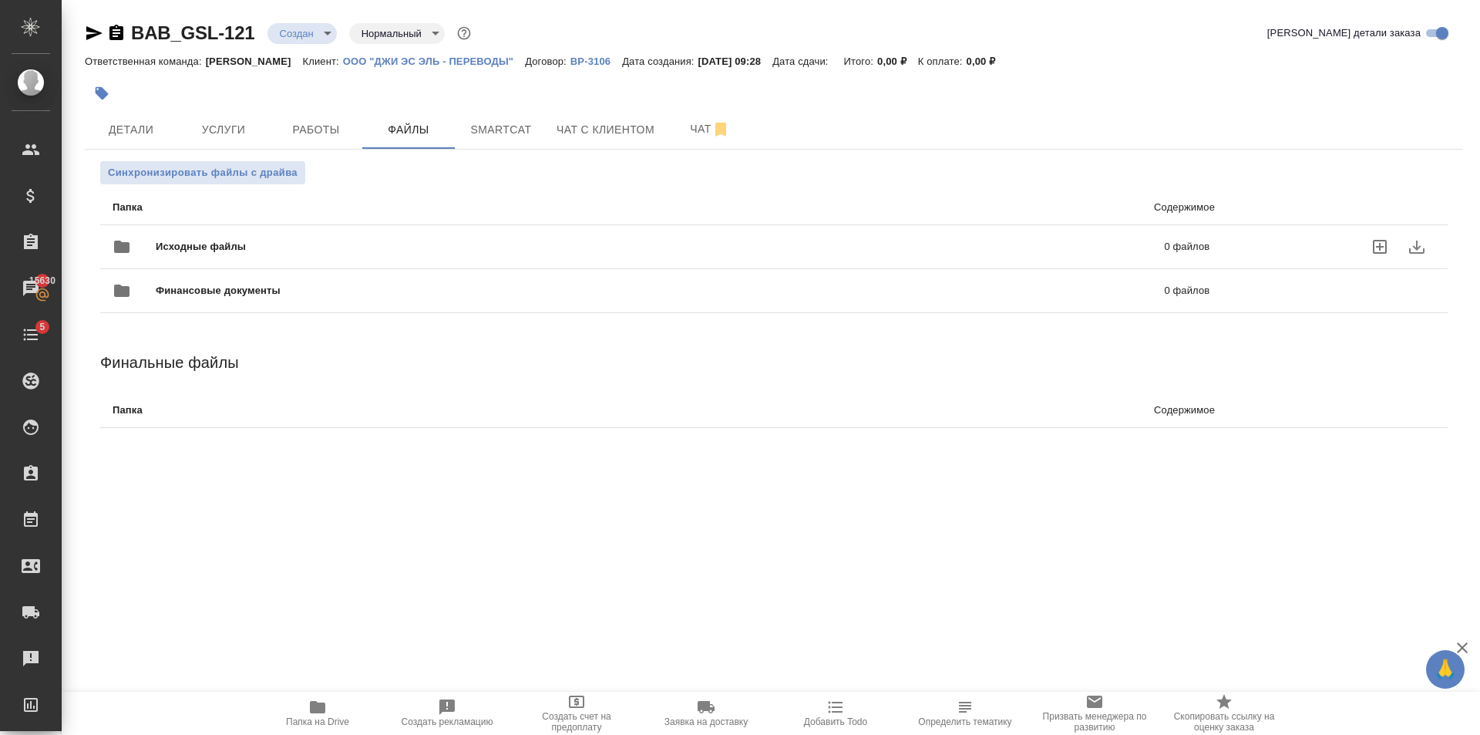
click at [294, 234] on div "Исходные файлы 0 файлов" at bounding box center [661, 246] width 1097 height 37
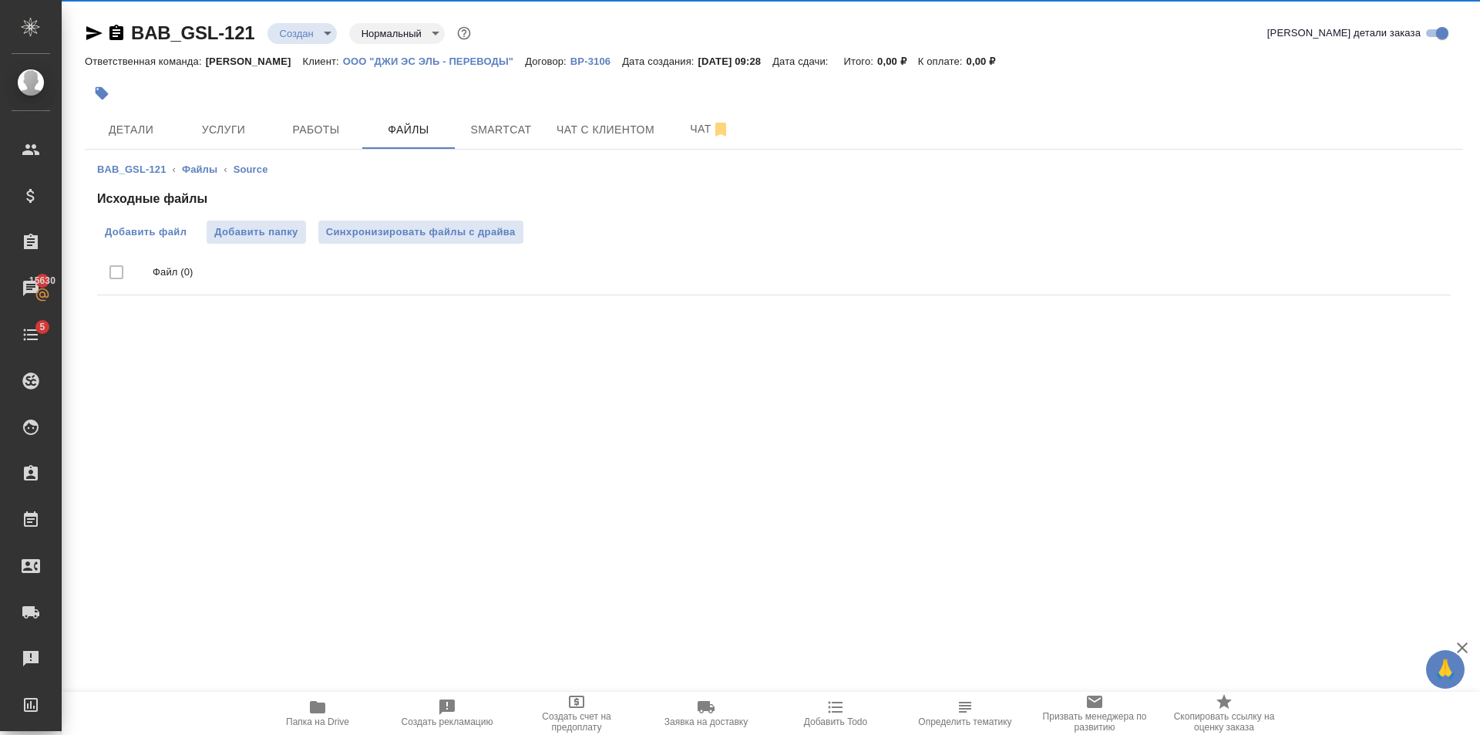
click at [177, 243] on label "Добавить файл" at bounding box center [145, 231] width 97 height 23
click at [0, 0] on input "Добавить файл" at bounding box center [0, 0] width 0 height 0
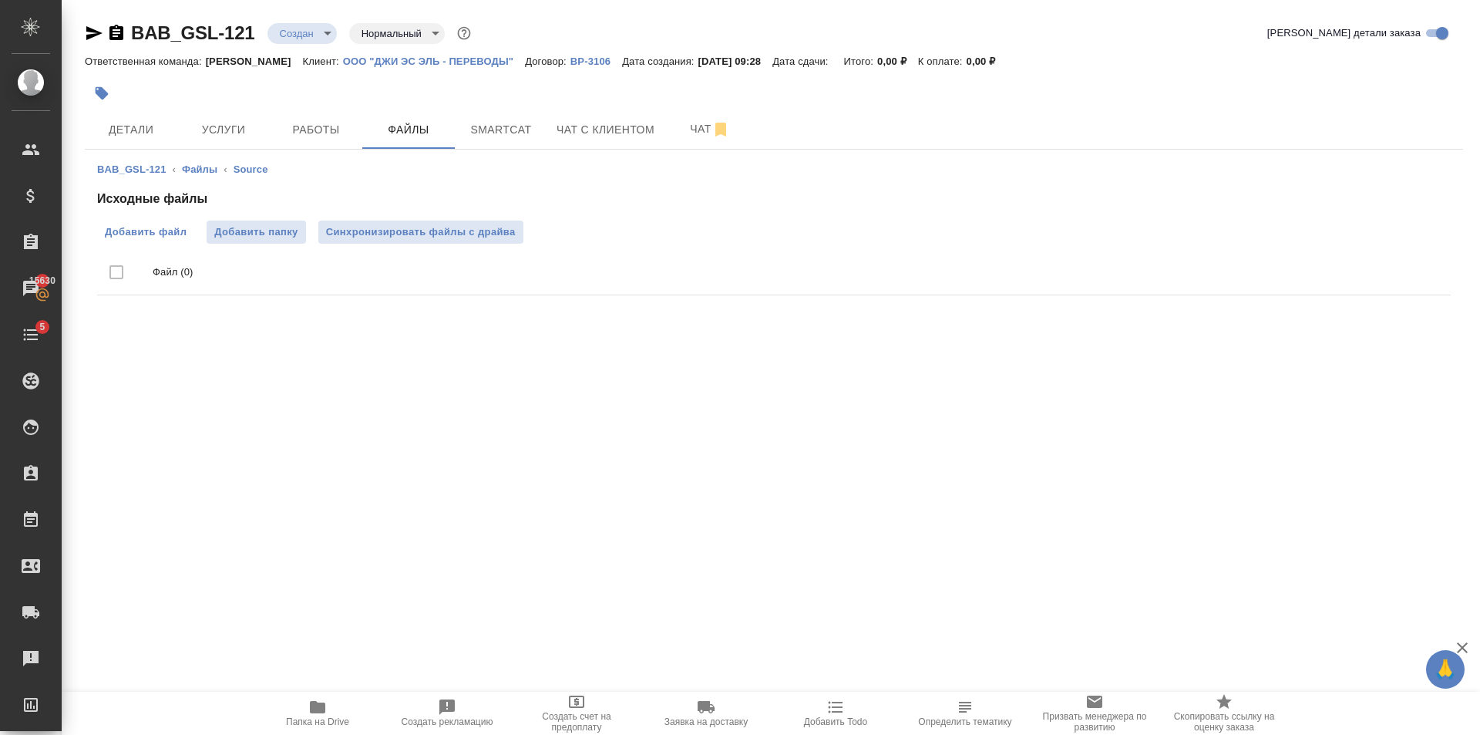
click at [173, 235] on span "Добавить файл" at bounding box center [146, 231] width 82 height 15
click at [0, 0] on input "Добавить файл" at bounding box center [0, 0] width 0 height 0
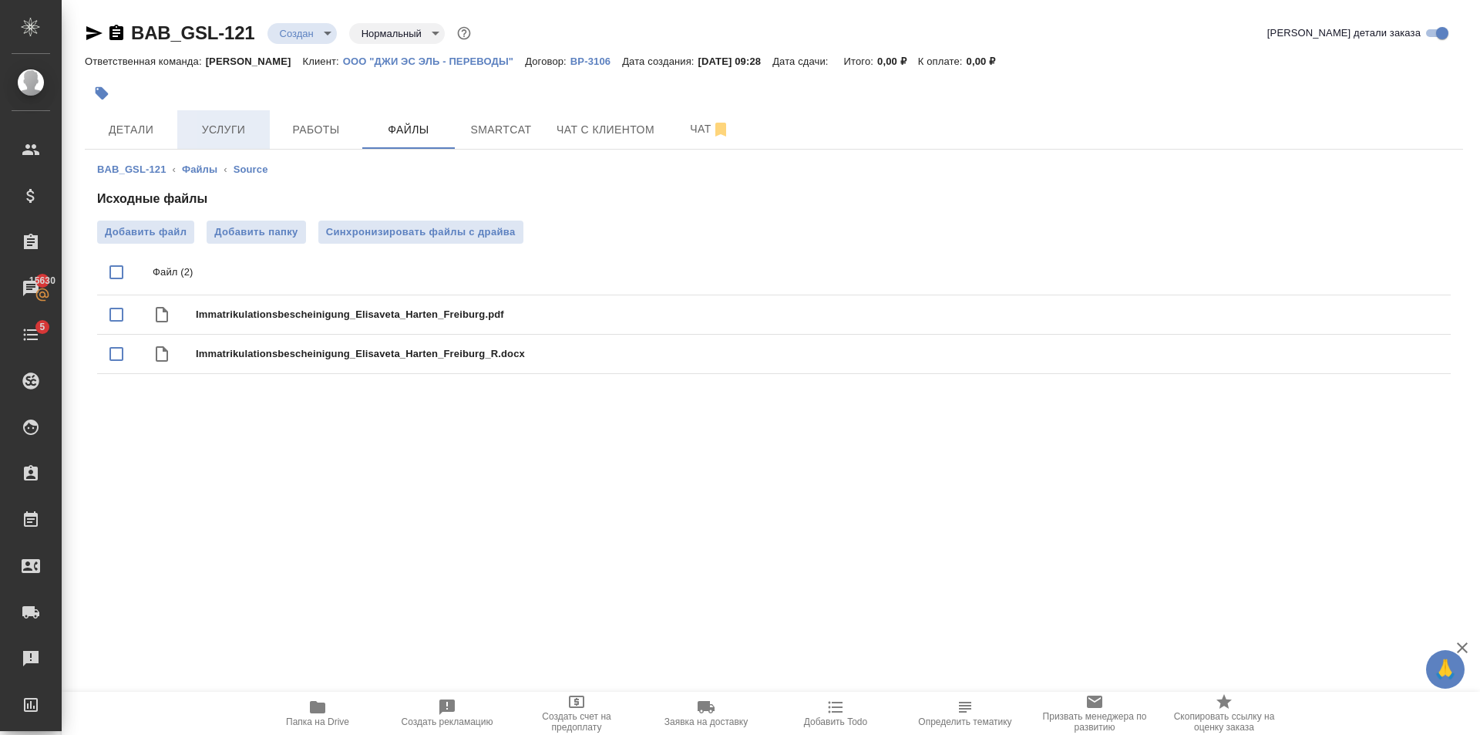
click at [207, 140] on button "Услуги" at bounding box center [223, 129] width 93 height 39
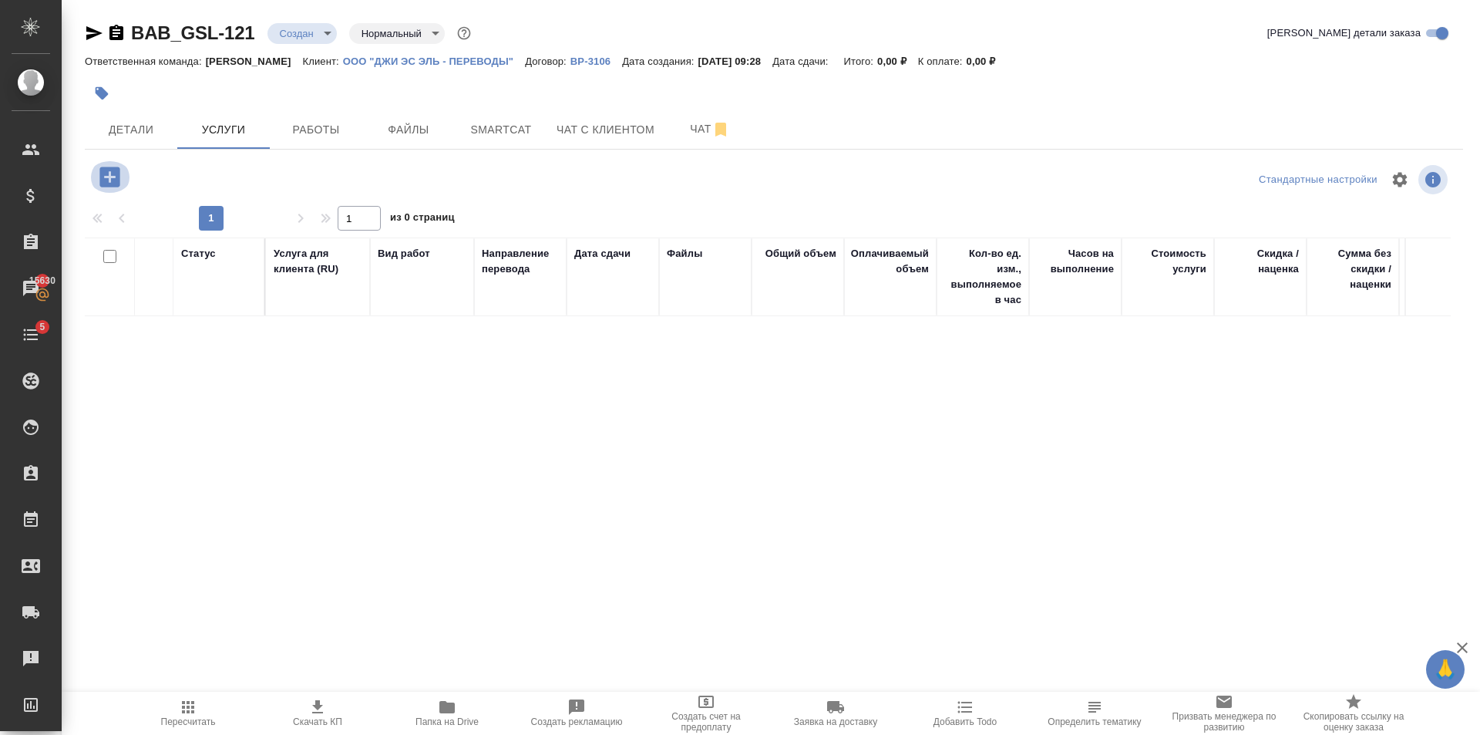
click at [109, 180] on icon "button" at bounding box center [109, 176] width 27 height 27
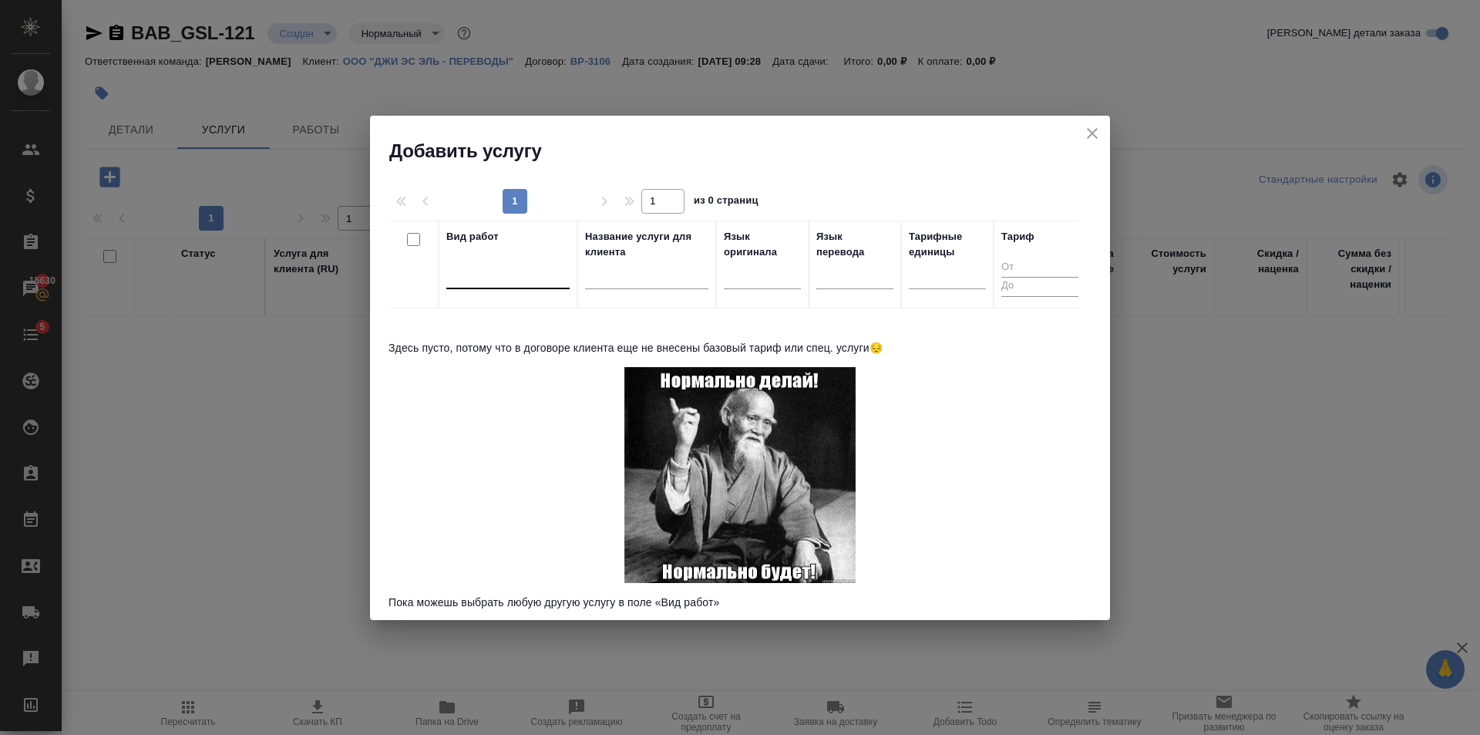
click at [489, 280] on div at bounding box center [507, 273] width 123 height 22
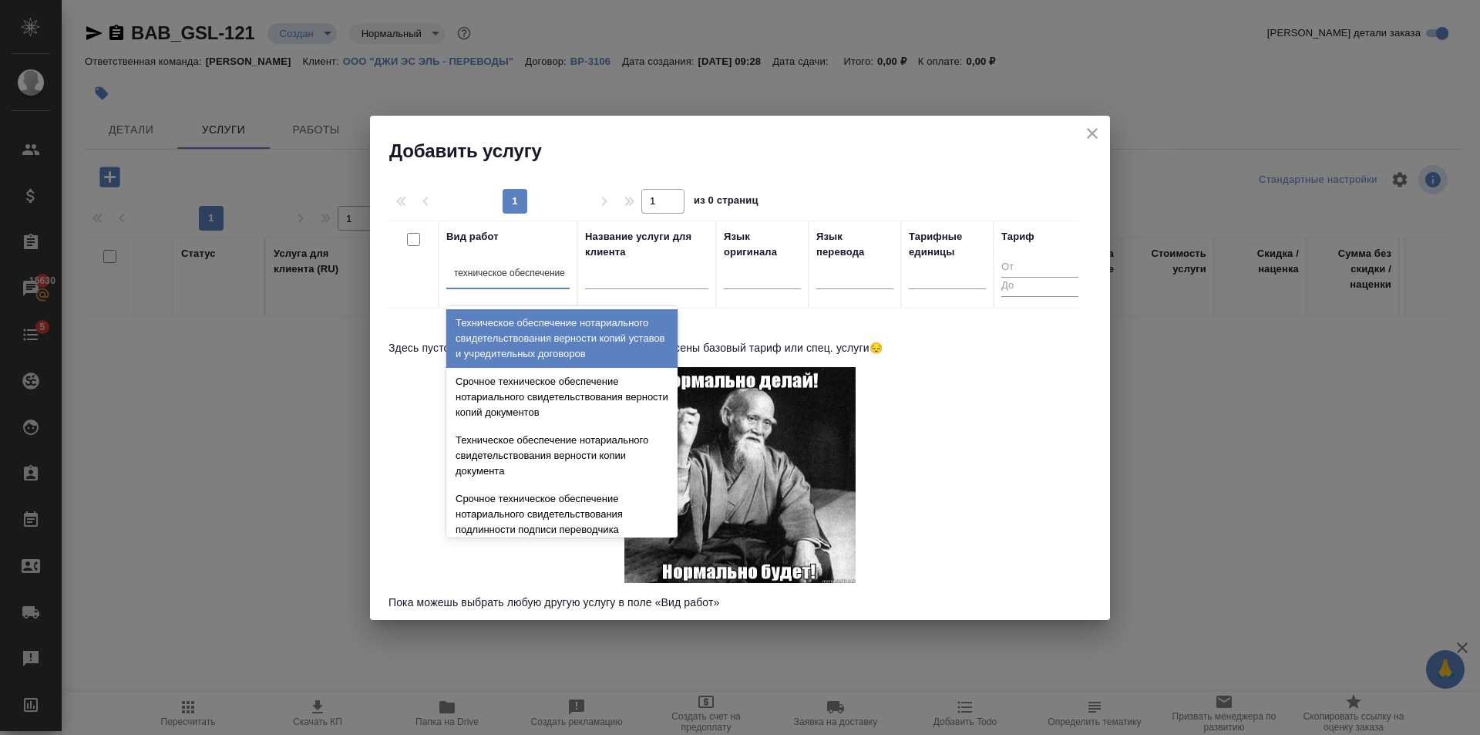
type input "техническое обеспечение"
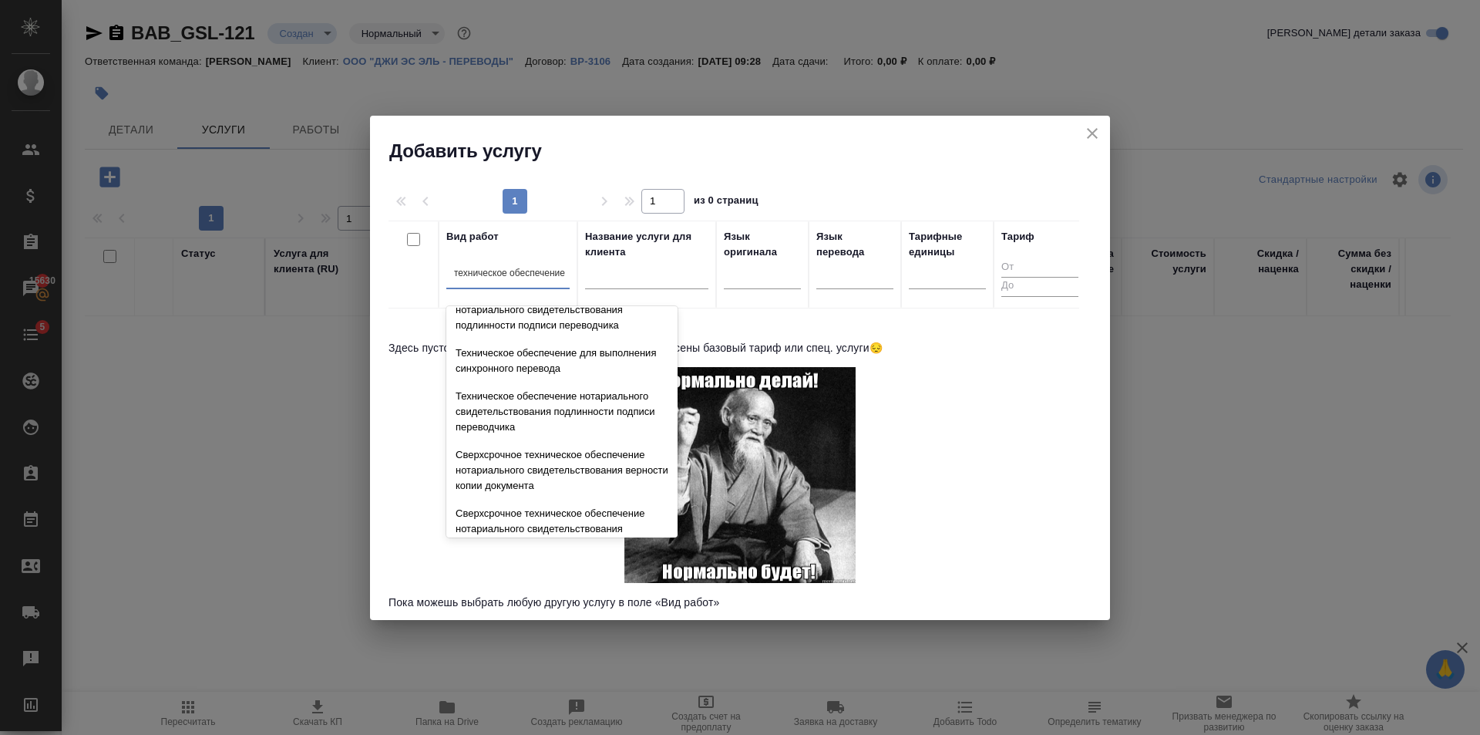
scroll to position [231, 0]
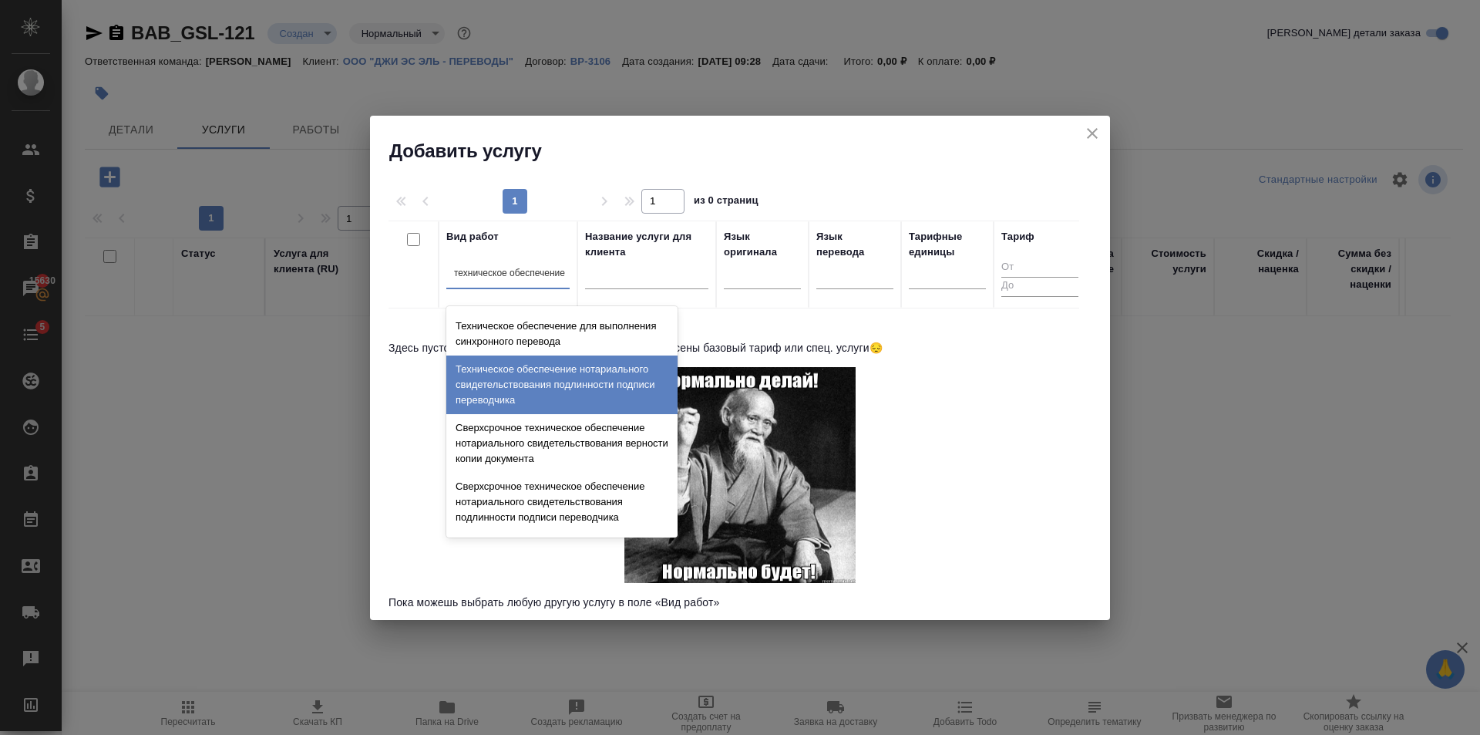
click at [568, 378] on div "Техническое обеспечение нотариального свидетельствования подлинности подписи пе…" at bounding box center [561, 384] width 231 height 59
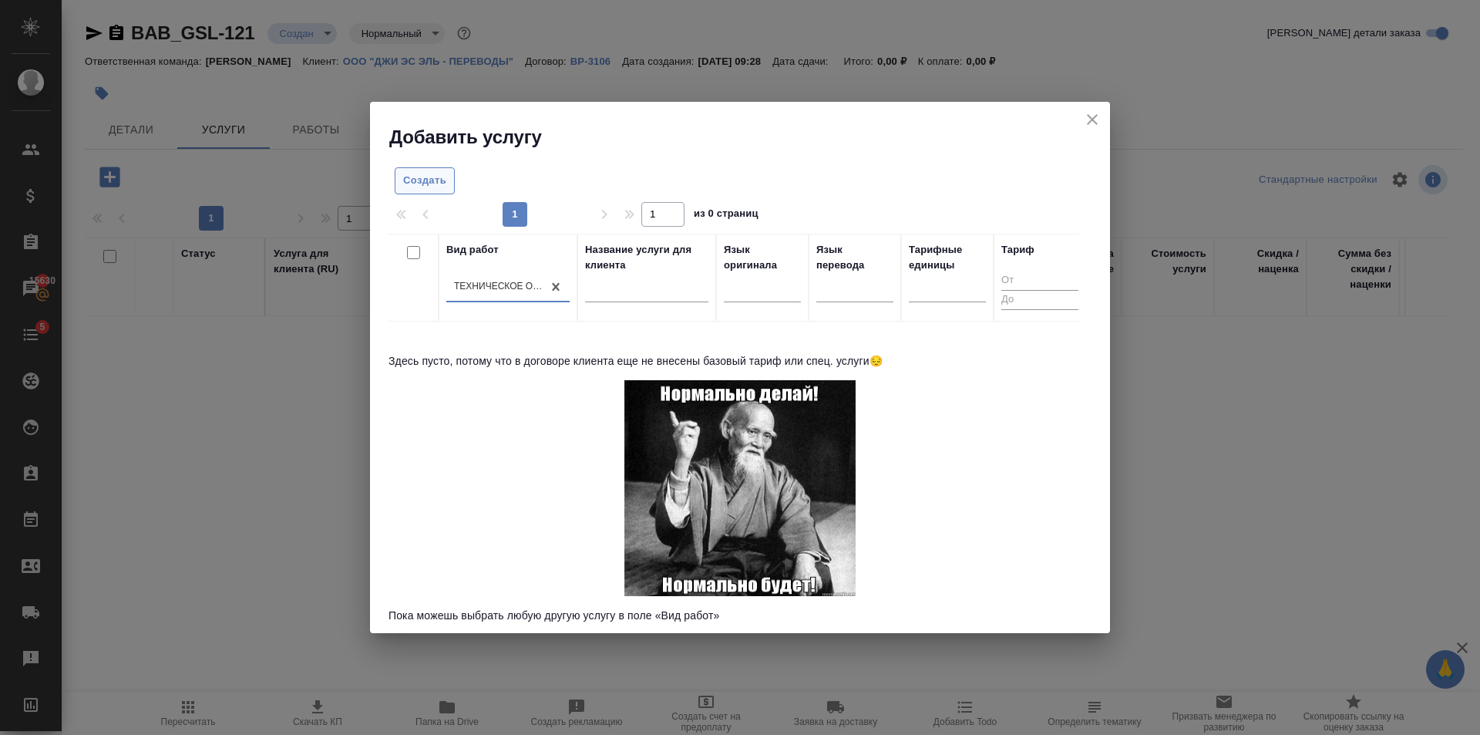
click at [439, 167] on button "Создать" at bounding box center [425, 180] width 60 height 27
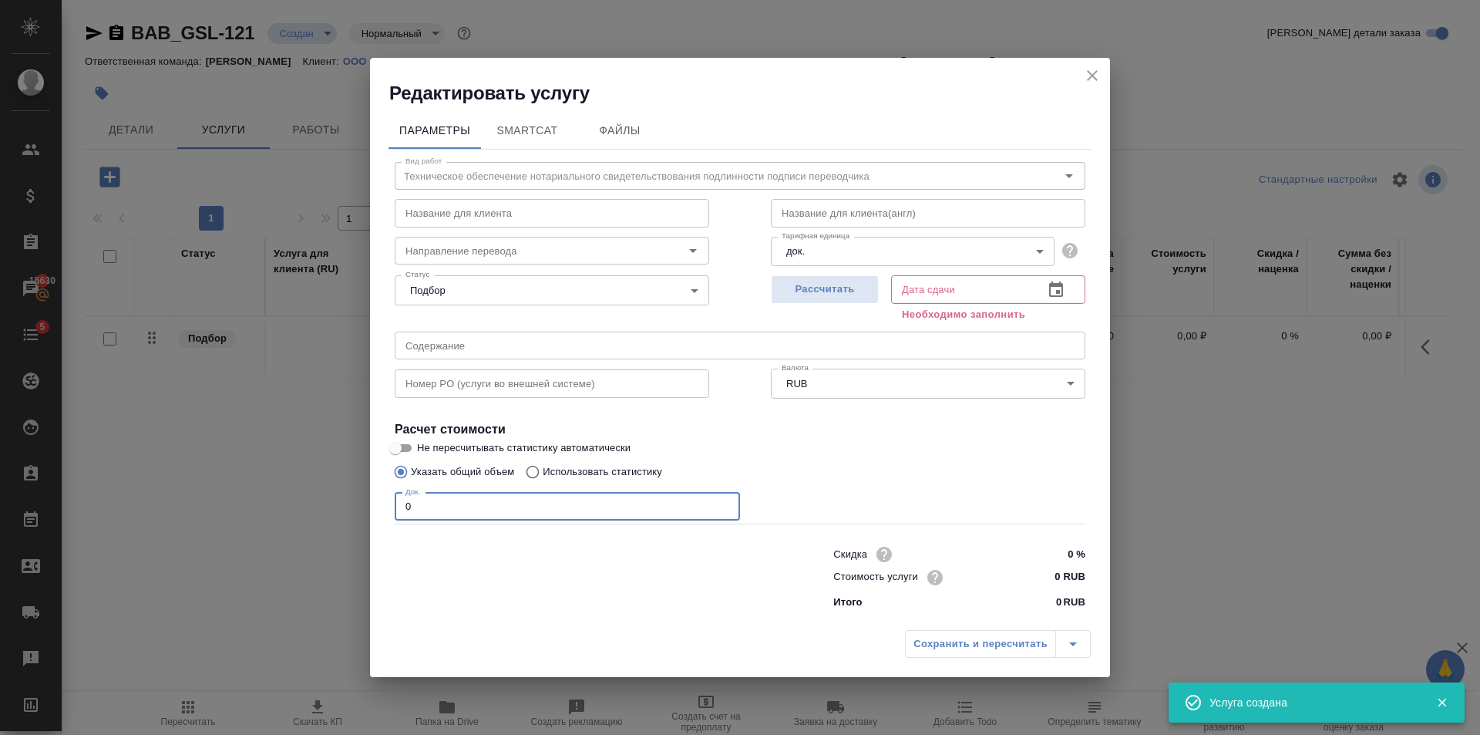
click at [635, 496] on input "0" at bounding box center [567, 507] width 345 height 28
type input "1"
click at [1065, 574] on input "0 RUB" at bounding box center [1057, 577] width 58 height 22
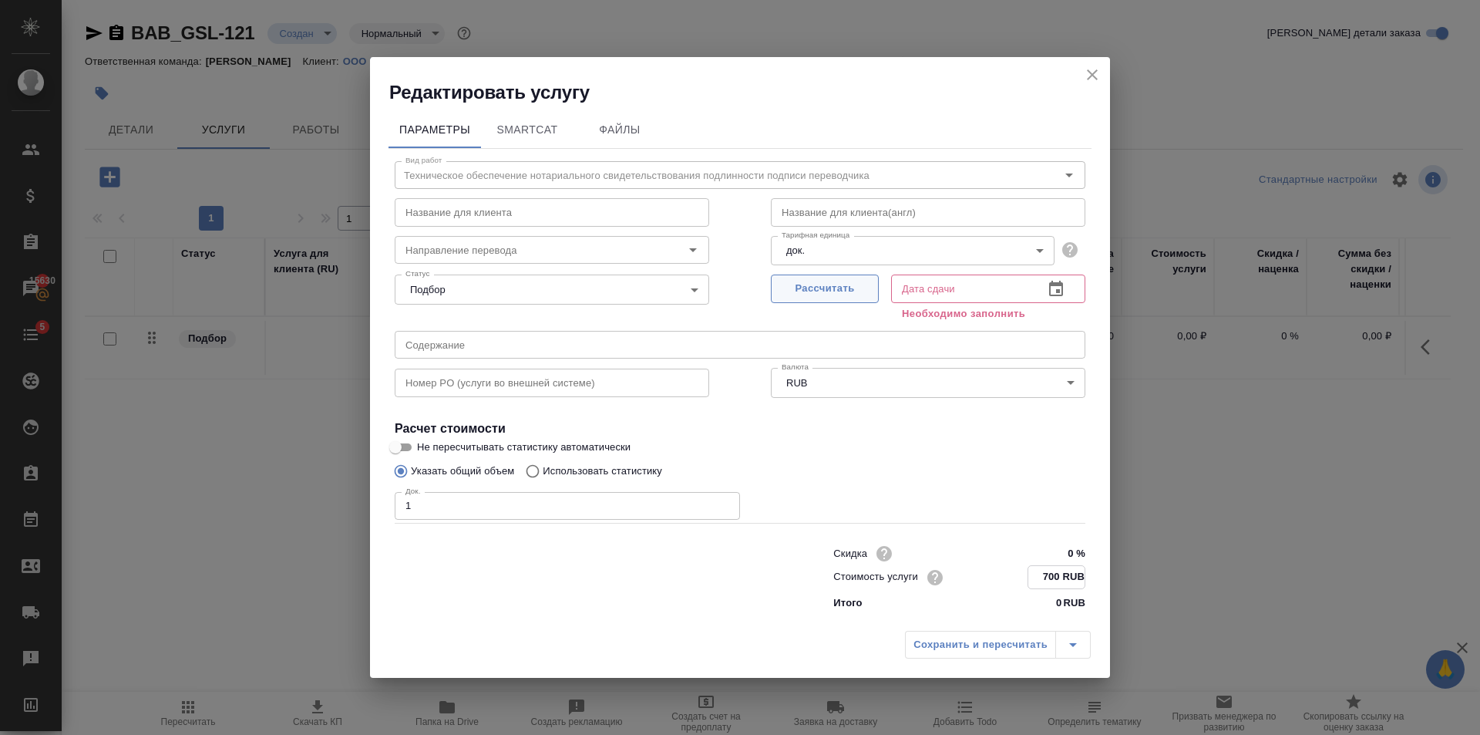
type input "700 RUB"
click at [832, 276] on button "Рассчитать" at bounding box center [825, 288] width 108 height 29
type input "[DATE] 10:12"
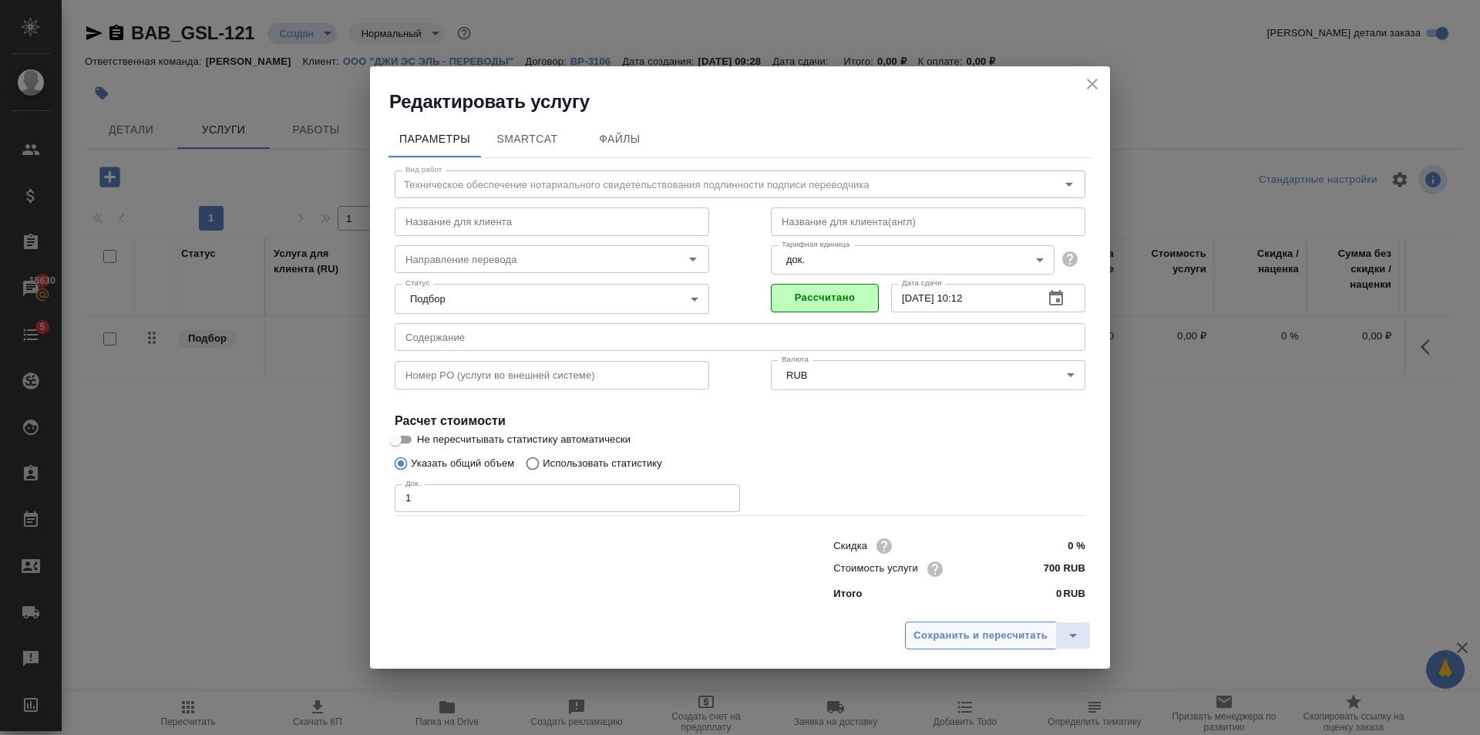
click at [941, 624] on button "Сохранить и пересчитать" at bounding box center [980, 635] width 151 height 28
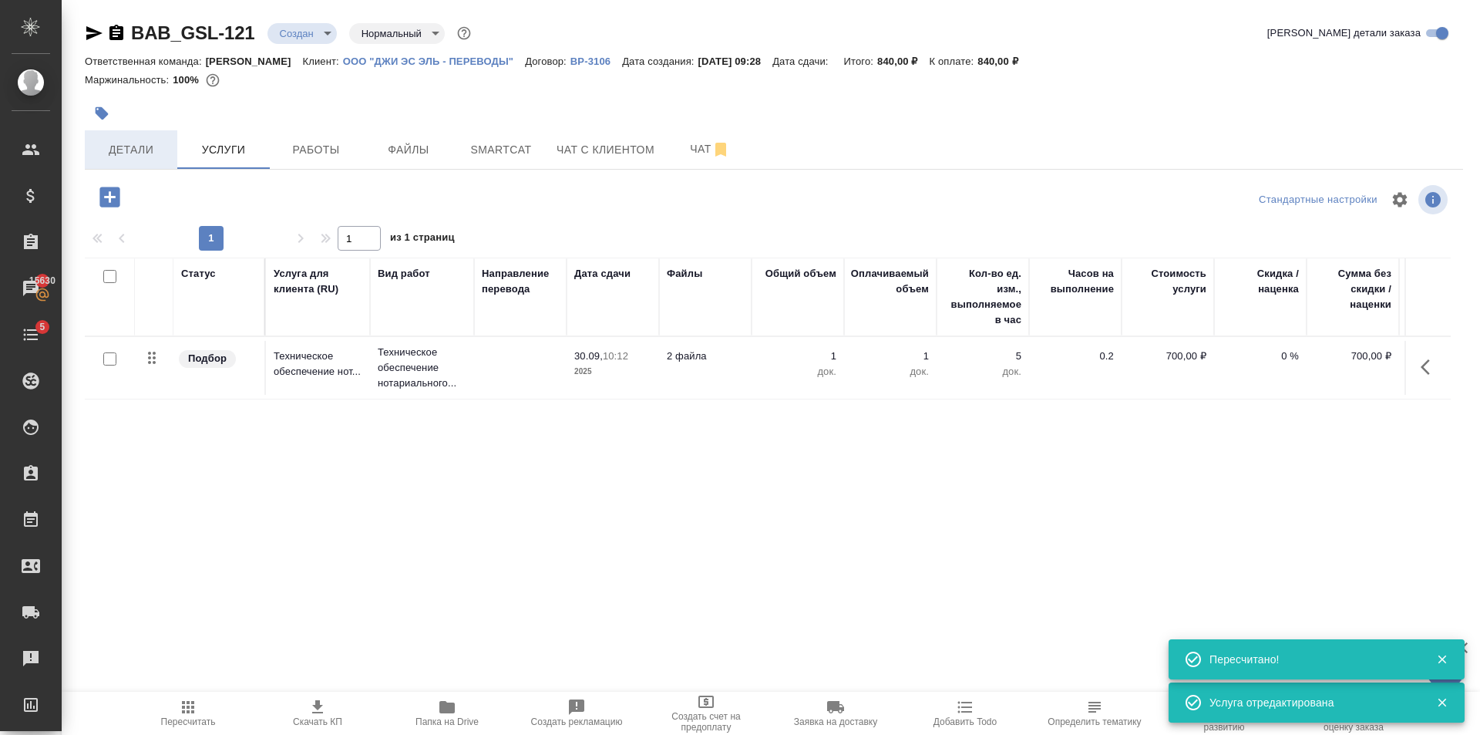
click at [148, 150] on span "Детали" at bounding box center [131, 149] width 74 height 19
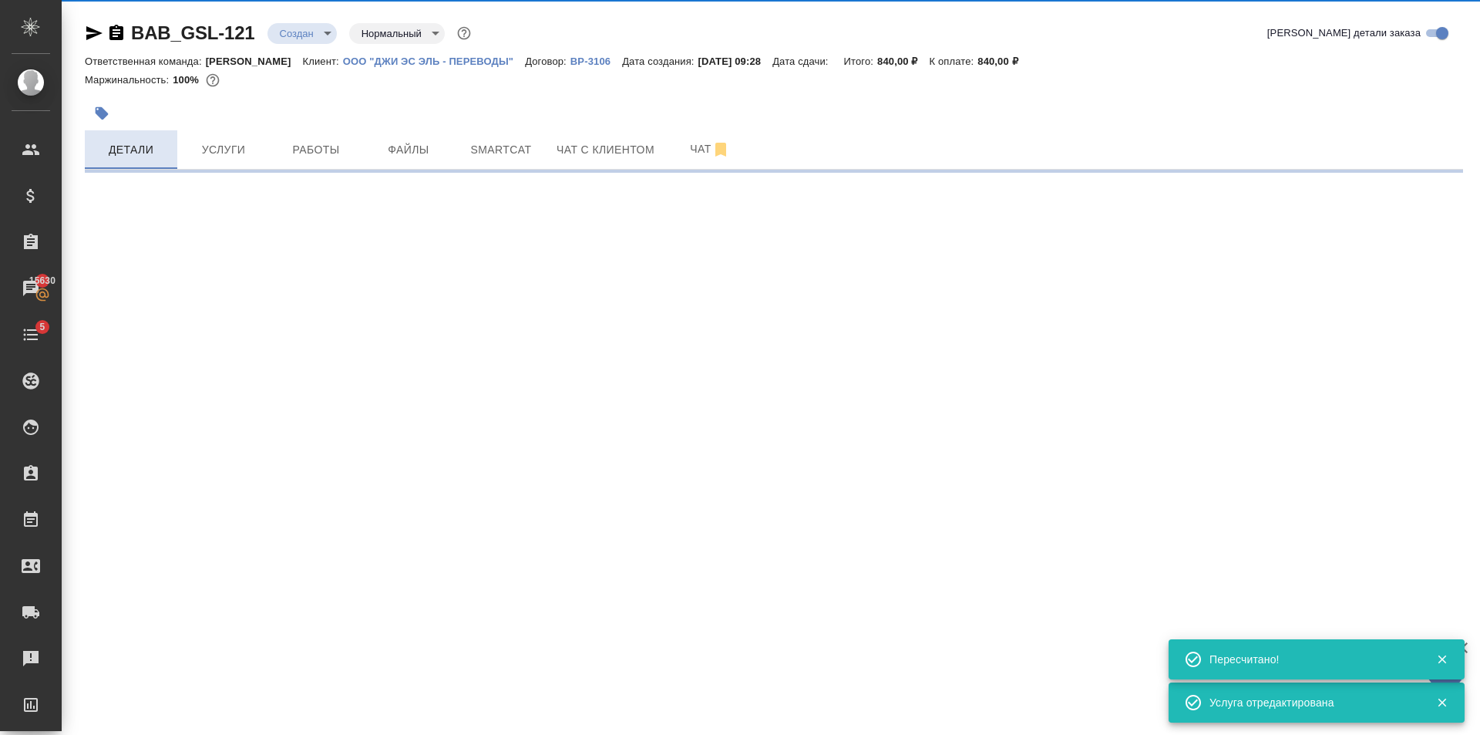
select select "RU"
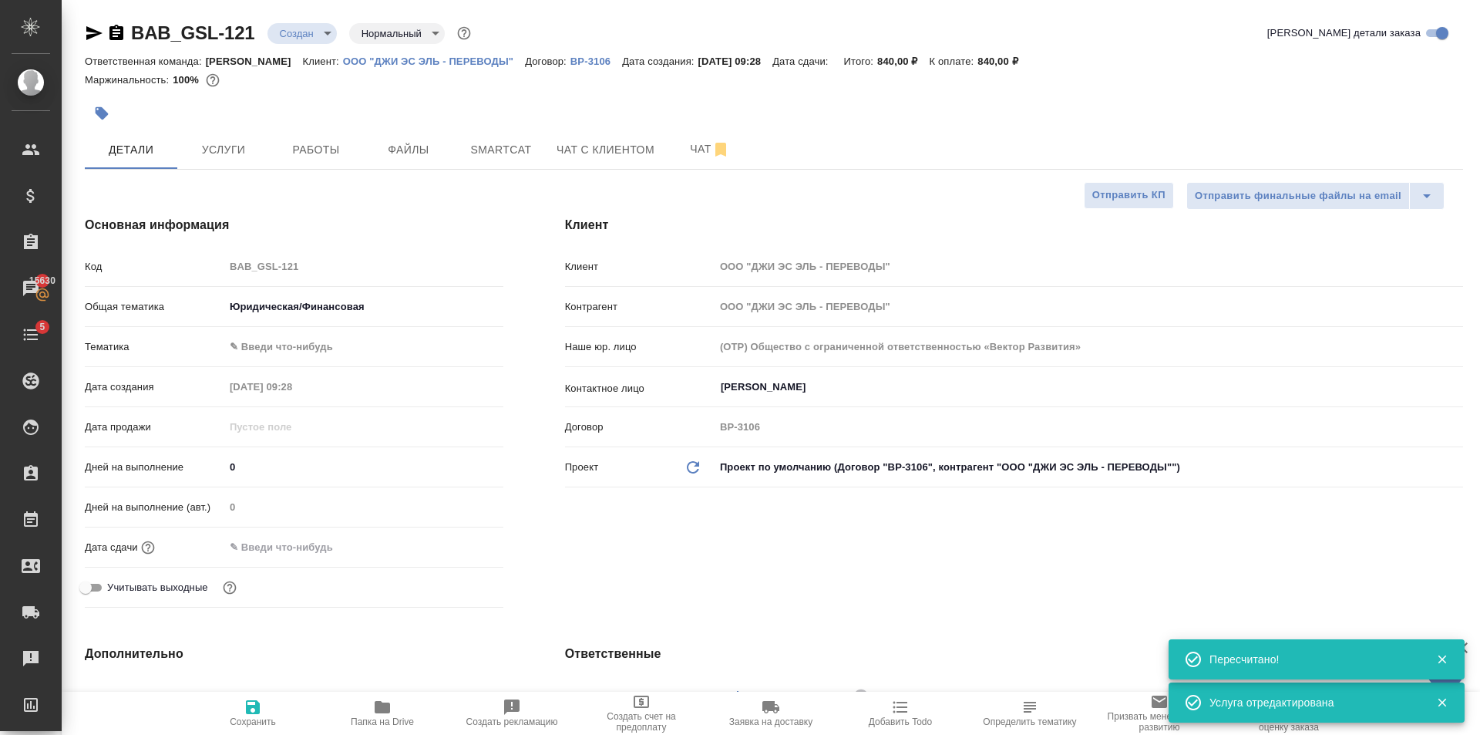
type textarea "x"
click at [351, 344] on body "🙏 .cls-1 fill:#fff; AWATERA [PERSON_NAME] Клиенты Спецификации Заказы 15630 Чат…" at bounding box center [740, 367] width 1480 height 735
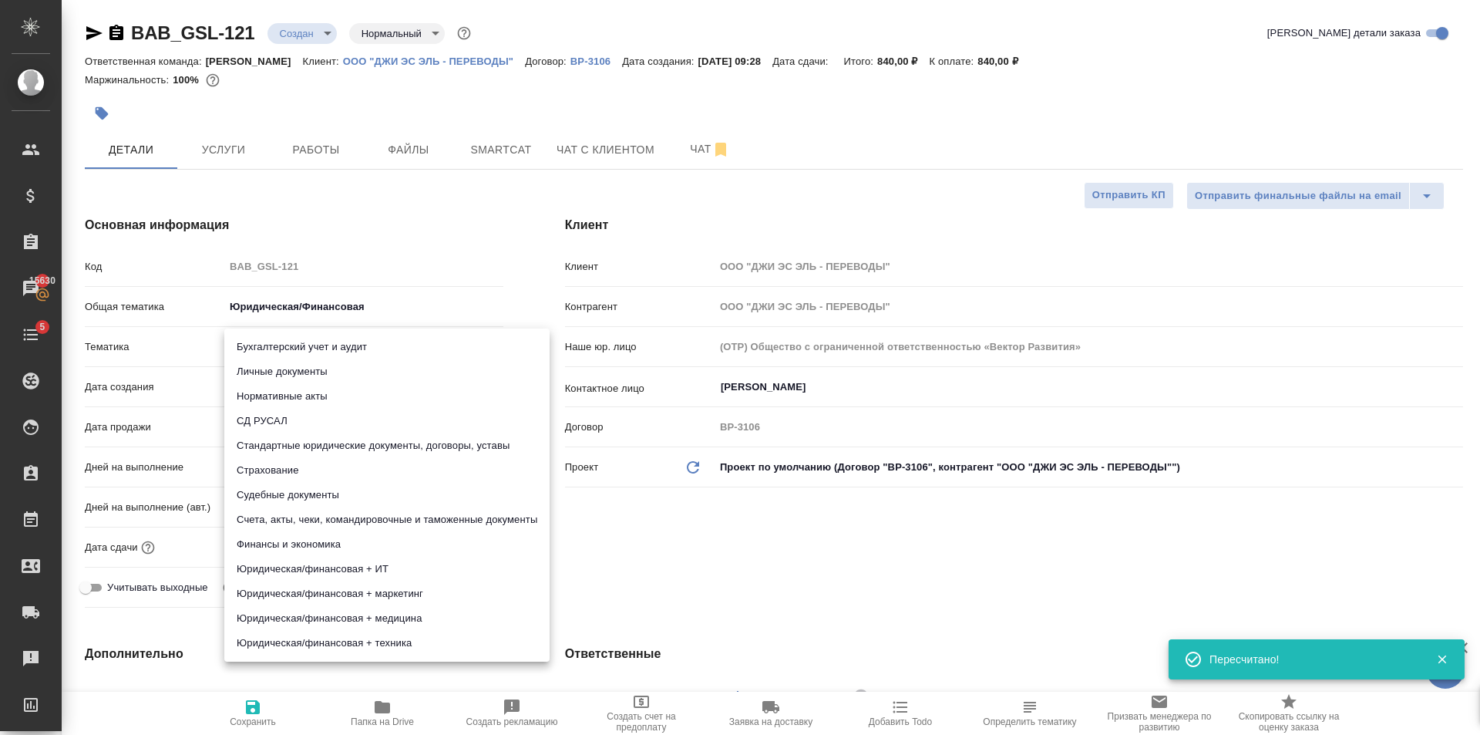
click at [383, 440] on li "Стандартные юридические документы, договоры, уставы" at bounding box center [386, 445] width 325 height 25
type input "5f647205b73bc97568ca66bf"
type textarea "x"
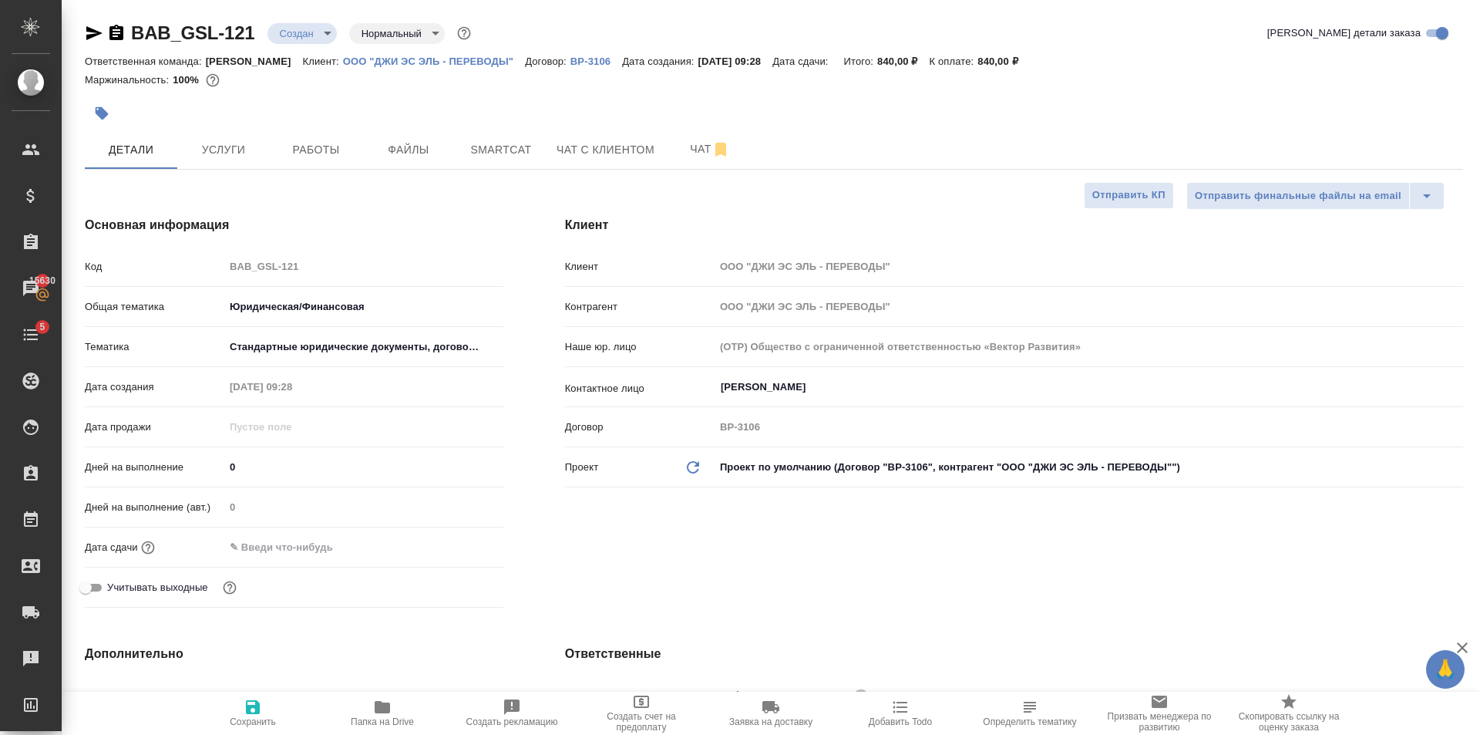
click at [270, 702] on span "Сохранить" at bounding box center [252, 712] width 111 height 29
type textarea "x"
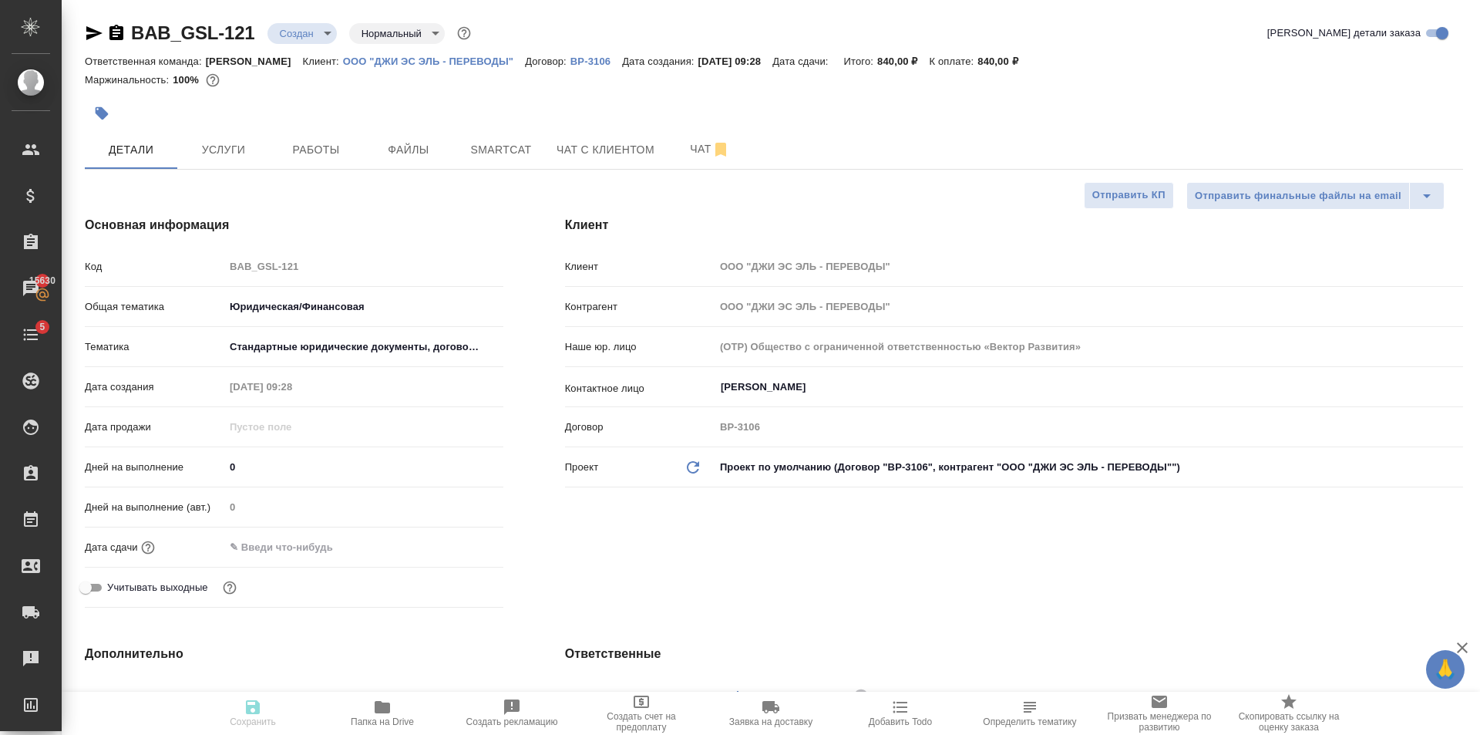
type textarea "x"
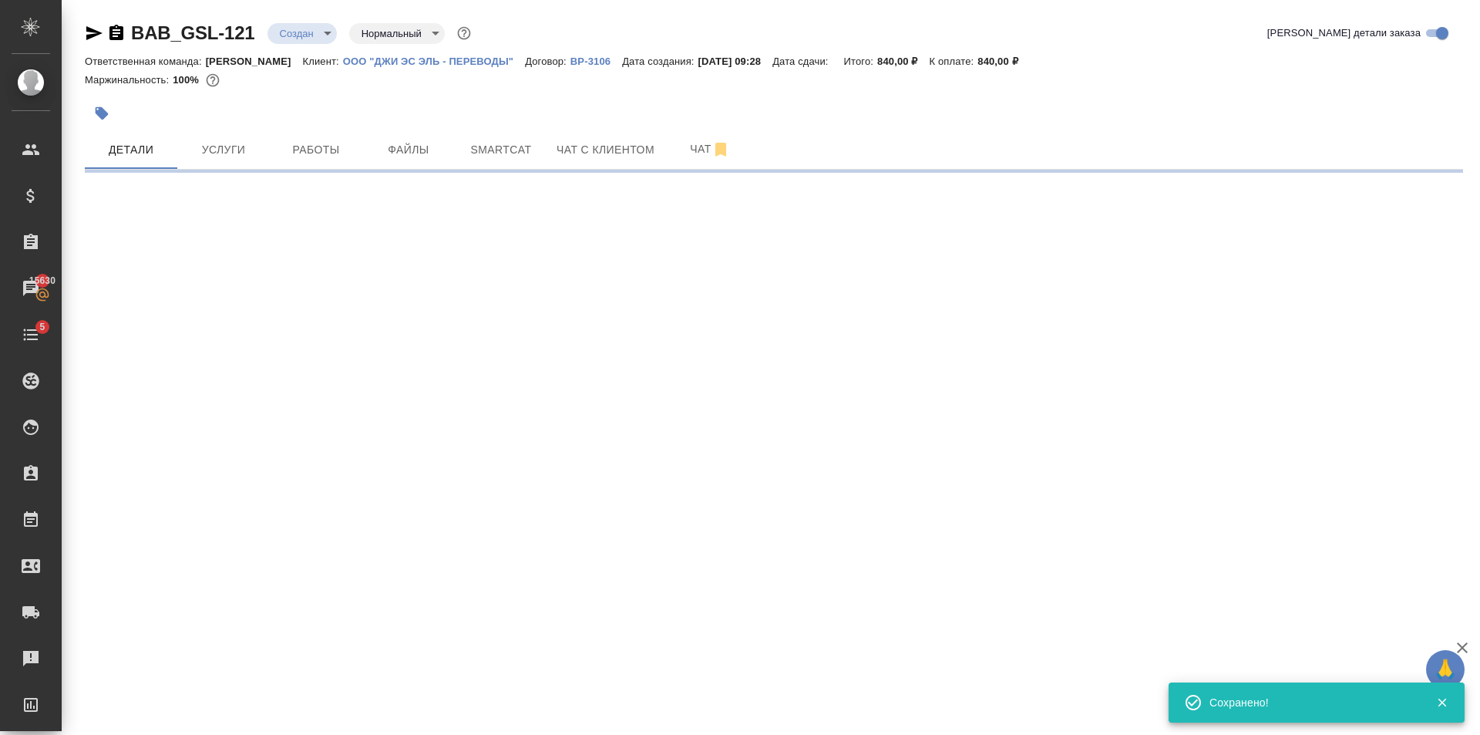
select select "RU"
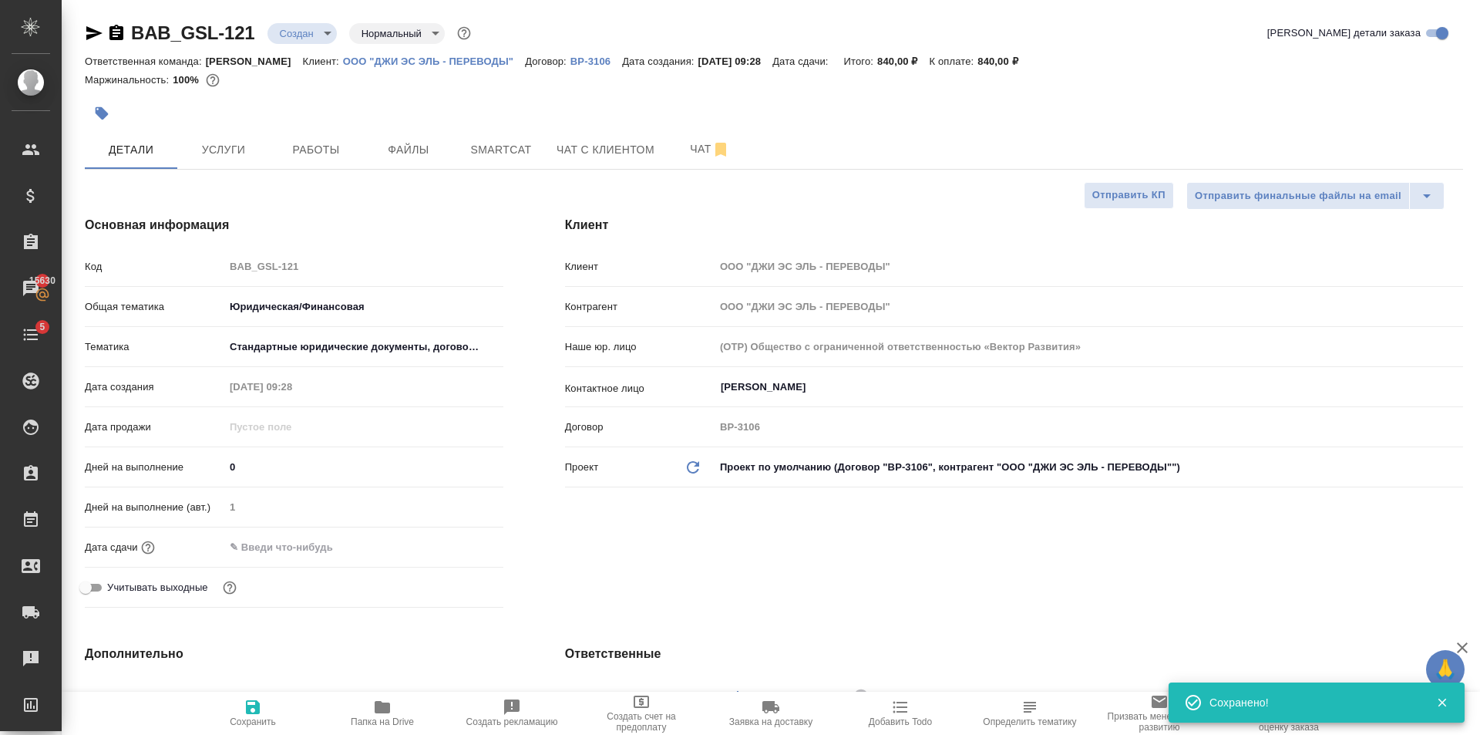
type textarea "x"
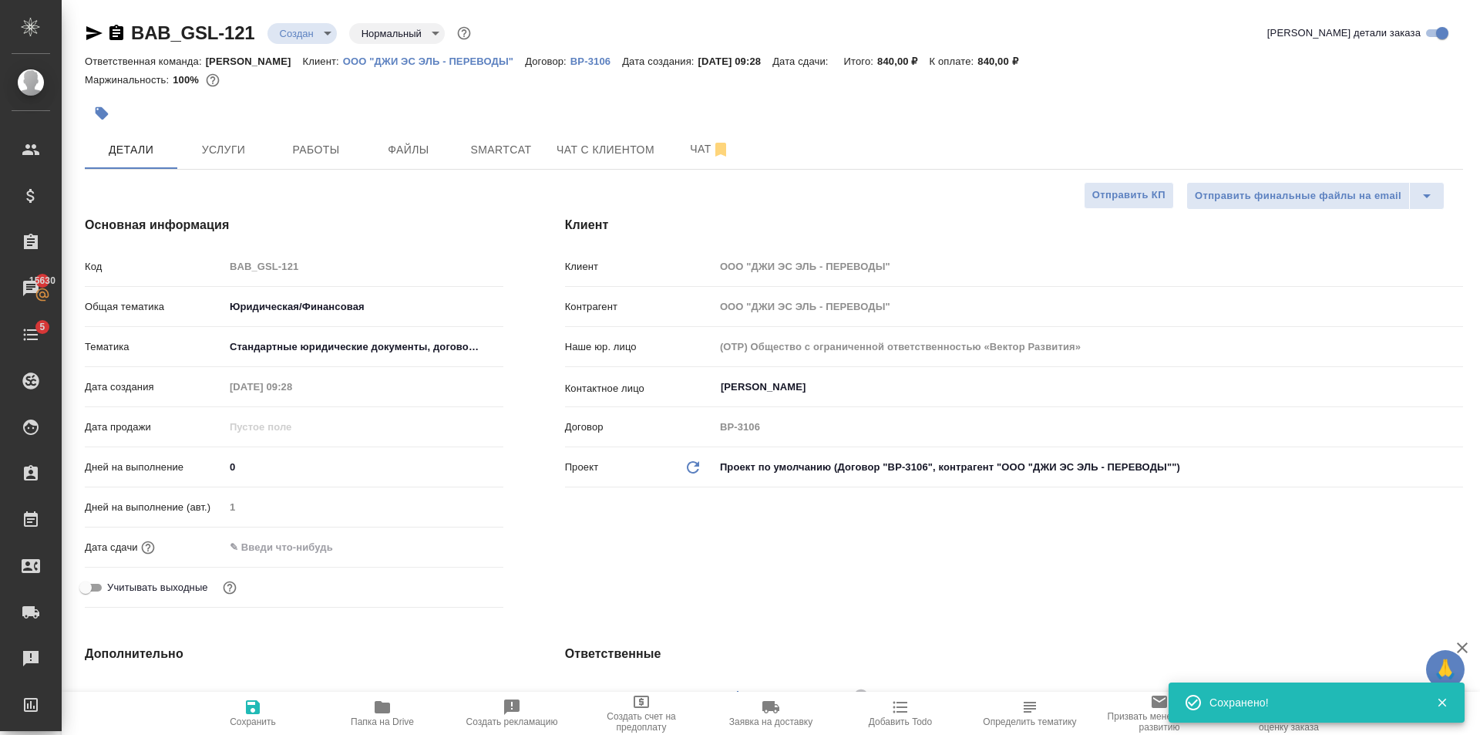
type textarea "x"
drag, startPoint x: 254, startPoint y: 47, endPoint x: 129, endPoint y: 49, distance: 125.7
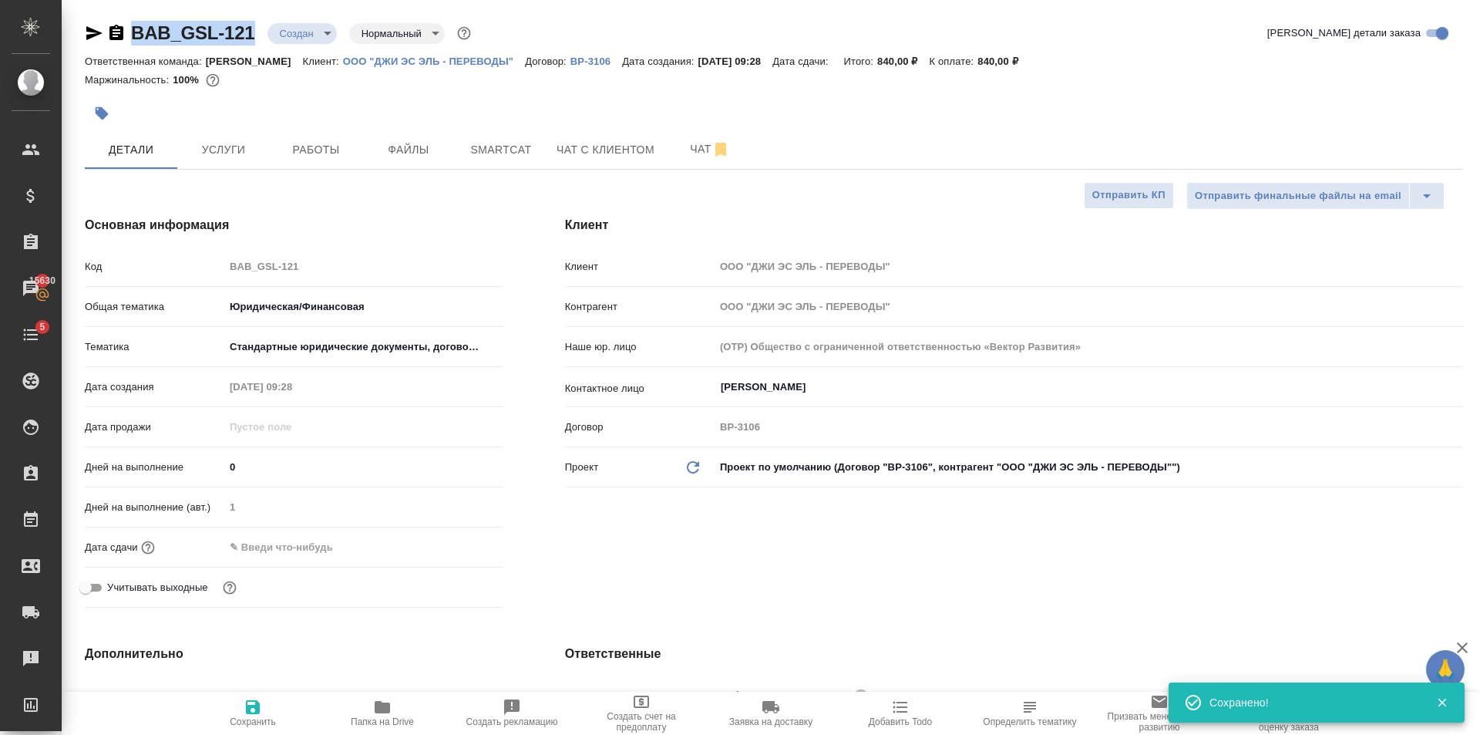
click at [129, 49] on div "BAB_GSL-121 Создан new Нормальный normal Кратко детали заказа" at bounding box center [774, 36] width 1378 height 31
copy link "BAB_GSL-121"
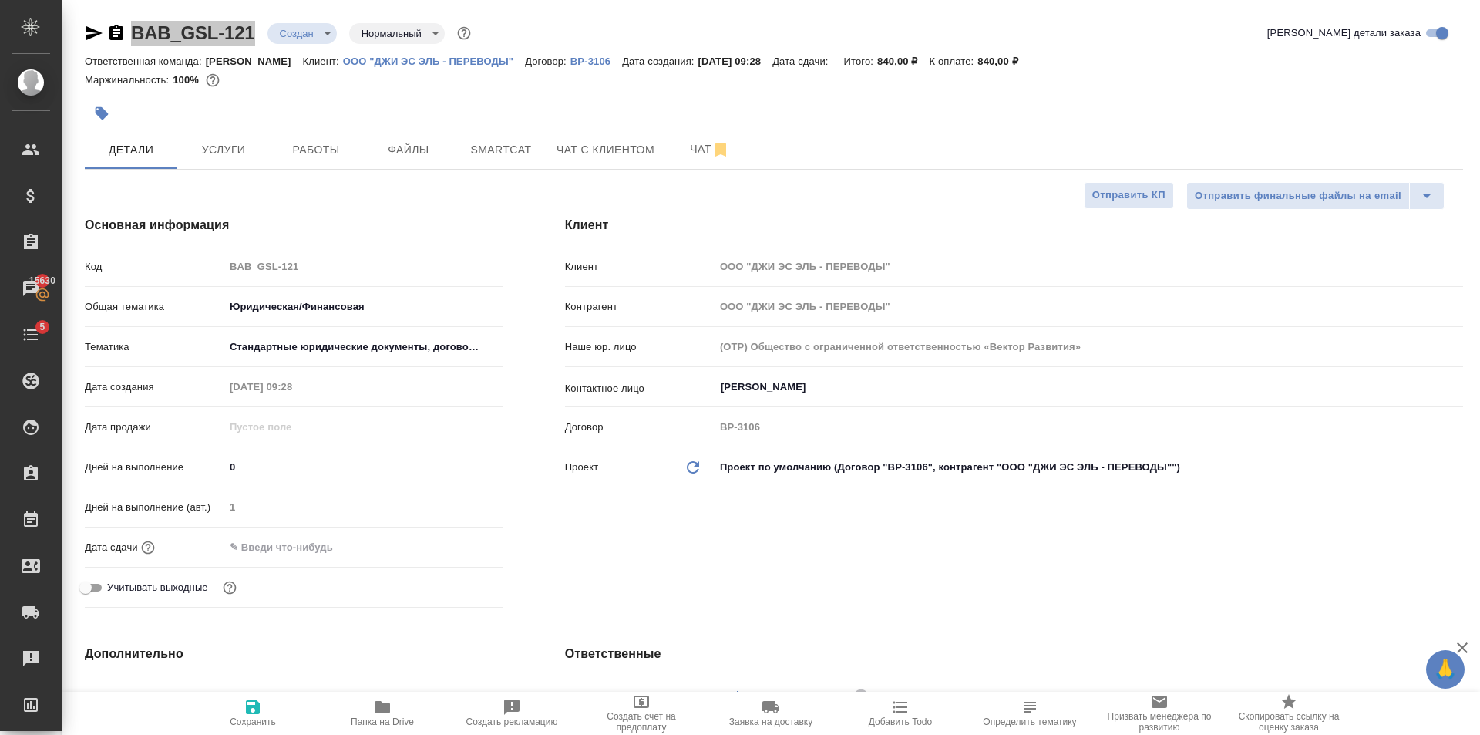
type textarea "x"
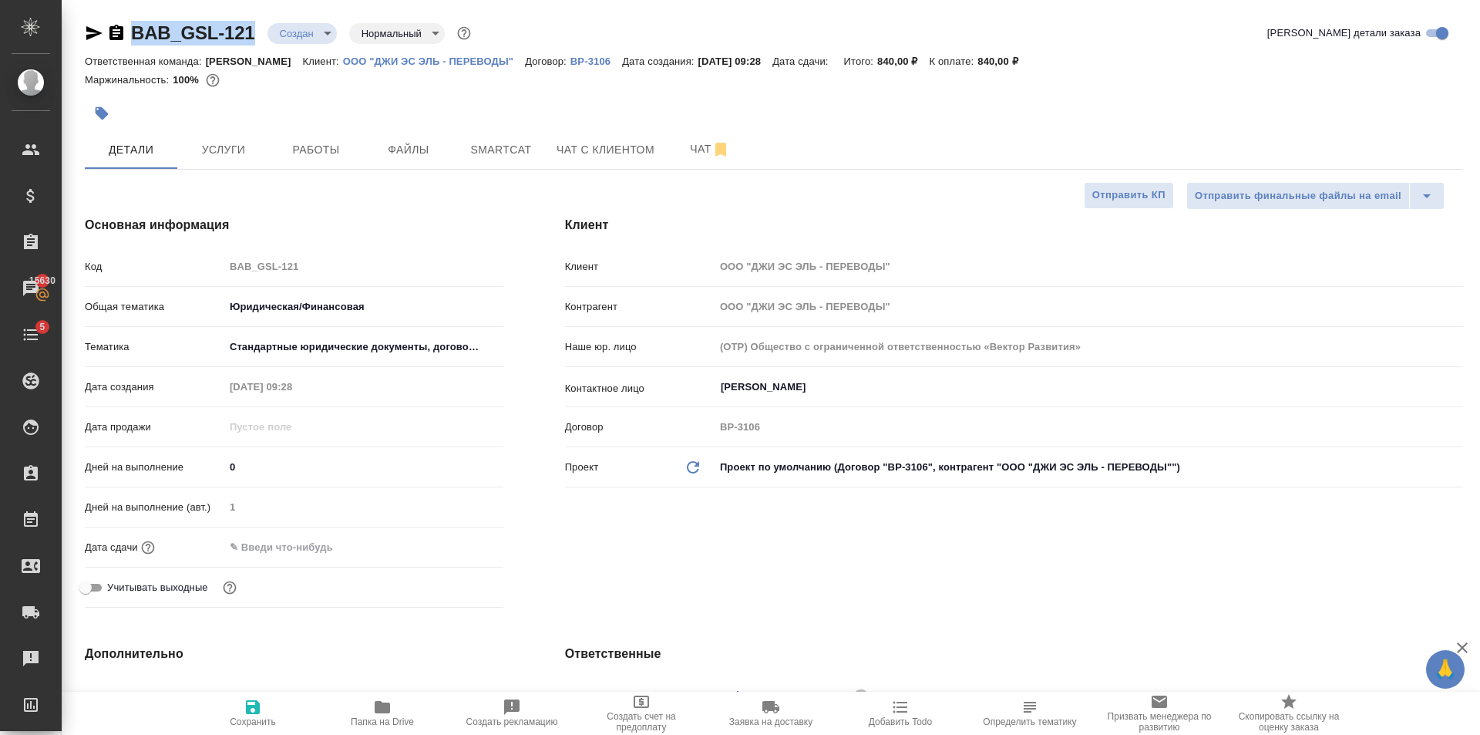
type textarea "x"
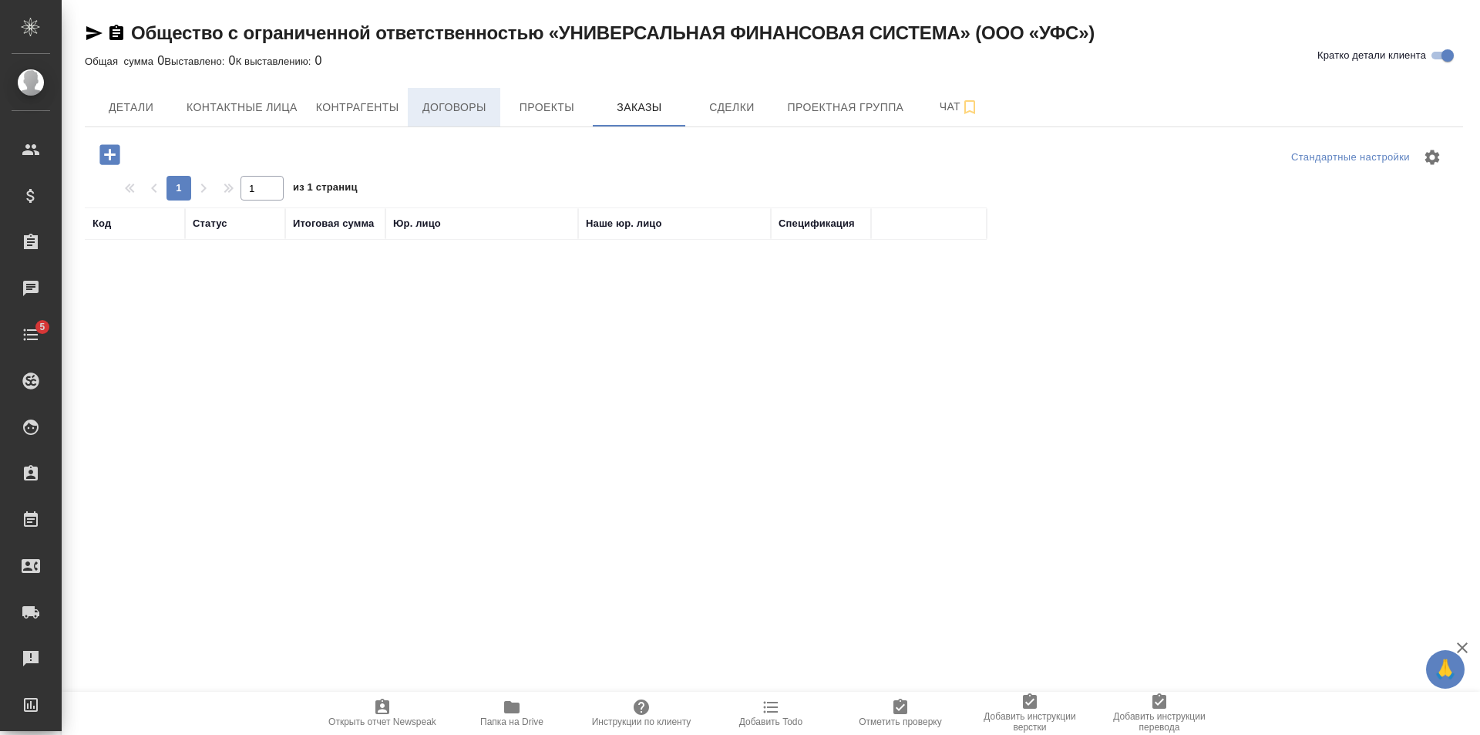
click at [432, 91] on button "Договоры" at bounding box center [454, 107] width 93 height 39
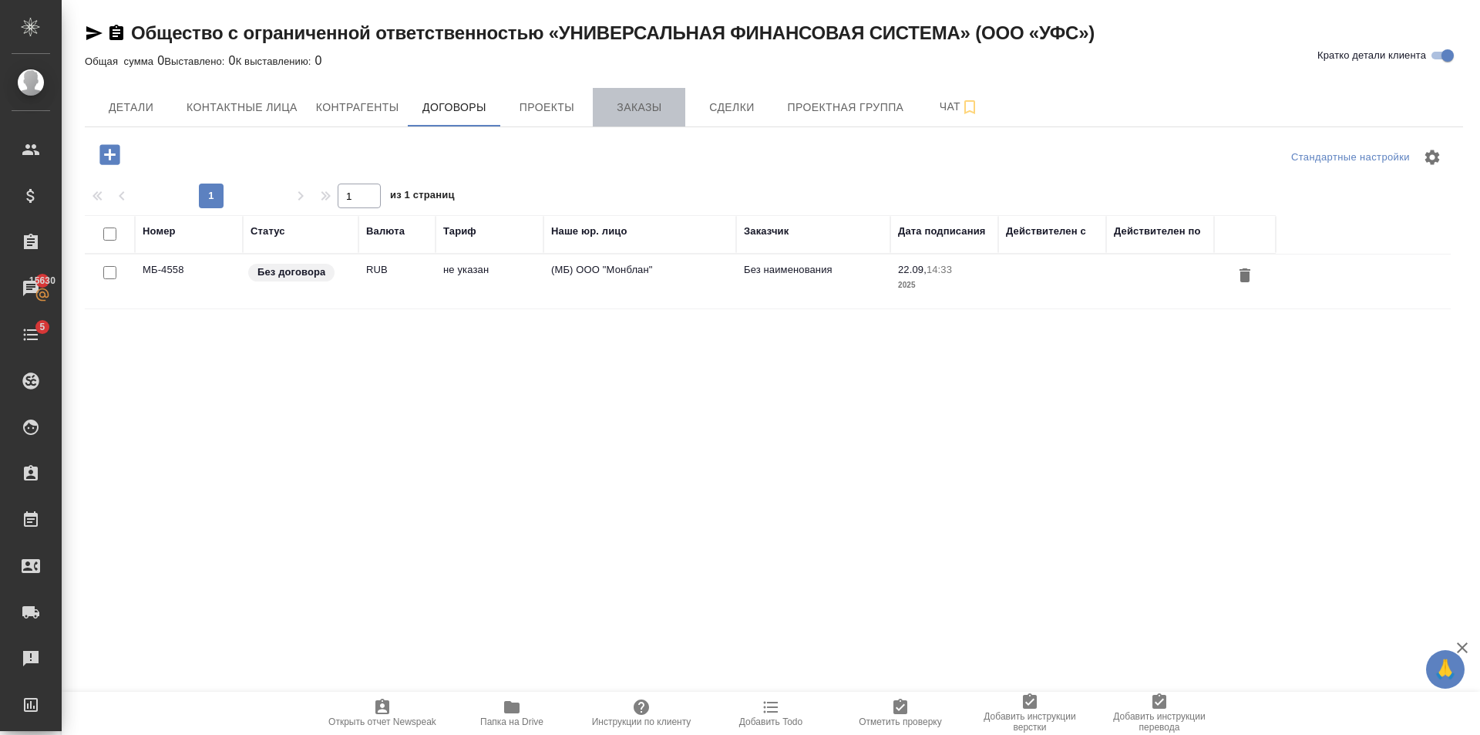
click at [648, 109] on span "Заказы" at bounding box center [639, 107] width 74 height 19
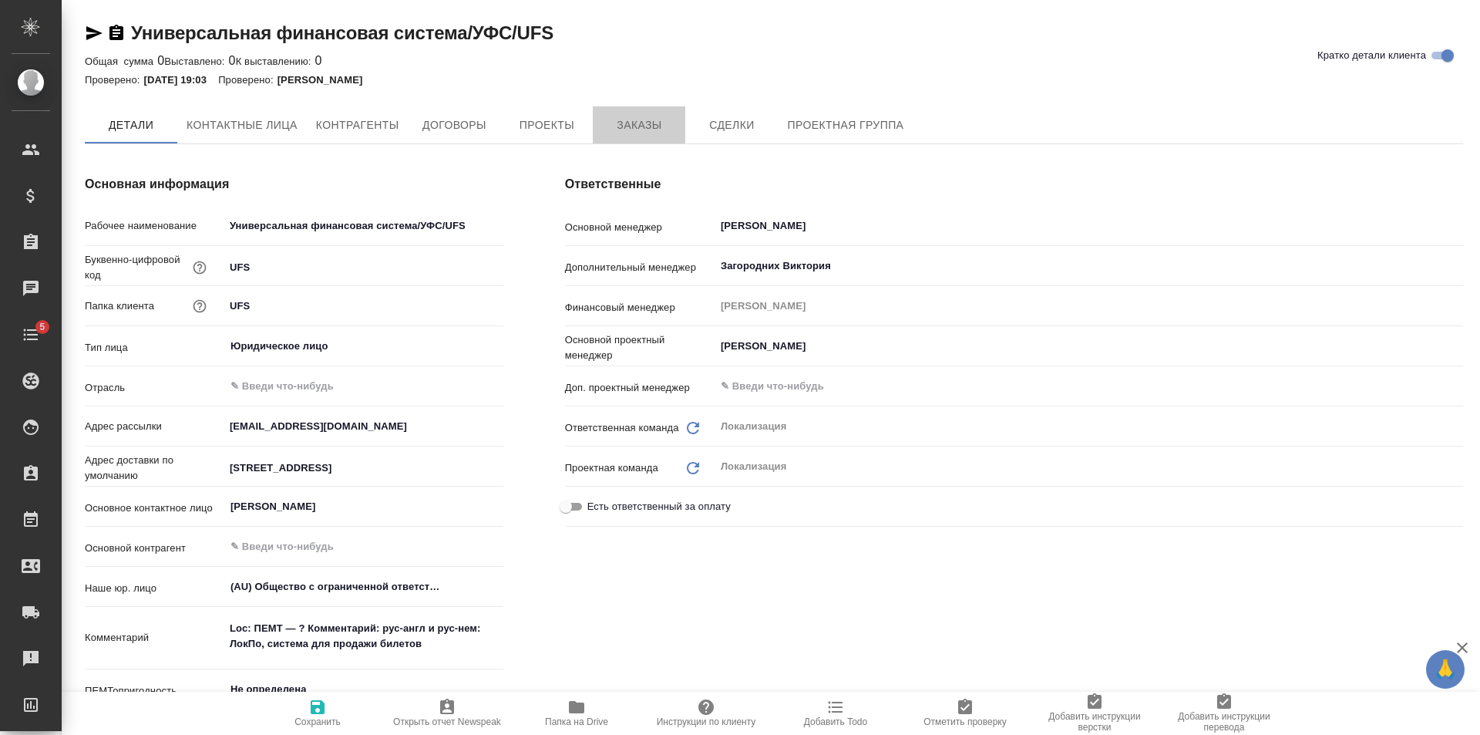
click at [624, 116] on span "Заказы" at bounding box center [639, 125] width 74 height 19
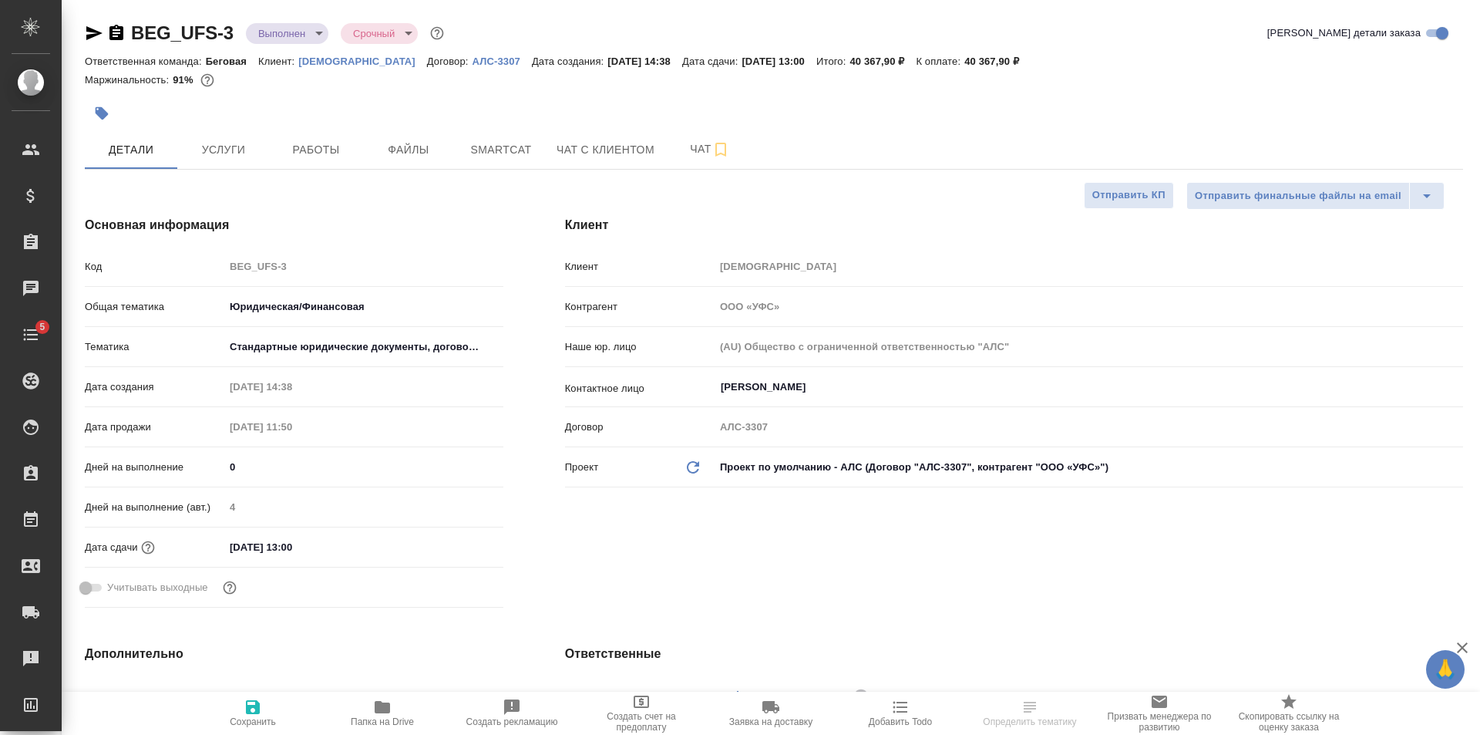
select select "RU"
click at [306, 154] on span "Работы" at bounding box center [316, 149] width 74 height 19
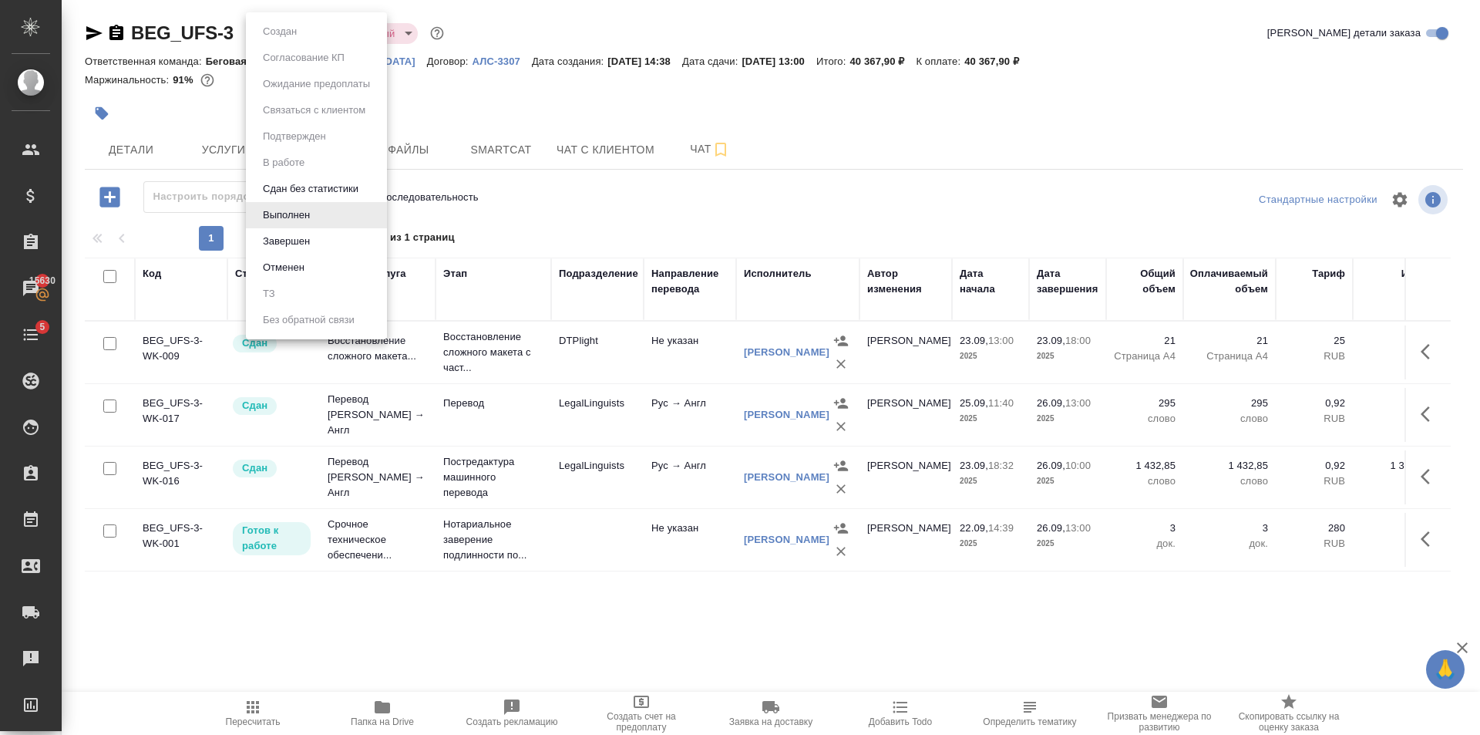
click at [306, 26] on body "🙏 .cls-1 fill:#fff; AWATERA Golubev Dmitry Клиенты Спецификации Заказы 15630 Ча…" at bounding box center [740, 367] width 1480 height 735
click at [320, 243] on li "Завершен" at bounding box center [316, 241] width 141 height 26
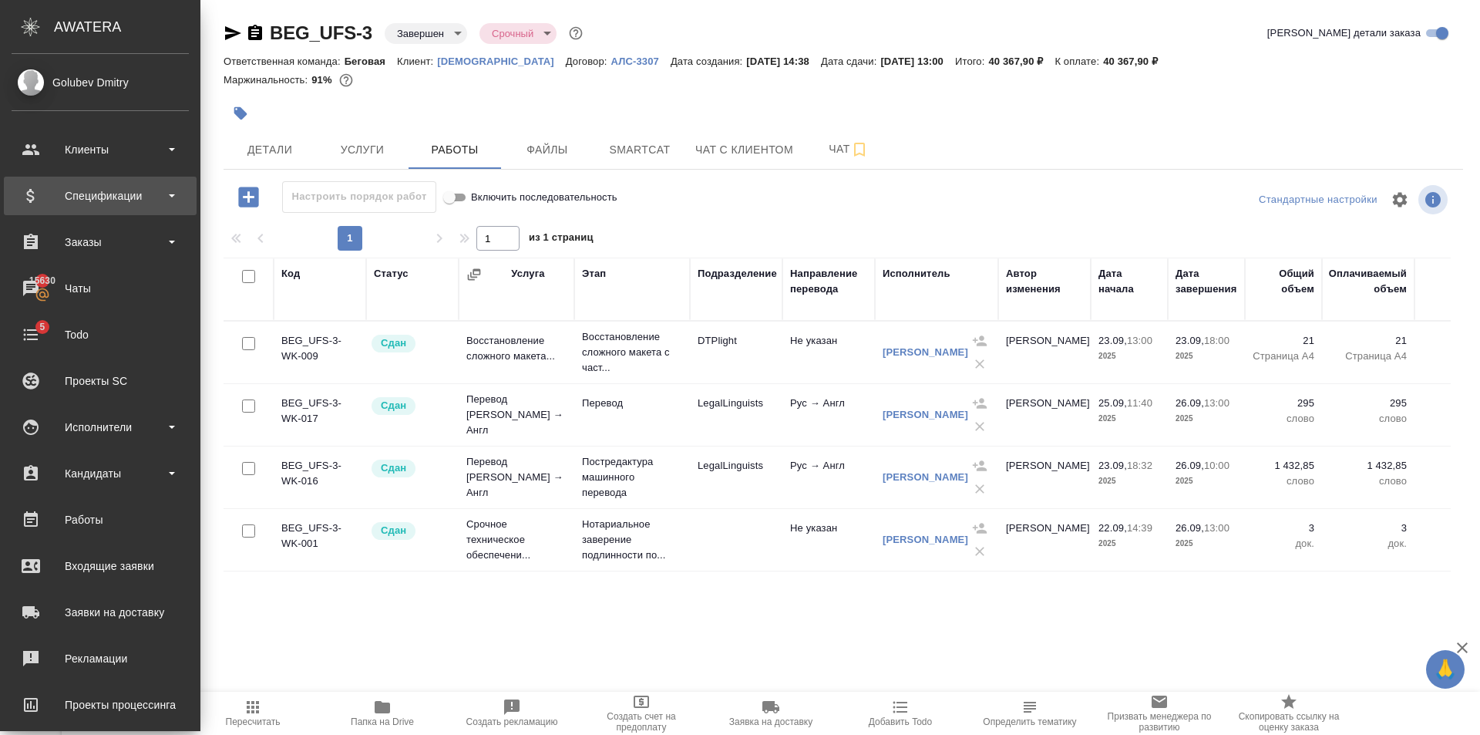
click at [123, 182] on div "Спецификации" at bounding box center [100, 196] width 193 height 39
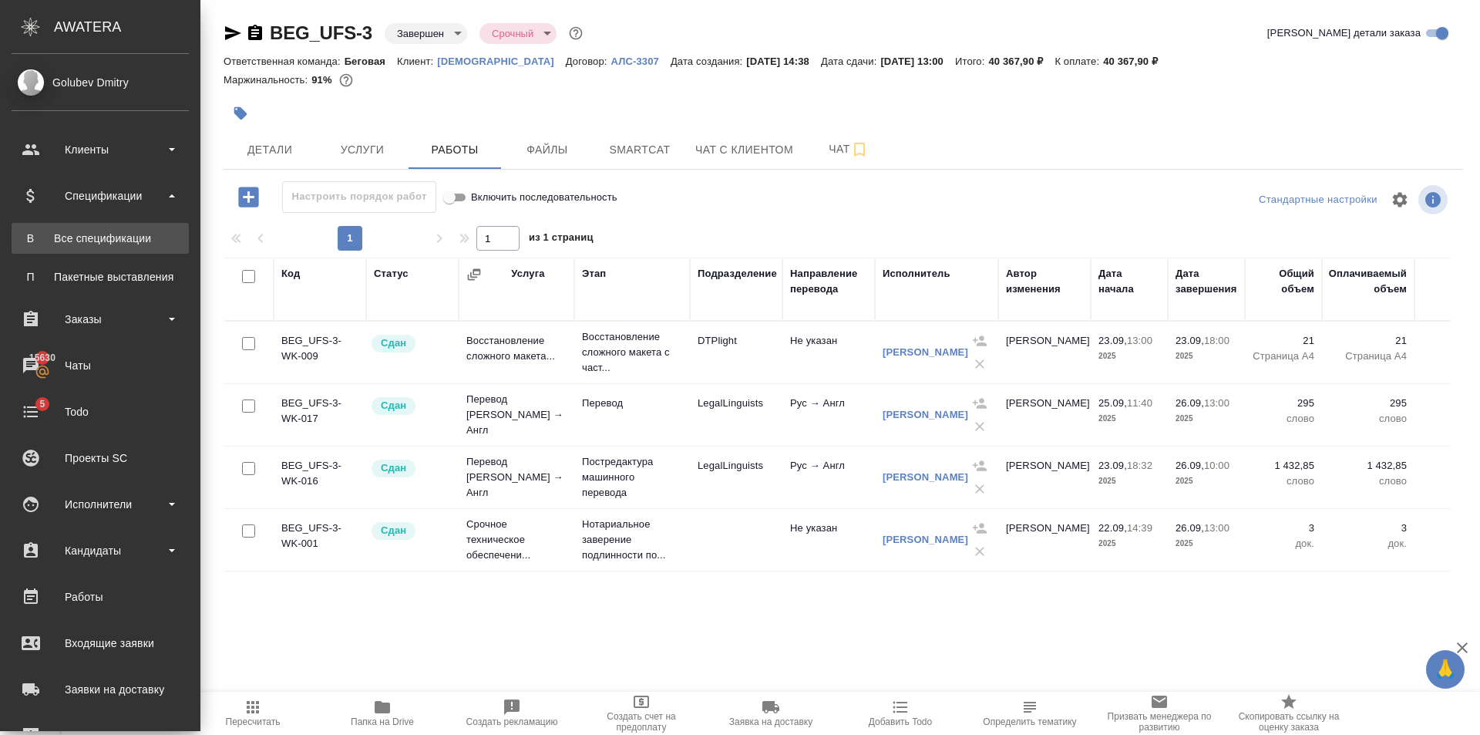
click at [127, 236] on div "Все спецификации" at bounding box center [100, 237] width 162 height 15
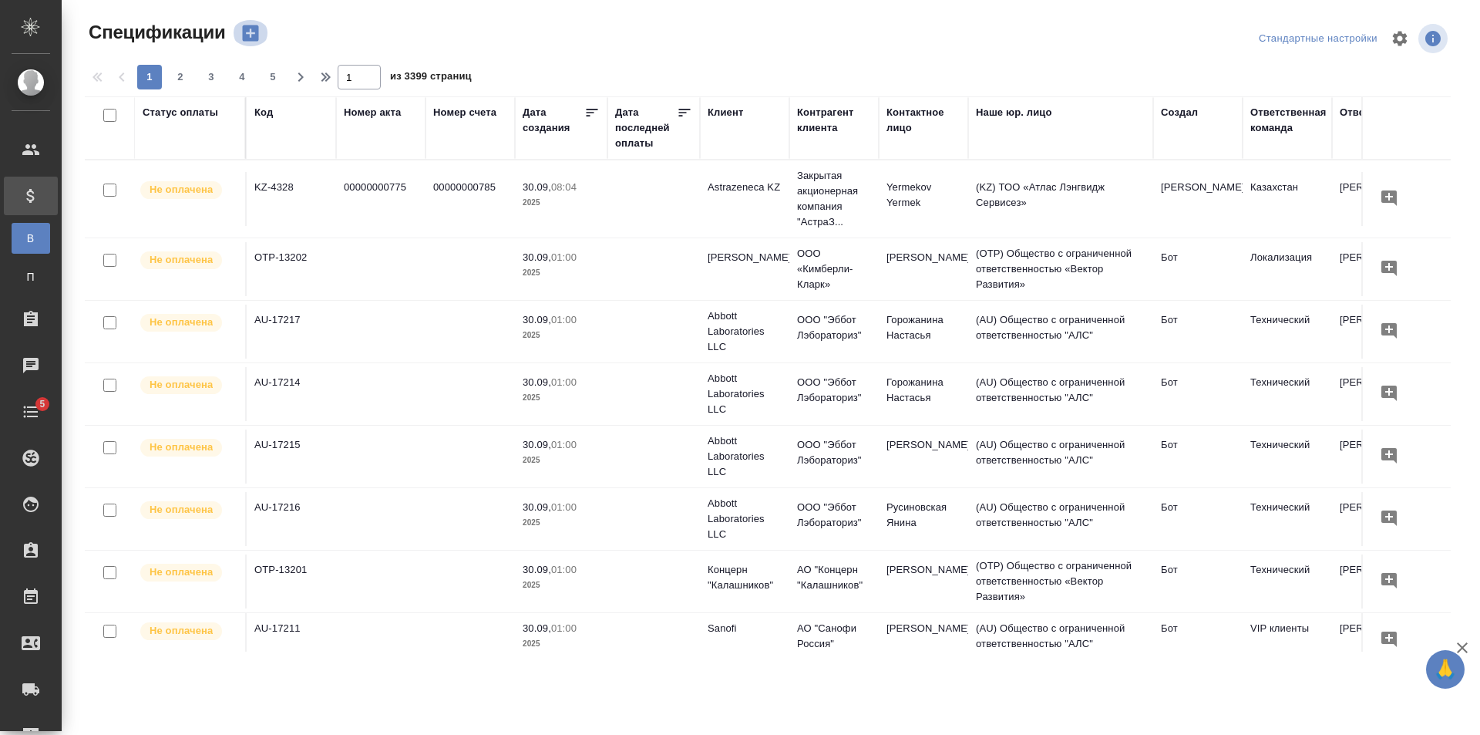
click at [251, 35] on icon "button" at bounding box center [251, 33] width 22 height 22
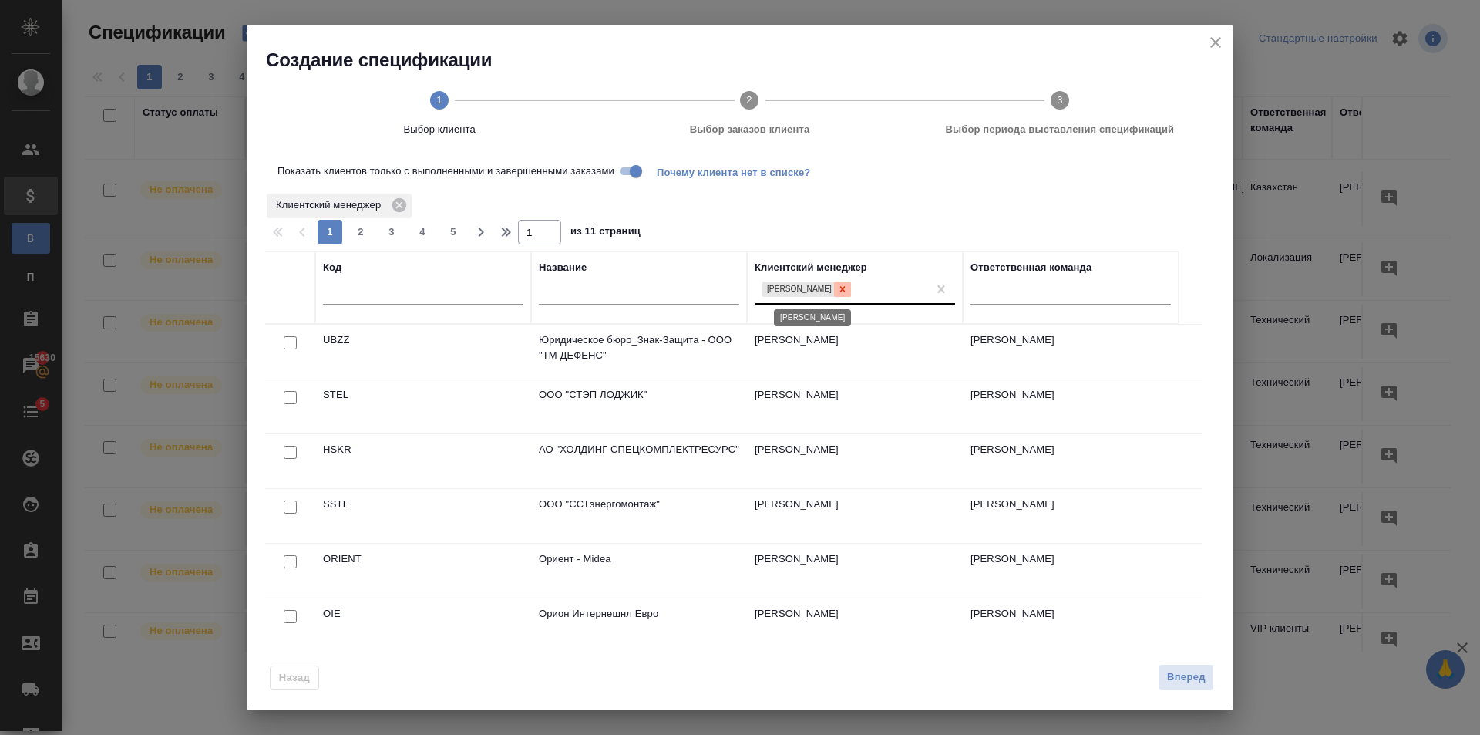
click at [851, 293] on div at bounding box center [842, 289] width 17 height 16
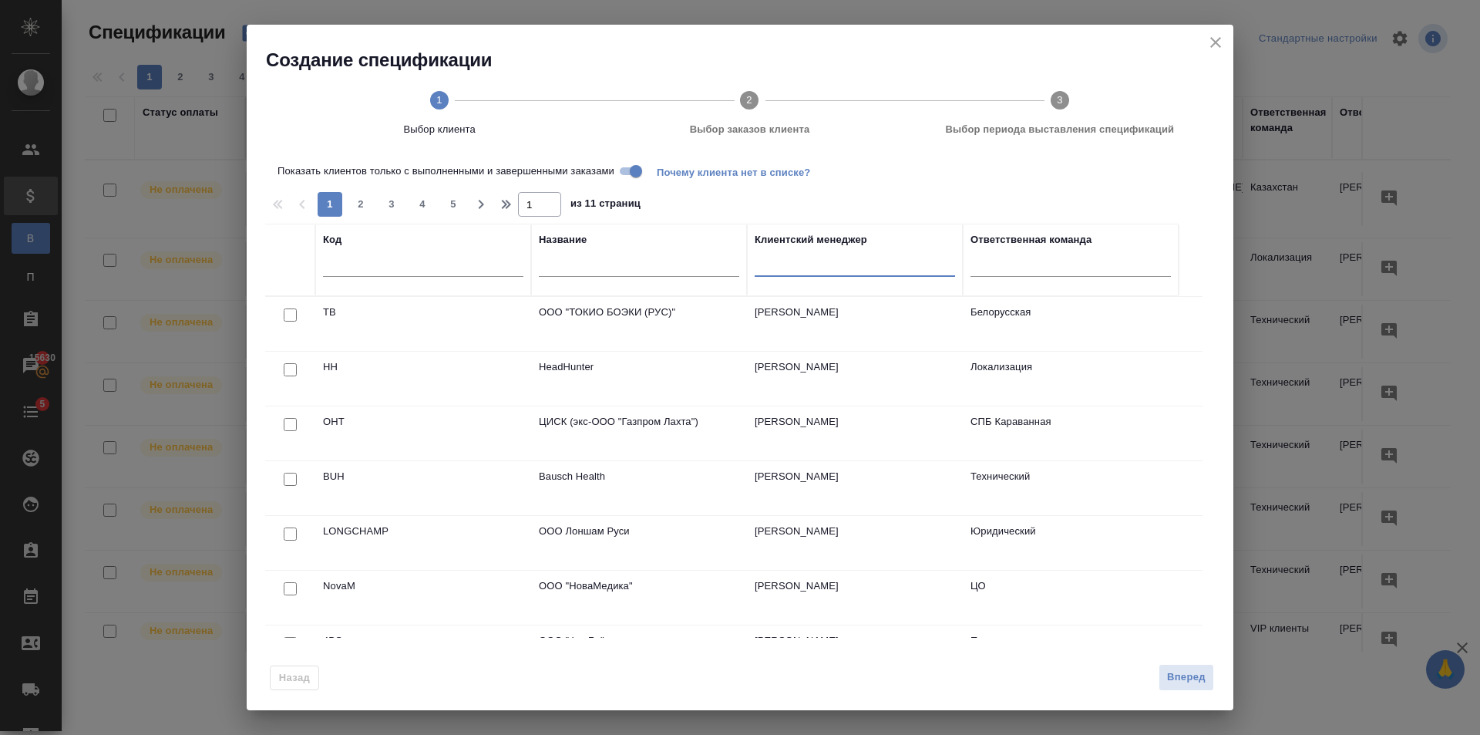
click at [673, 279] on div at bounding box center [639, 269] width 200 height 38
click at [671, 269] on input "text" at bounding box center [639, 266] width 200 height 19
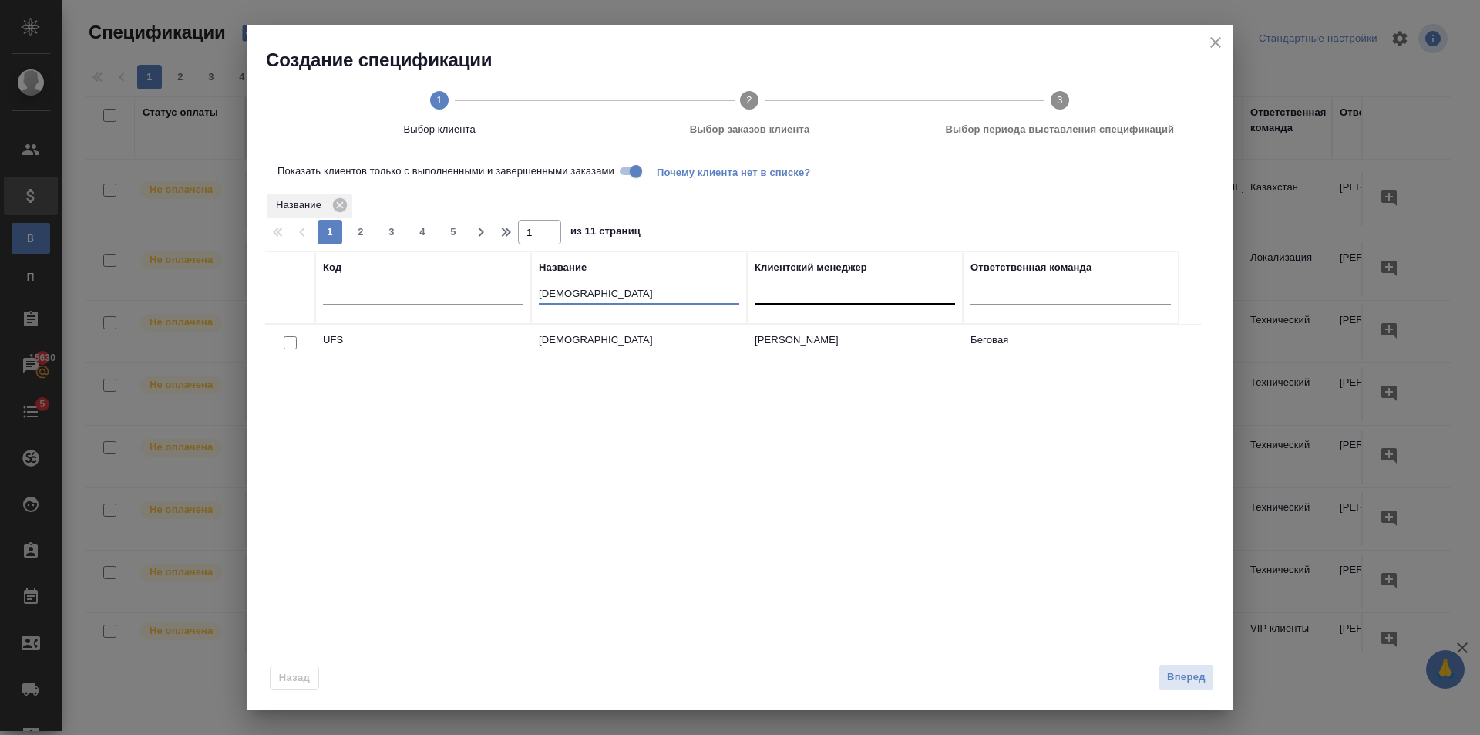
type input "УФС"
click at [297, 348] on div at bounding box center [290, 343] width 35 height 22
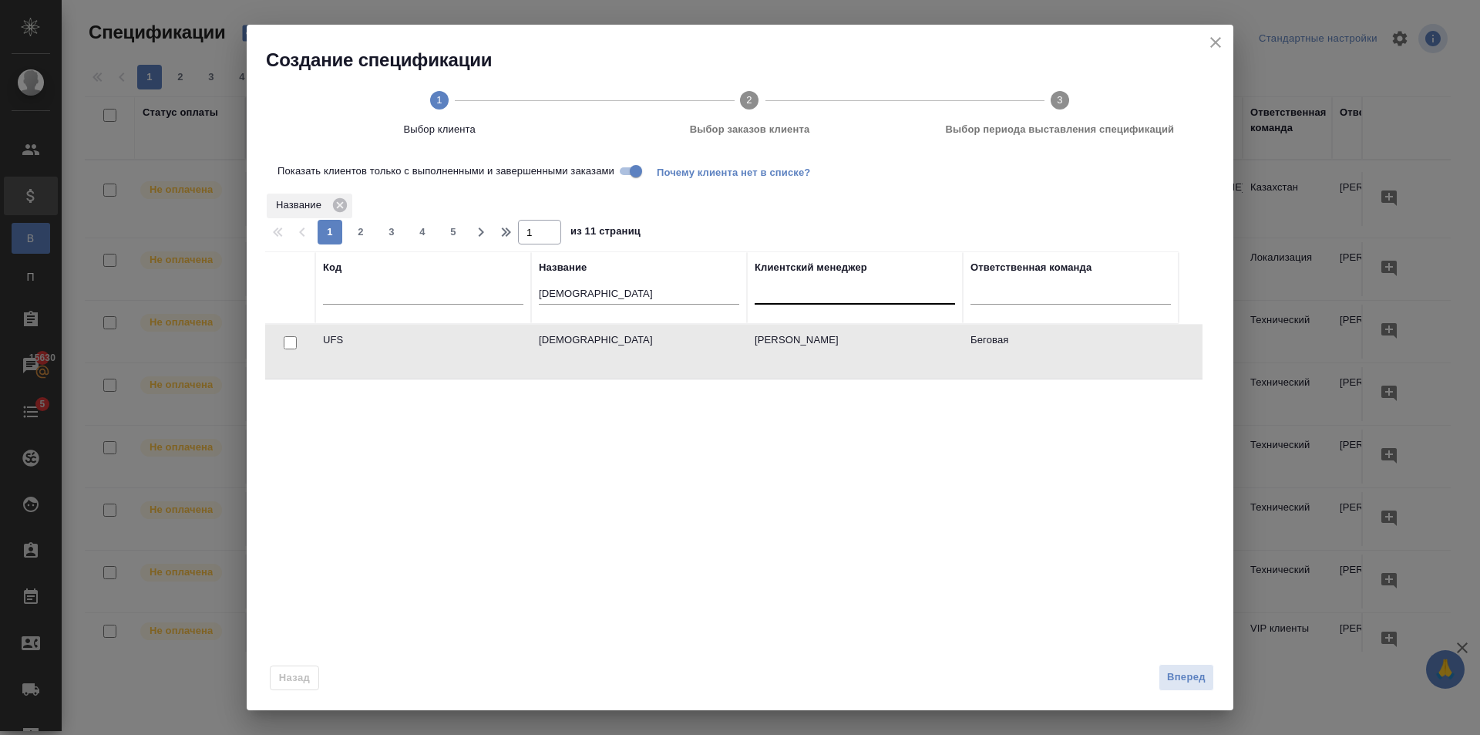
click at [291, 347] on input "checkbox" at bounding box center [290, 342] width 13 height 13
checkbox input "true"
click at [1199, 670] on span "Вперед" at bounding box center [1186, 677] width 39 height 18
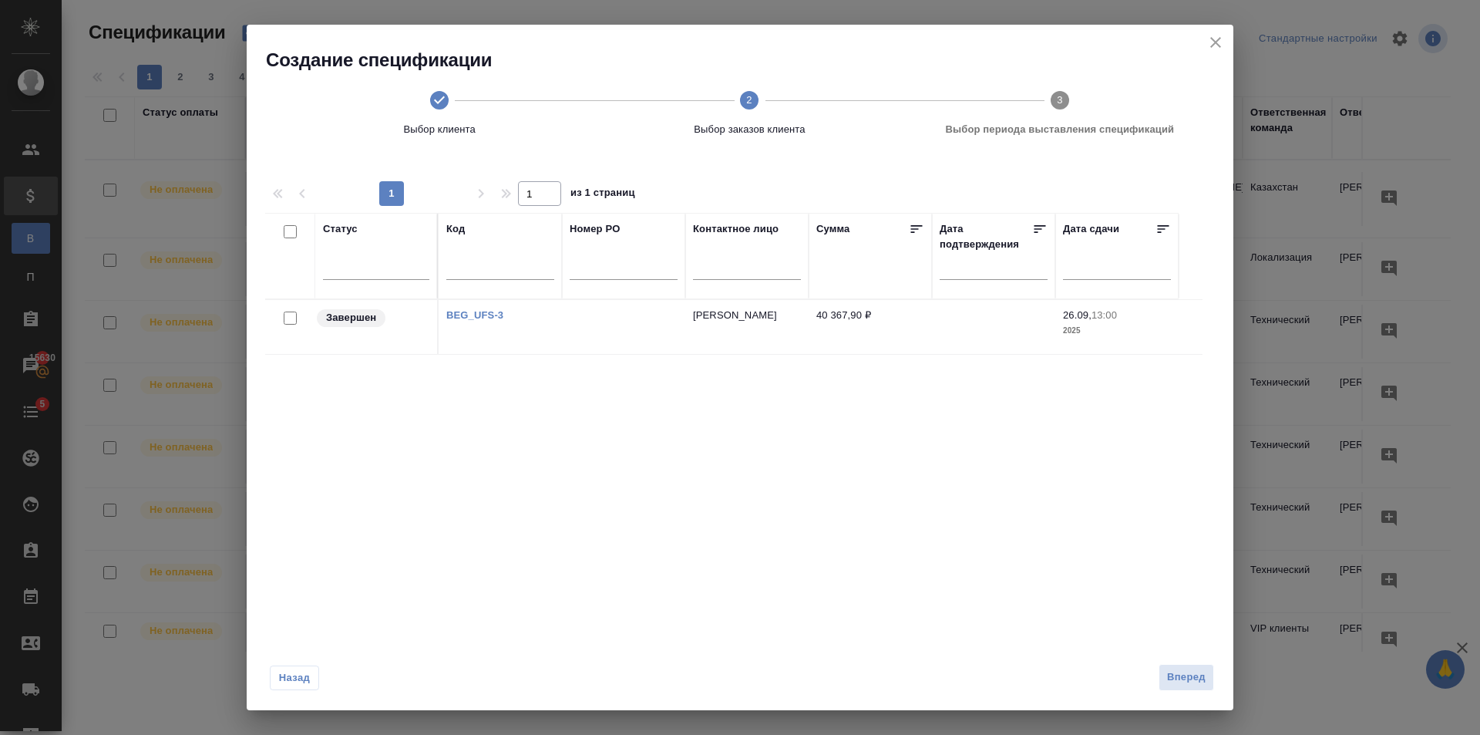
click at [293, 319] on input "checkbox" at bounding box center [290, 317] width 13 height 13
checkbox input "true"
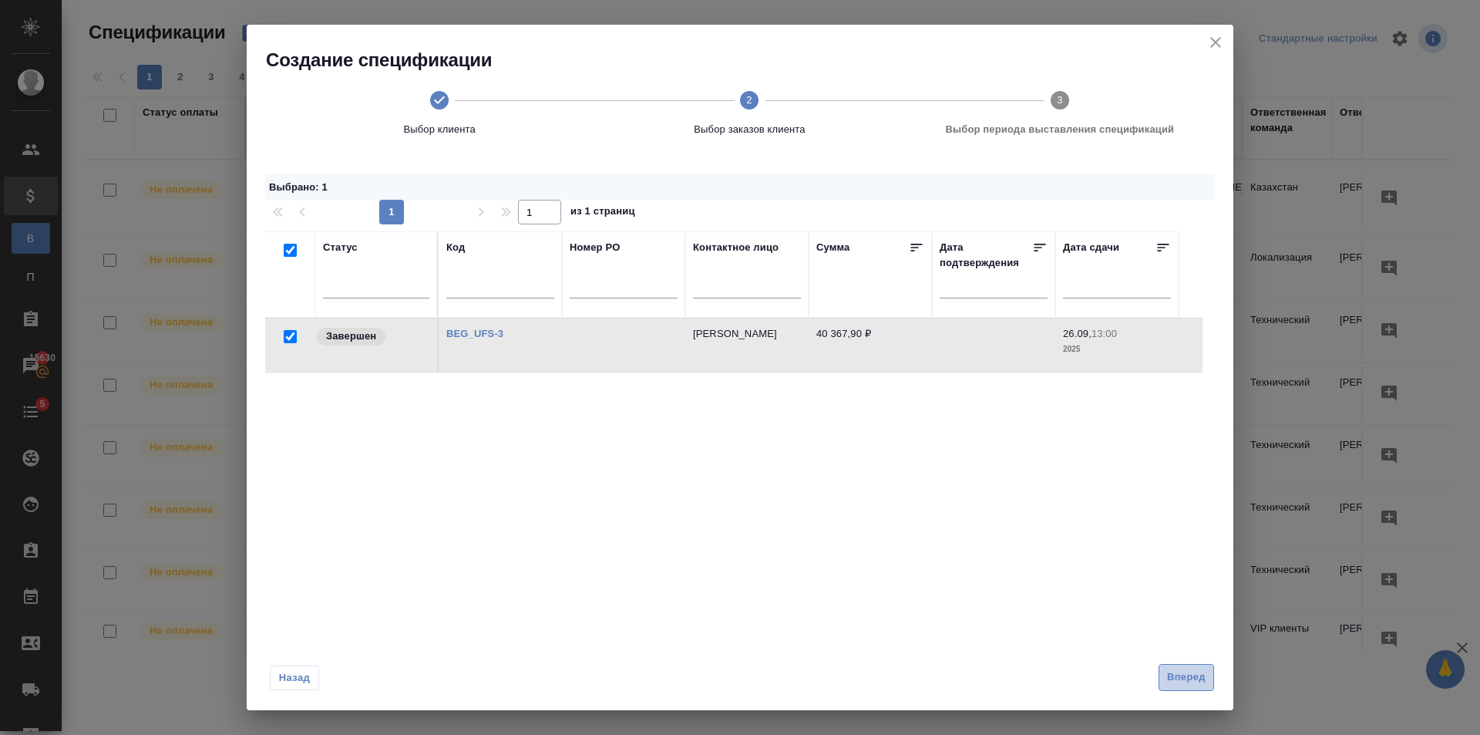
click at [1172, 674] on span "Вперед" at bounding box center [1186, 677] width 39 height 18
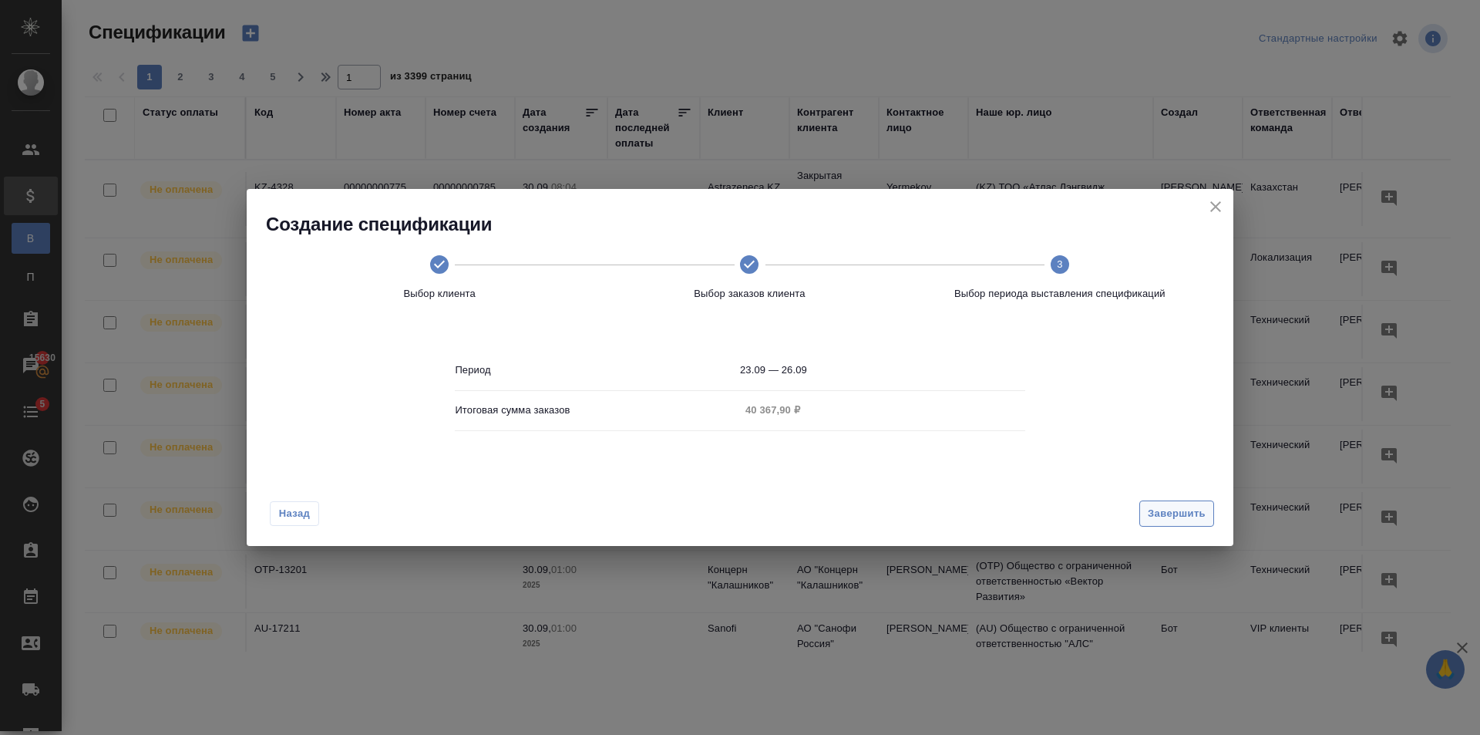
click at [1176, 520] on span "Завершить" at bounding box center [1177, 514] width 58 height 18
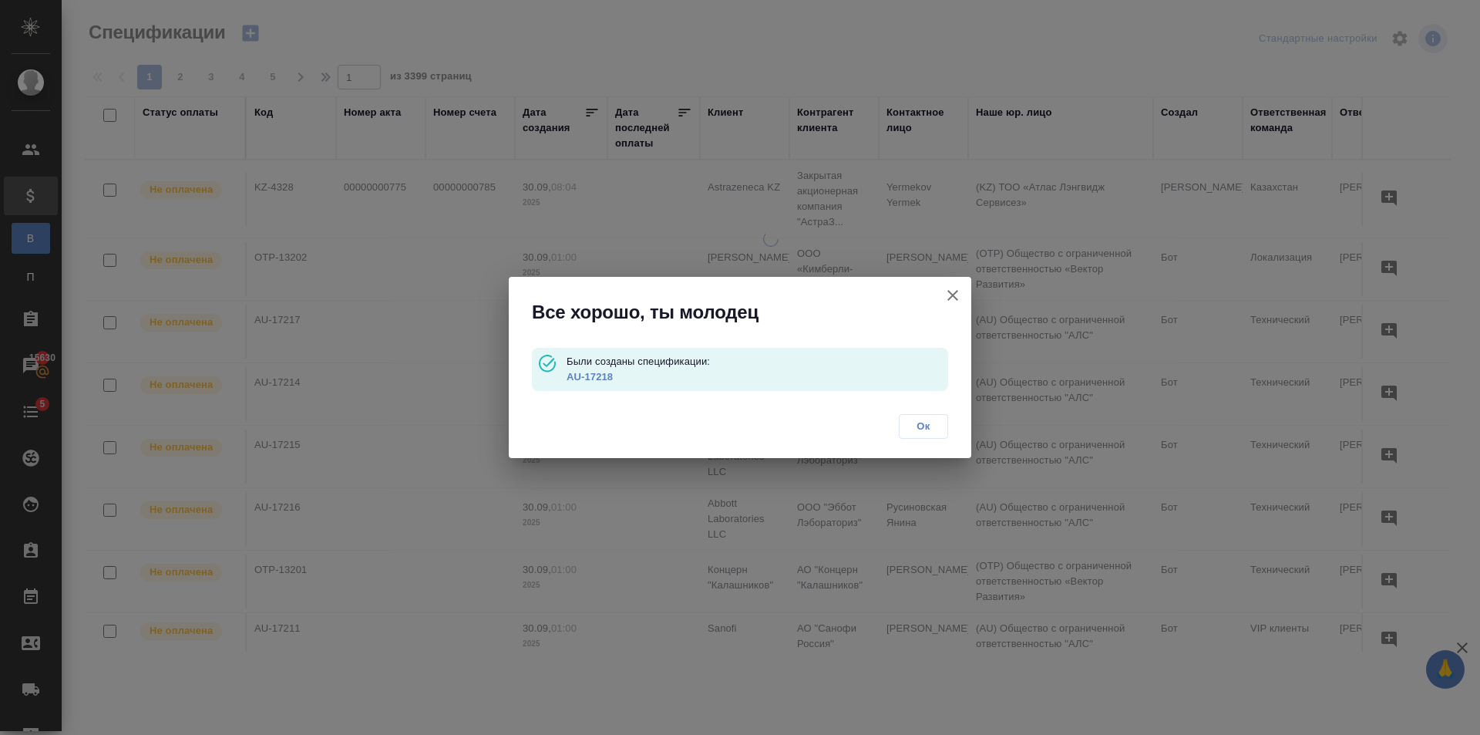
click at [579, 378] on link "AU-17218" at bounding box center [590, 377] width 46 height 12
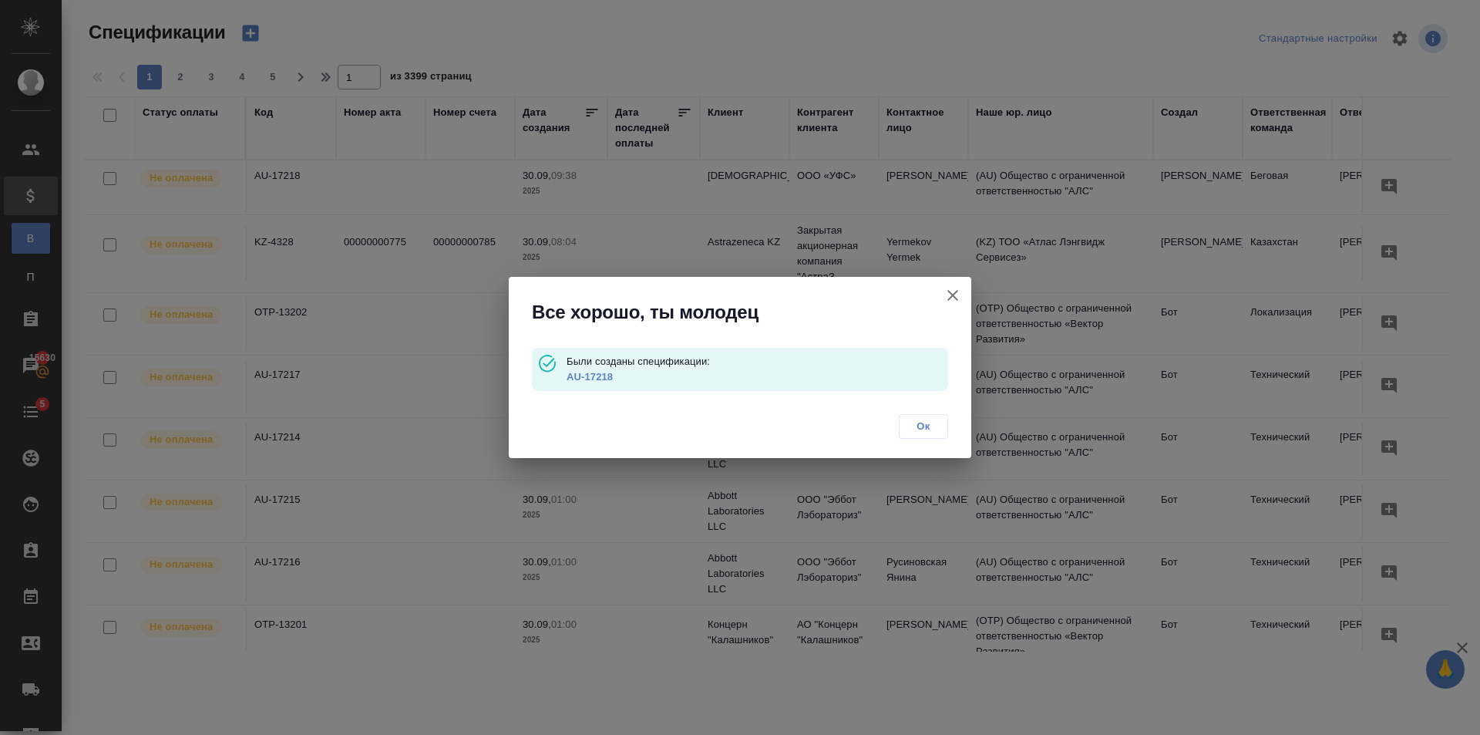
click at [937, 419] on span "Ок" at bounding box center [923, 426] width 32 height 15
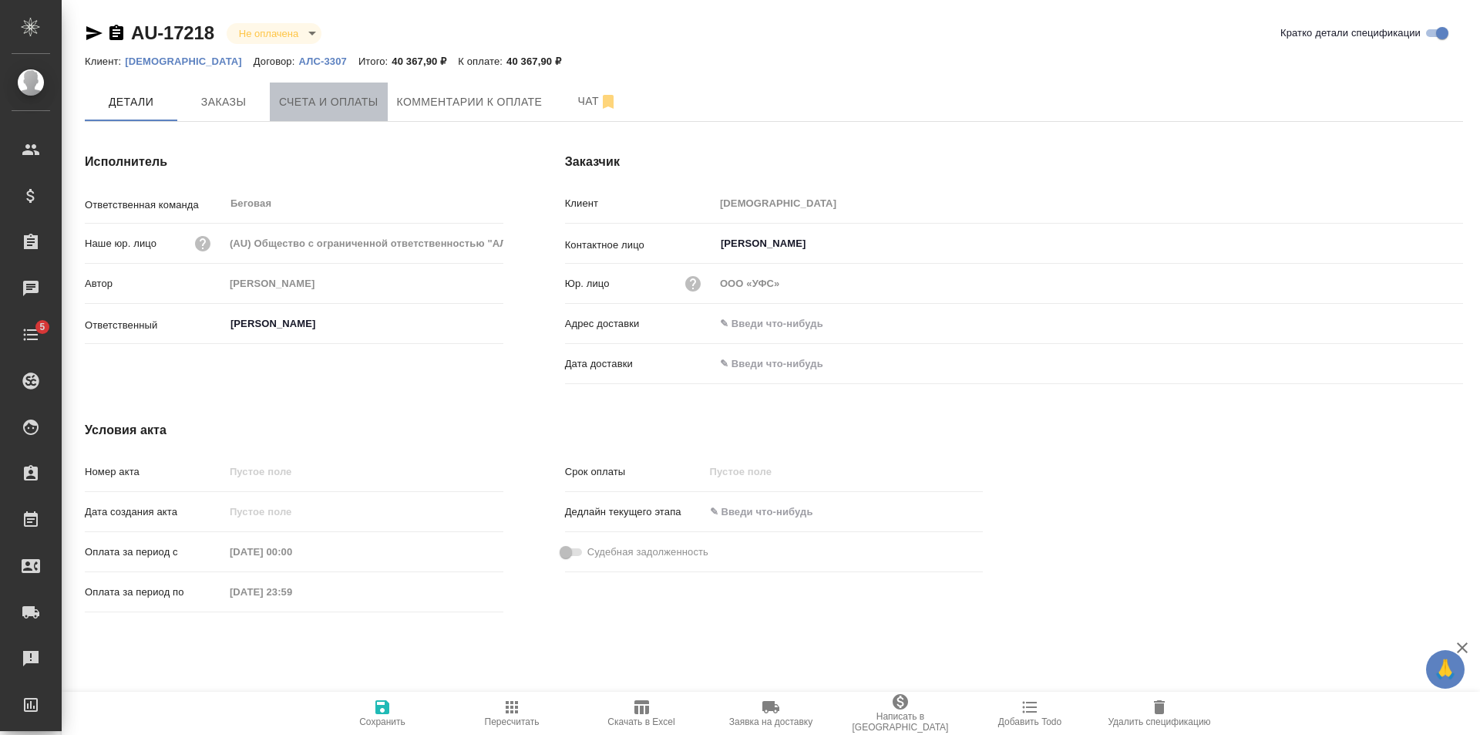
click at [346, 86] on button "Счета и оплаты" at bounding box center [329, 101] width 118 height 39
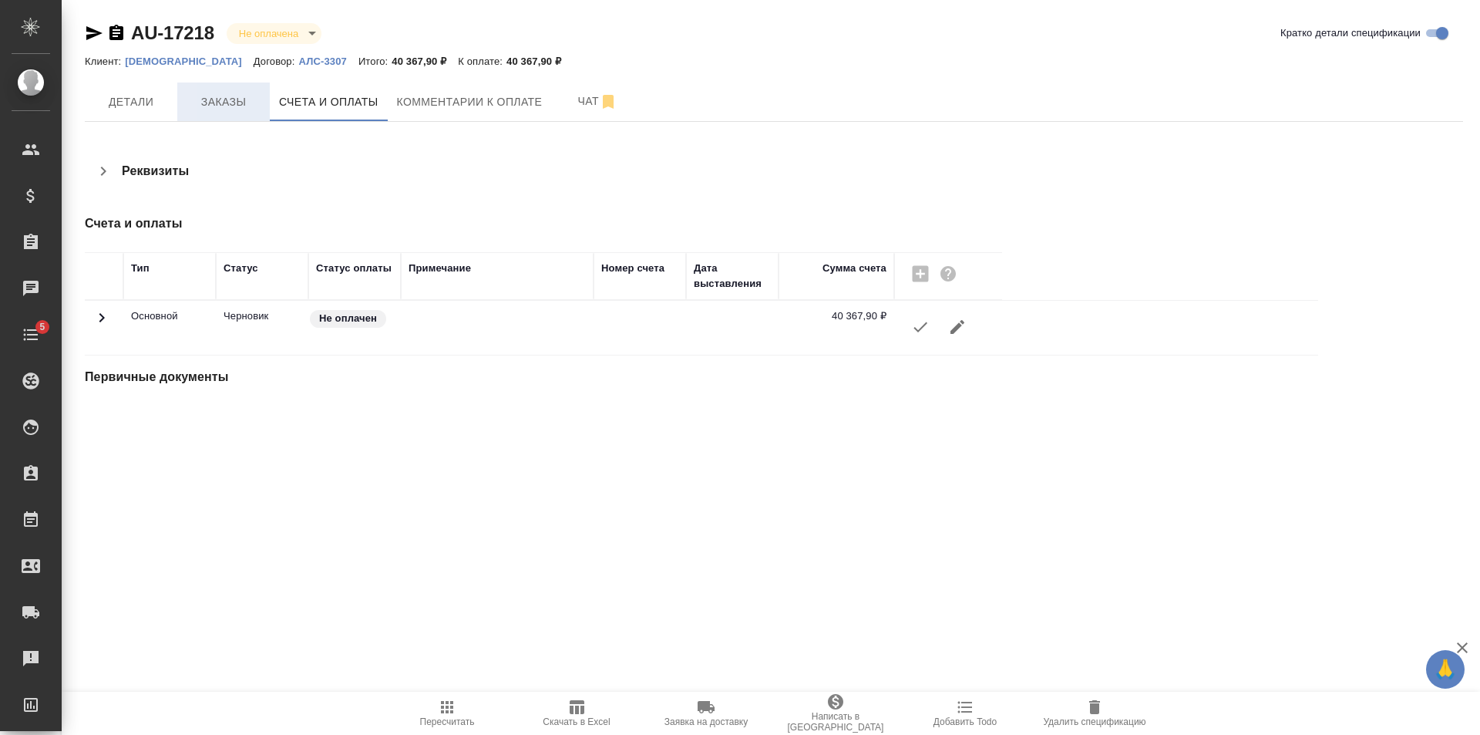
click at [240, 101] on span "Заказы" at bounding box center [224, 102] width 74 height 19
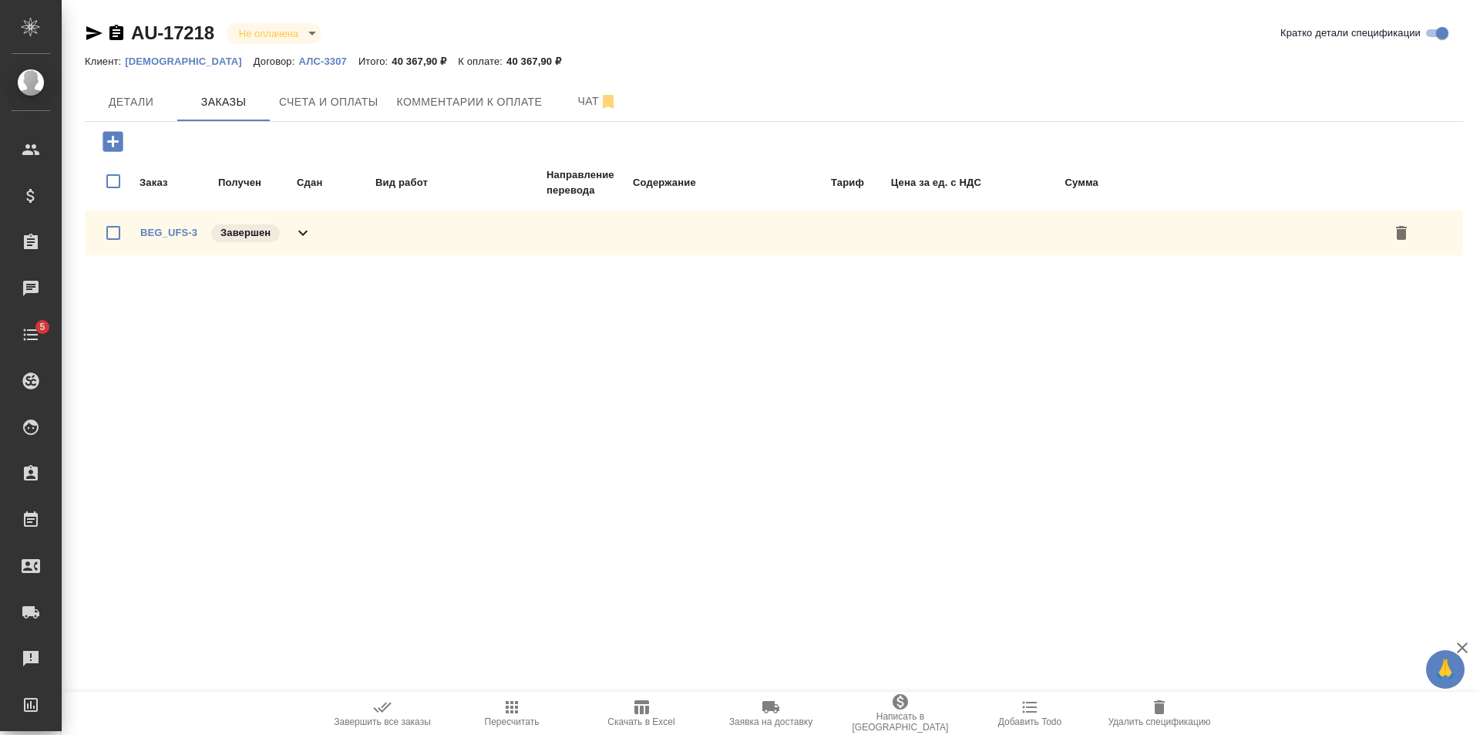
click at [304, 232] on icon at bounding box center [303, 233] width 19 height 19
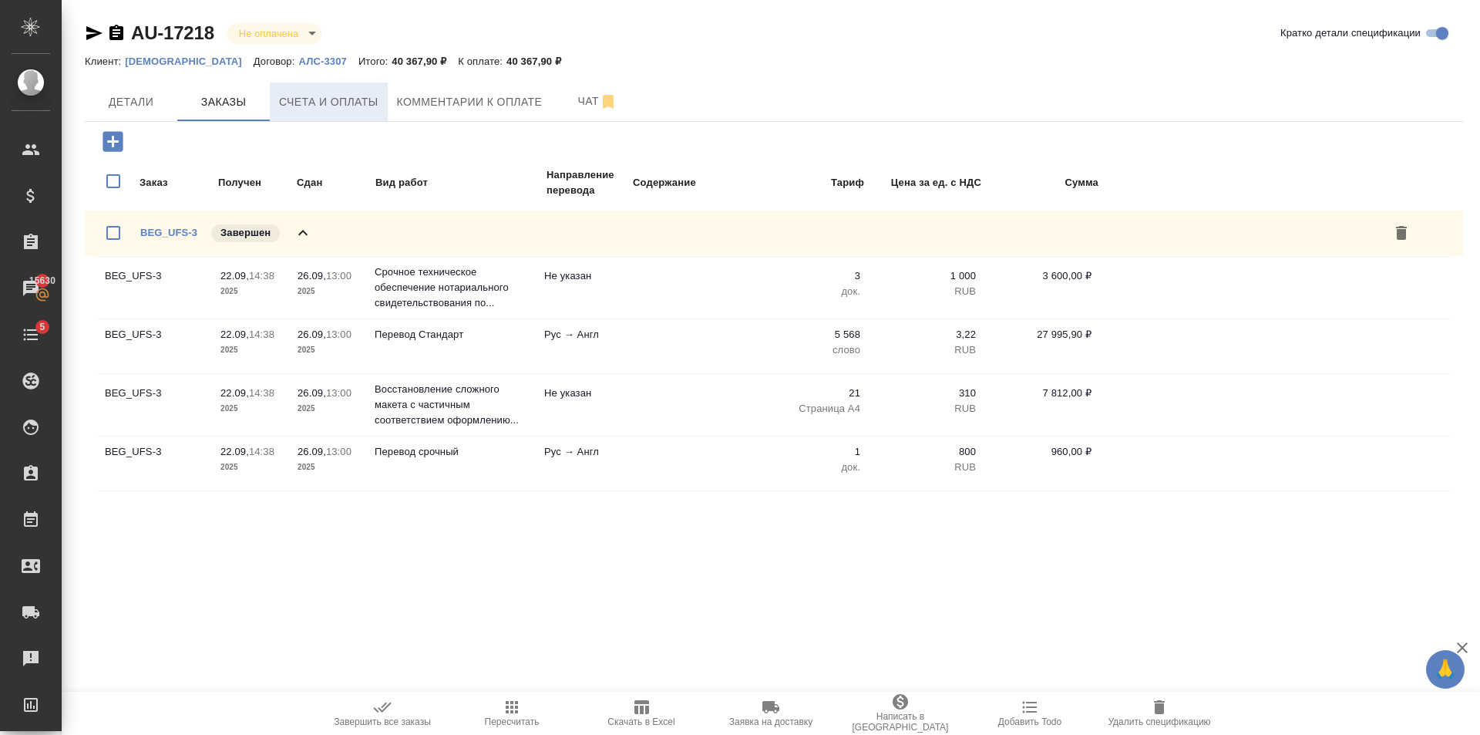
click at [353, 103] on span "Счета и оплаты" at bounding box center [328, 102] width 99 height 19
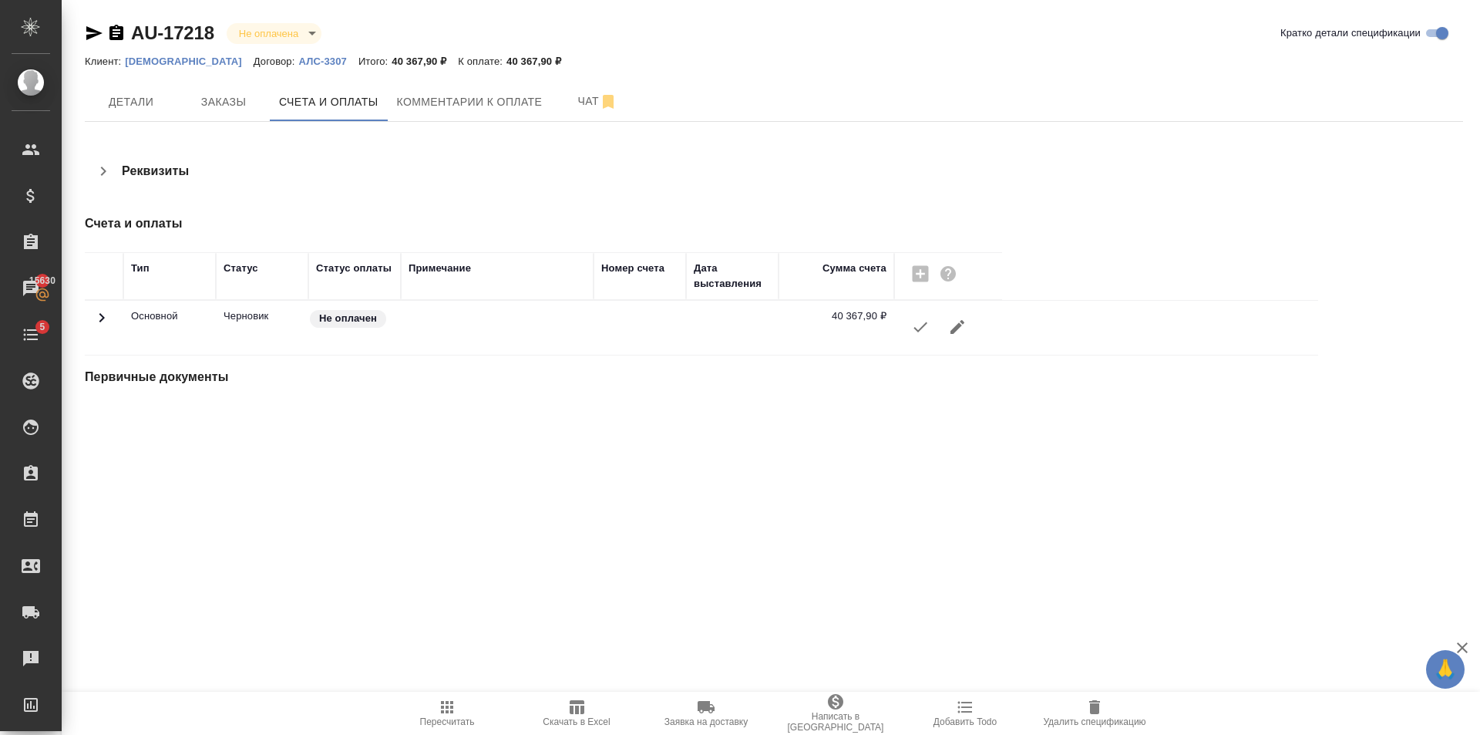
click at [918, 336] on button "button" at bounding box center [920, 326] width 37 height 37
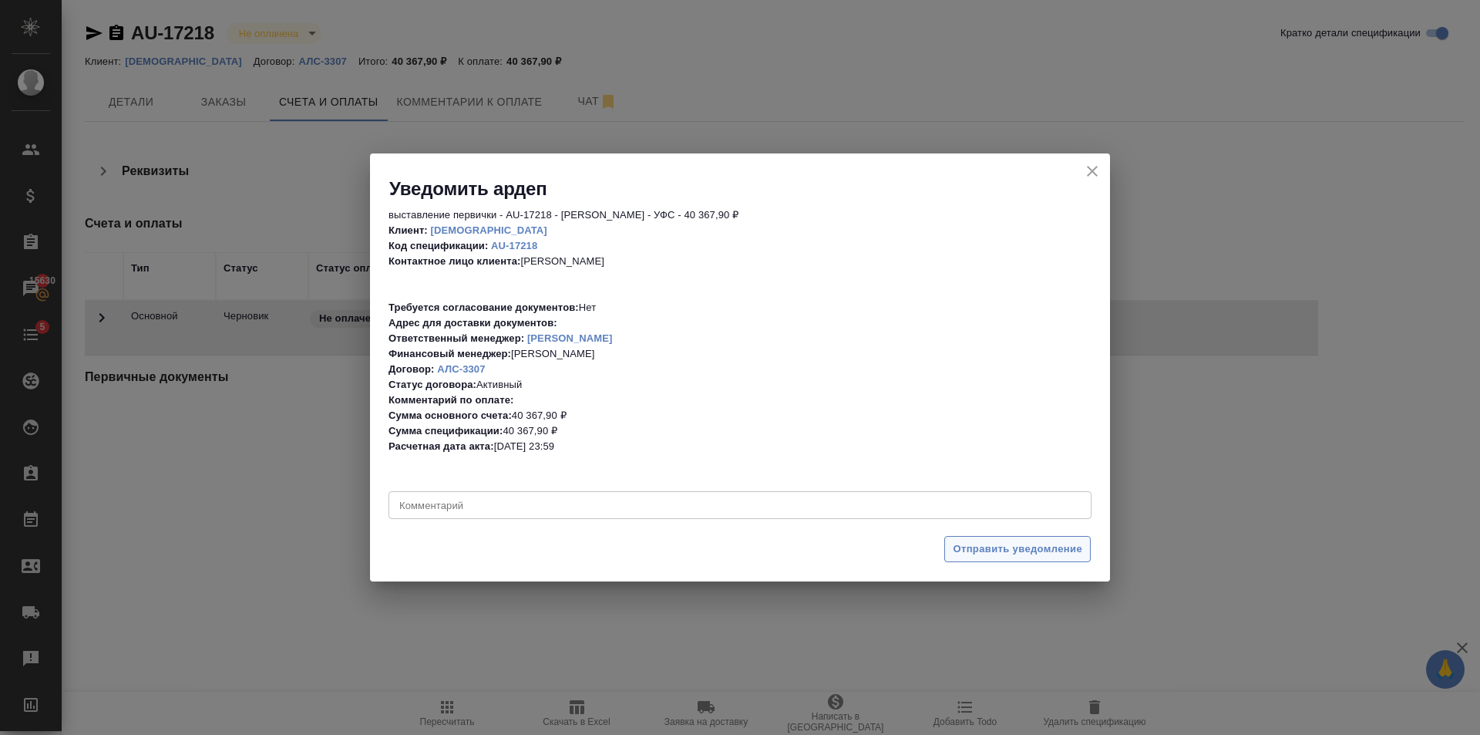
click at [1051, 549] on span "Отправить уведомление" at bounding box center [1018, 549] width 130 height 18
